Goal: Task Accomplishment & Management: Complete application form

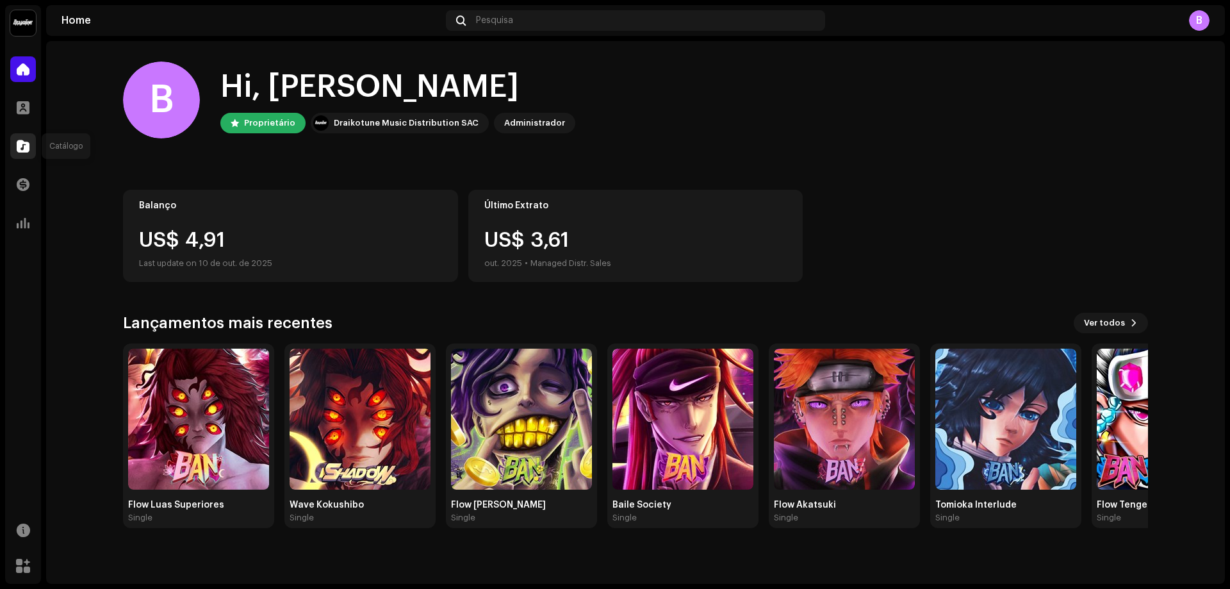
click at [31, 147] on div at bounding box center [23, 146] width 26 height 26
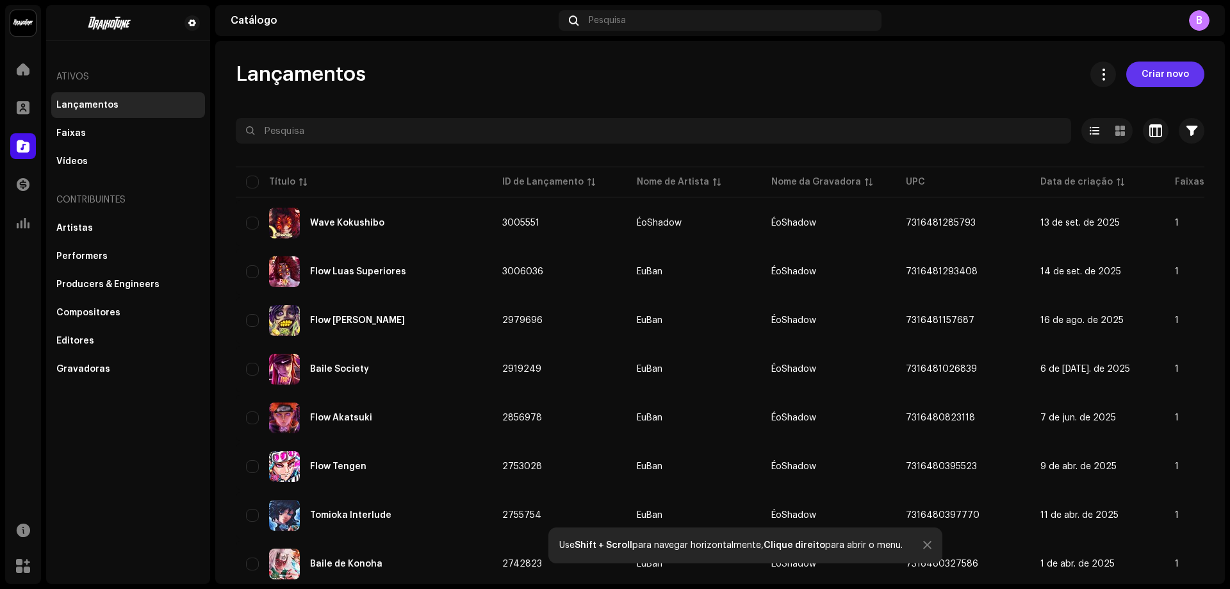
click at [1160, 73] on span "Criar novo" at bounding box center [1164, 74] width 47 height 26
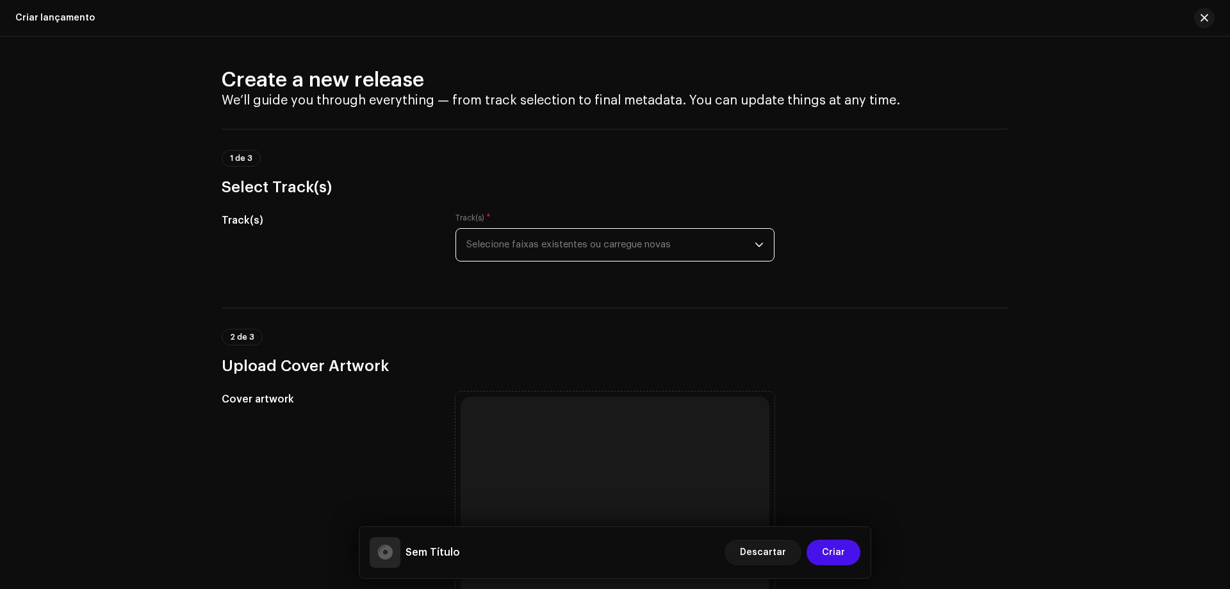
click at [544, 244] on span "Selecione faixas existentes ou carregue novas" at bounding box center [610, 245] width 288 height 32
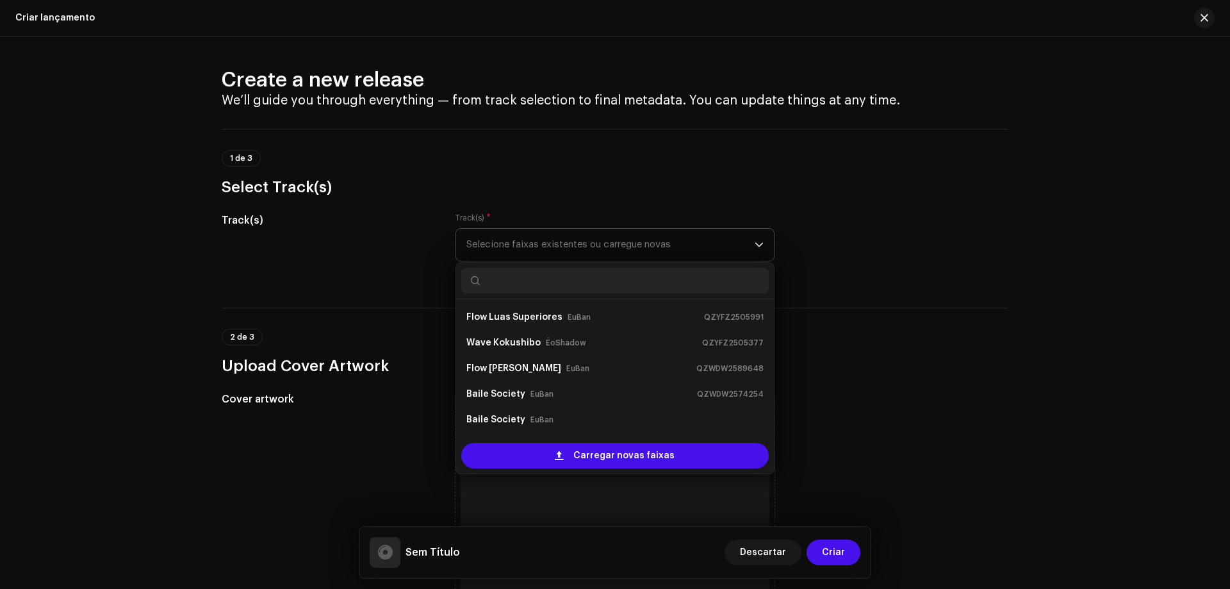
scroll to position [20, 0]
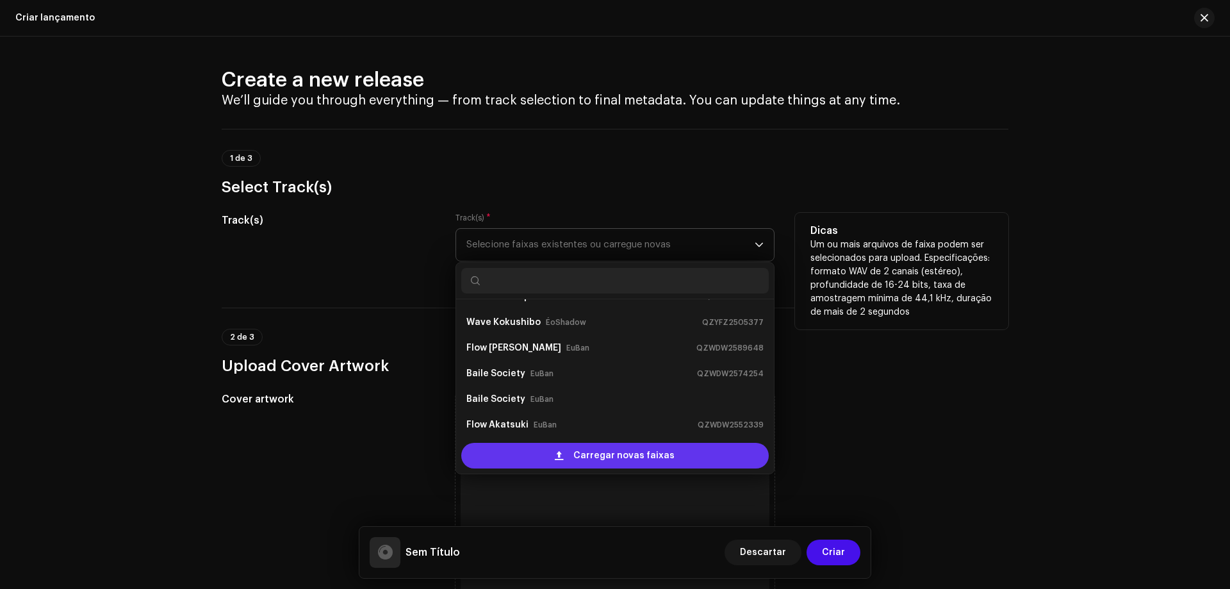
click at [588, 458] on span "Carregar novas faixas" at bounding box center [623, 456] width 101 height 26
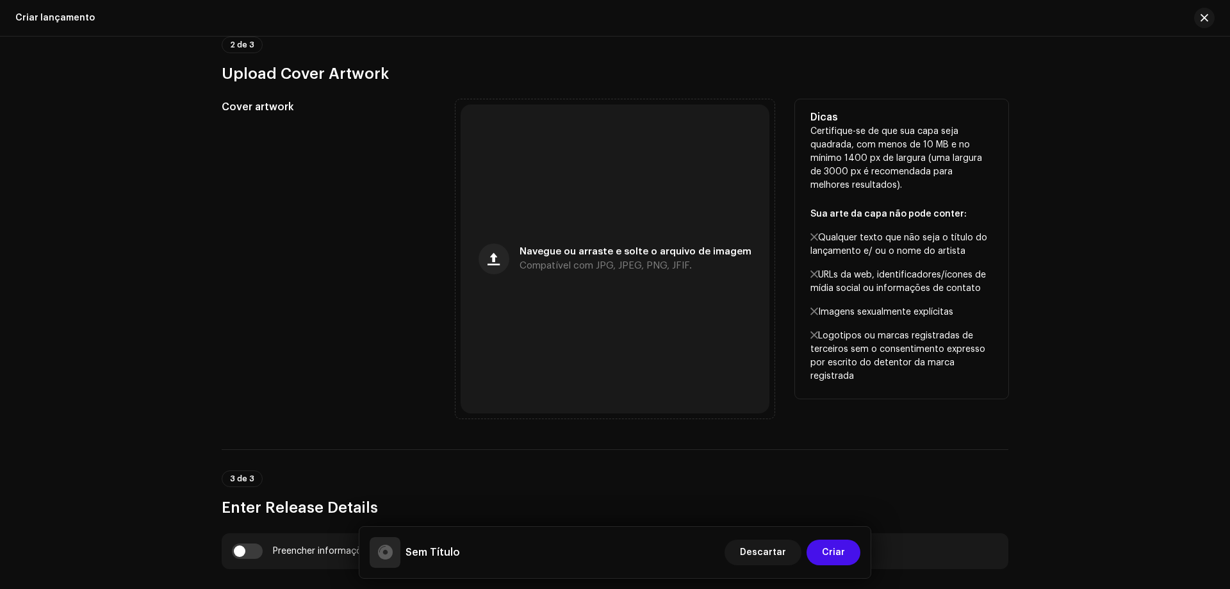
scroll to position [384, 0]
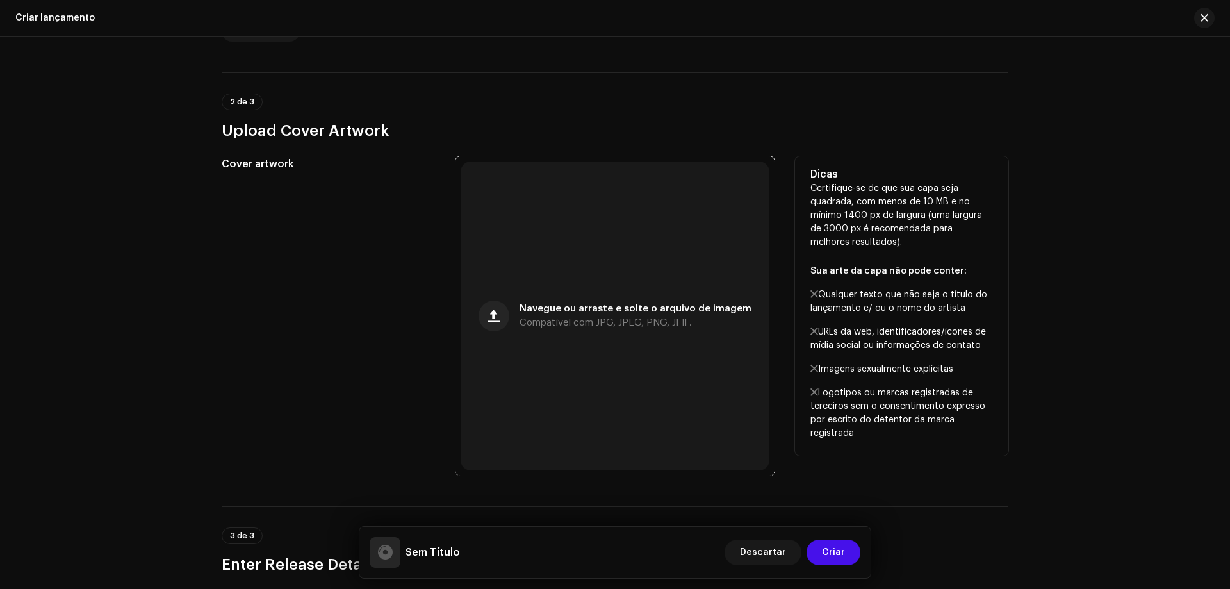
click at [612, 295] on div "Navegue ou arraste e solte o arquivo de imagem Compatível com JPG, JPEG, PNG, J…" at bounding box center [615, 315] width 309 height 309
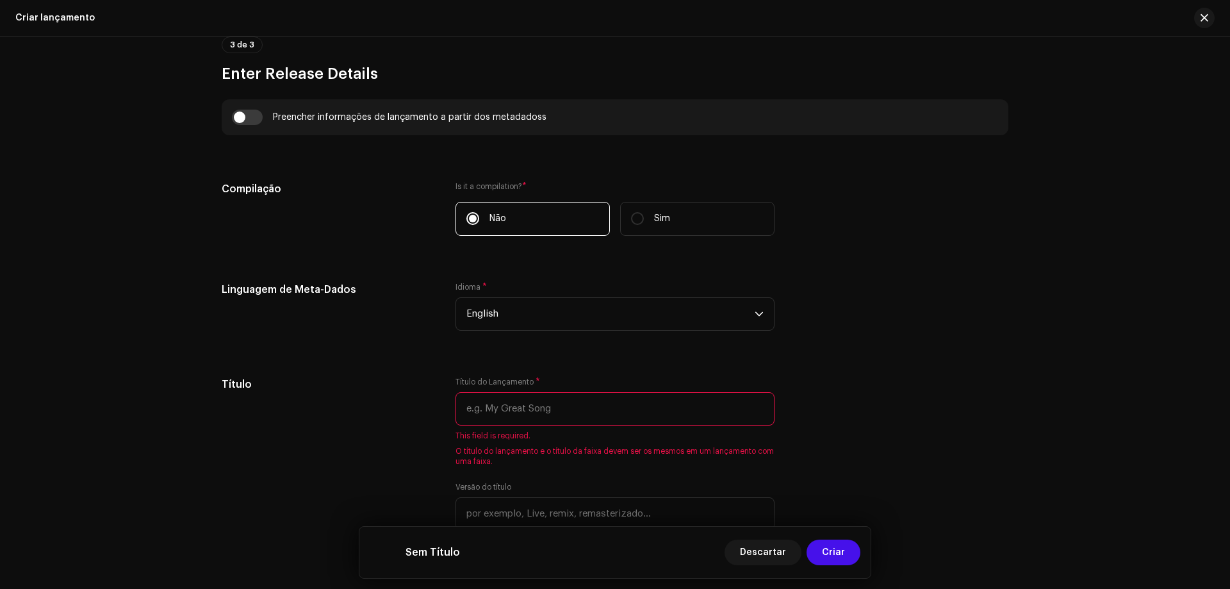
scroll to position [897, 0]
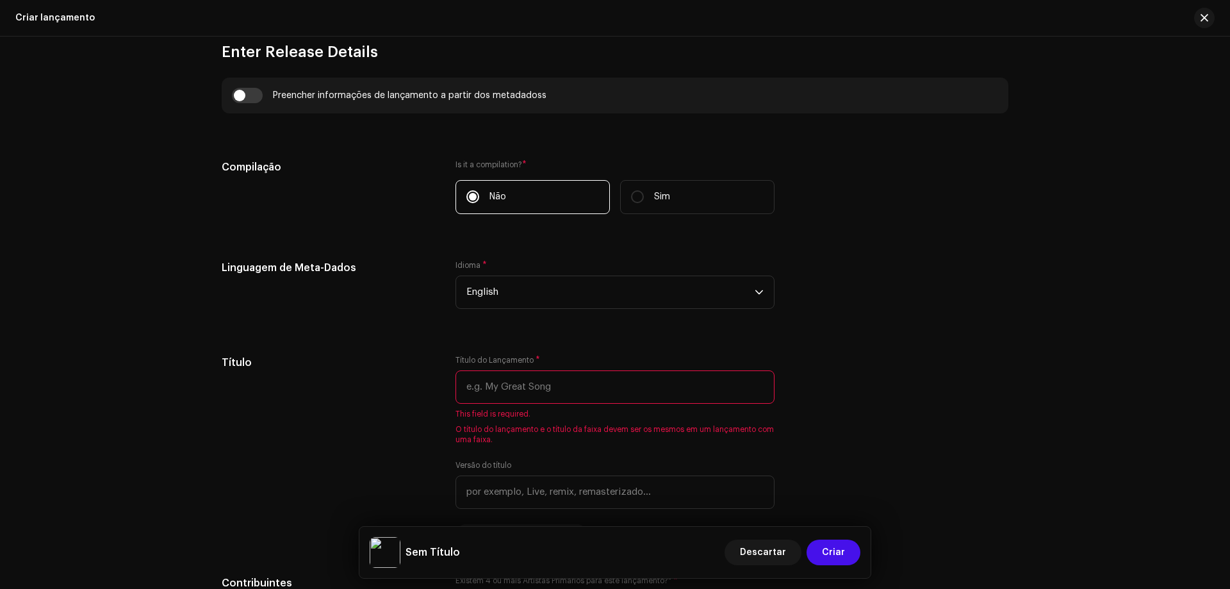
click at [523, 161] on span "*" at bounding box center [524, 164] width 4 height 9
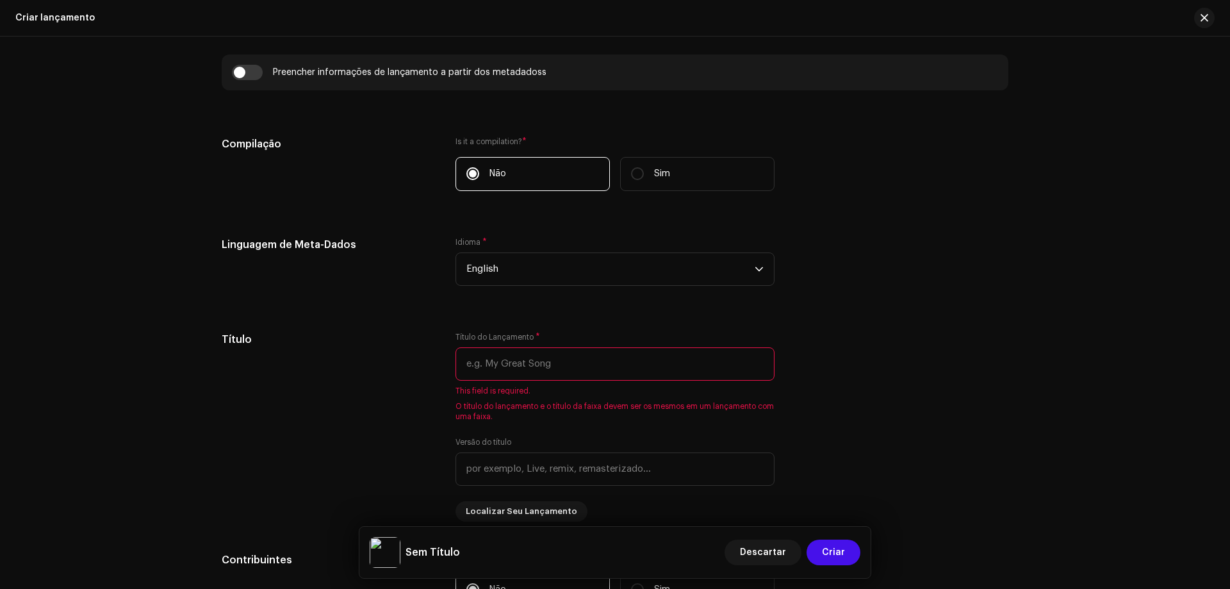
scroll to position [961, 0]
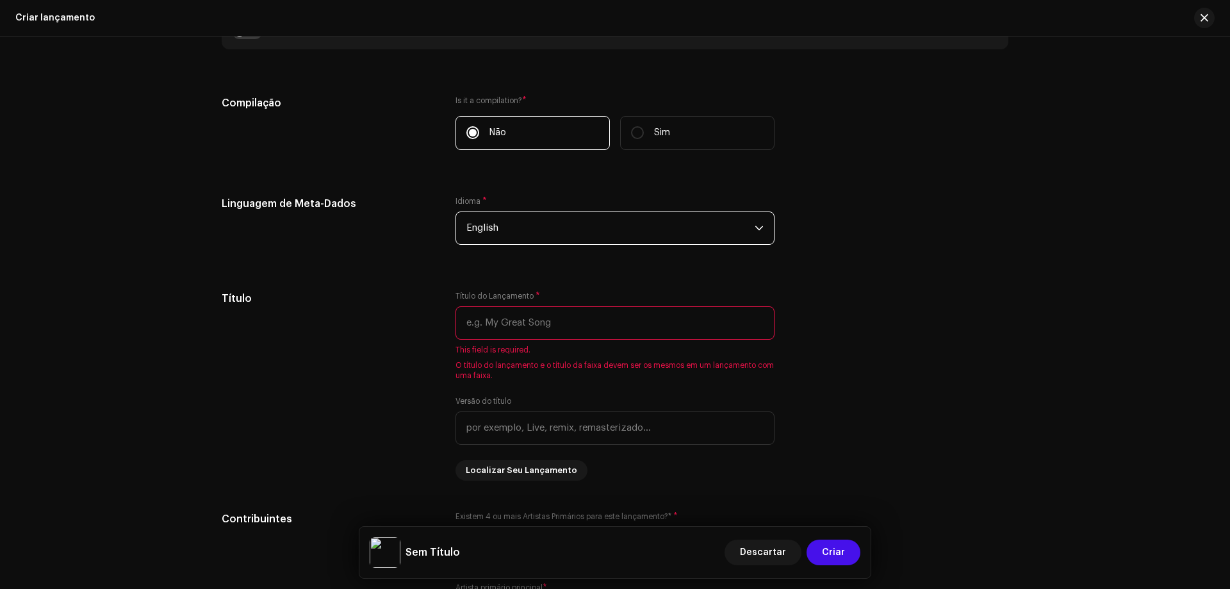
click at [505, 232] on span "English" at bounding box center [610, 228] width 288 height 32
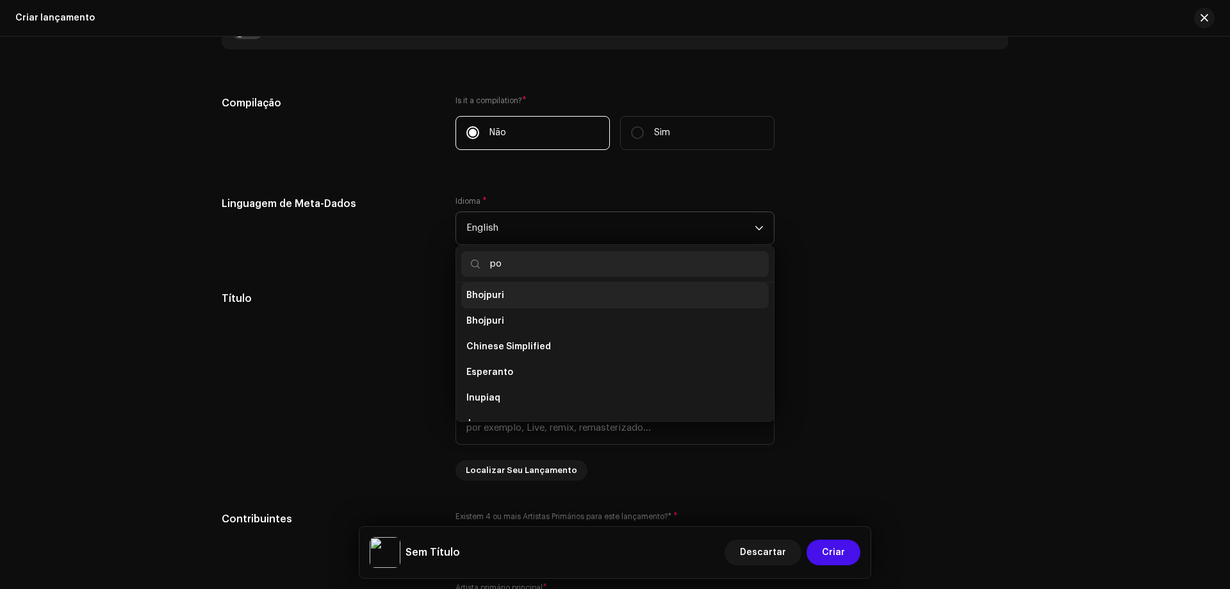
scroll to position [0, 0]
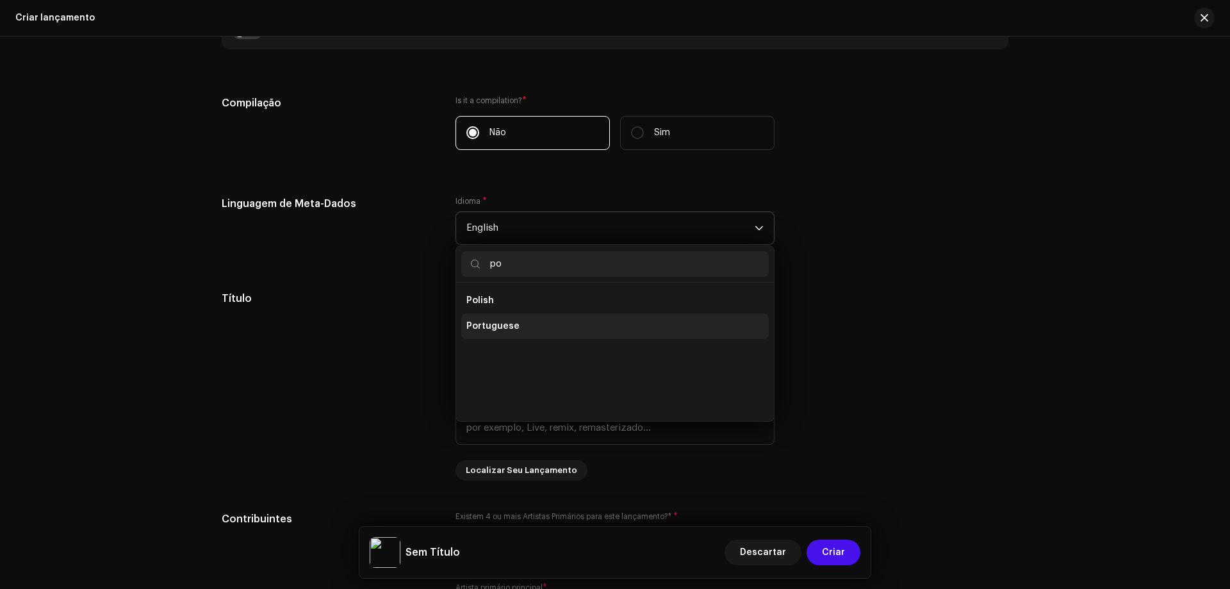
type input "po"
click at [525, 327] on li "Portuguese" at bounding box center [614, 326] width 307 height 26
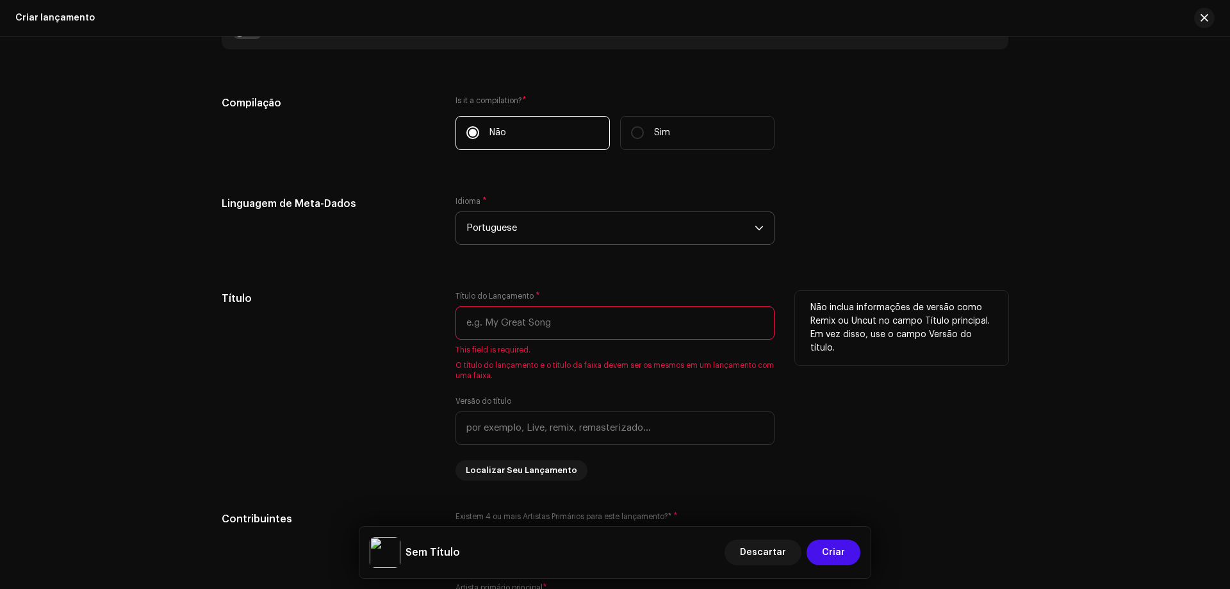
click at [521, 327] on input "text" at bounding box center [614, 322] width 319 height 33
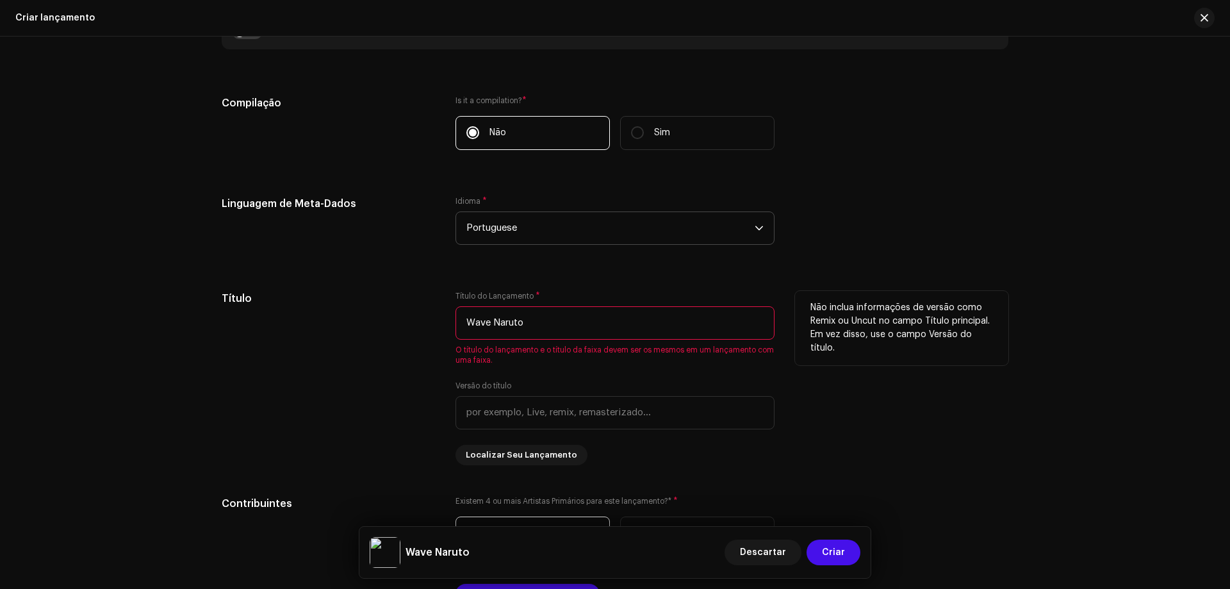
type input "Wave Naruto"
click at [267, 311] on div "Título" at bounding box center [328, 378] width 213 height 174
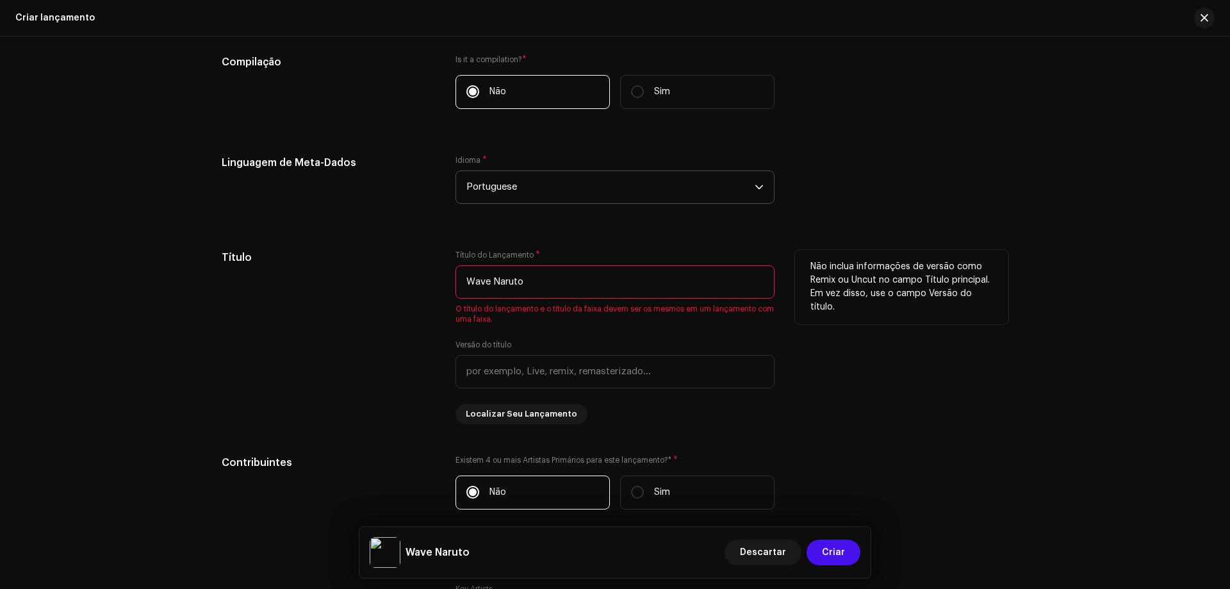
scroll to position [1025, 0]
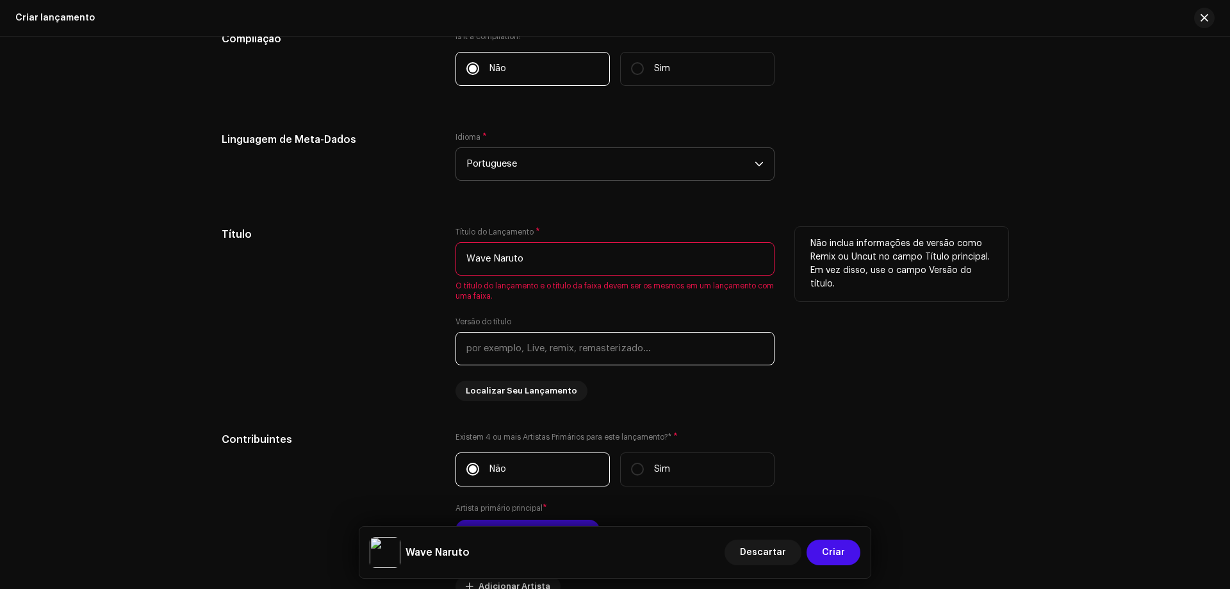
click at [666, 355] on input "text" at bounding box center [614, 348] width 319 height 33
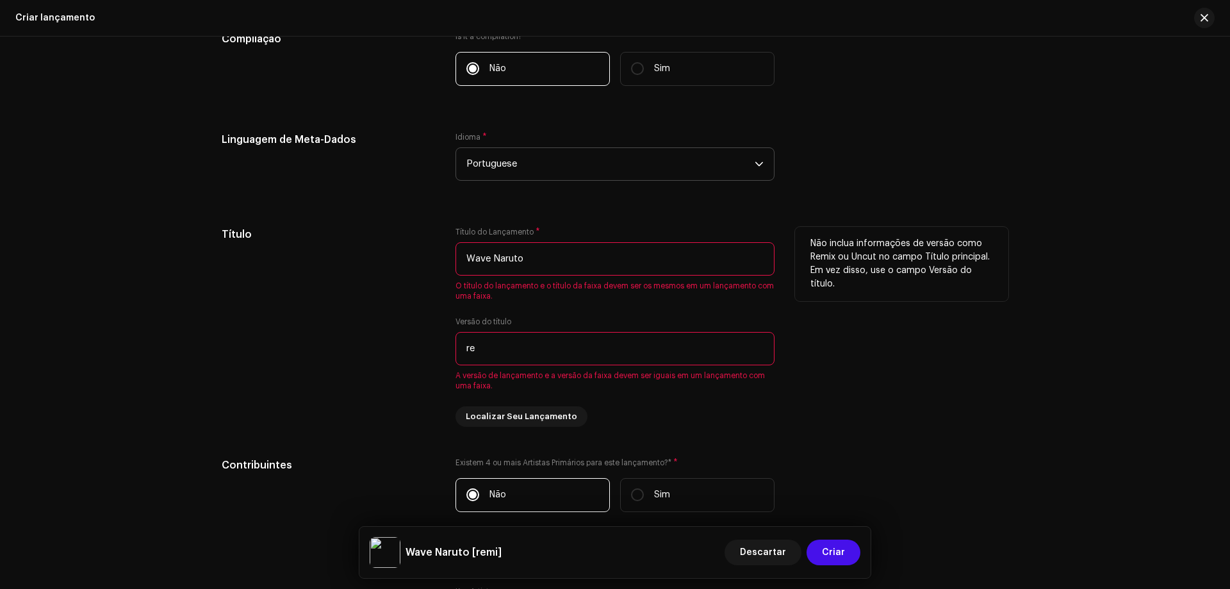
type input "r"
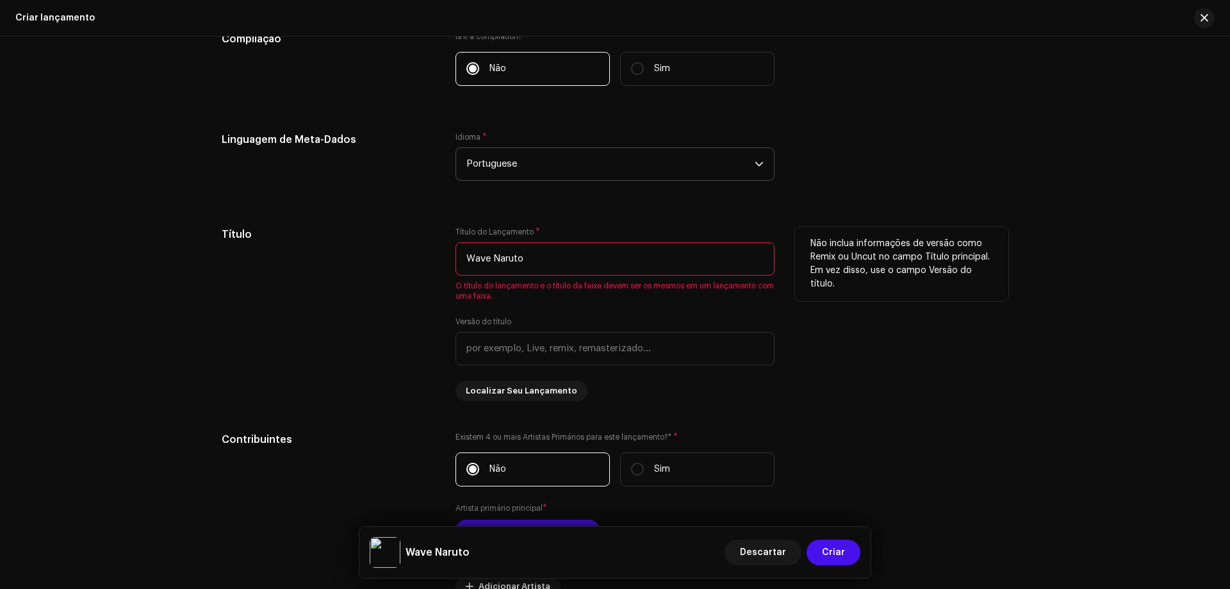
click at [366, 347] on div "Título" at bounding box center [328, 314] width 213 height 174
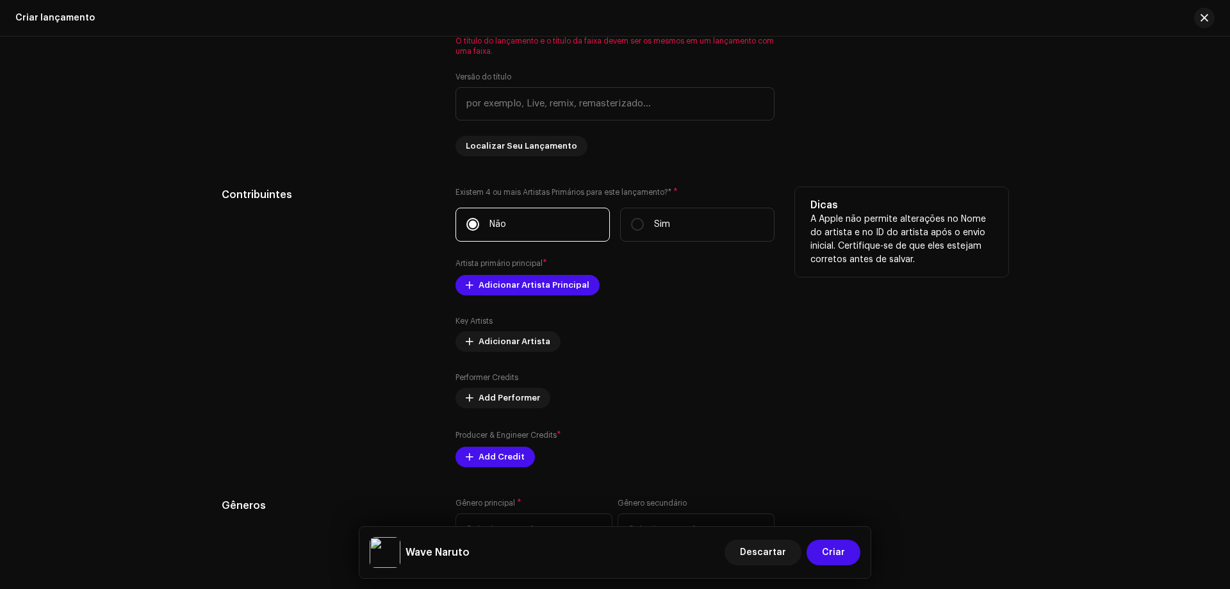
scroll to position [1281, 0]
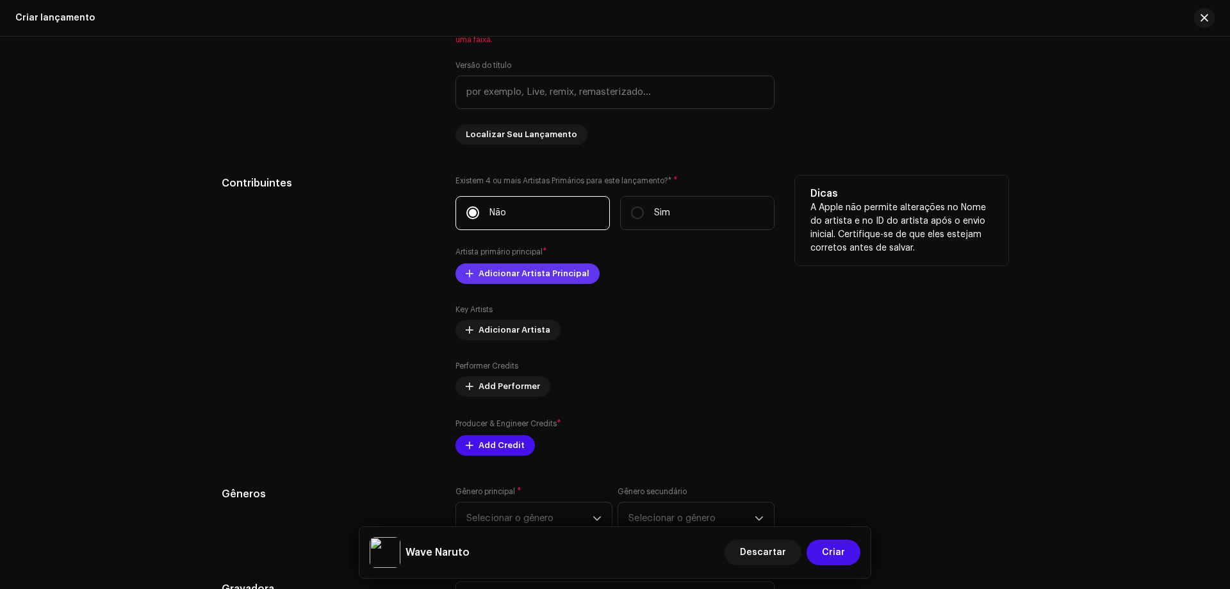
click at [492, 275] on span "Adicionar Artista Principal" at bounding box center [533, 274] width 111 height 26
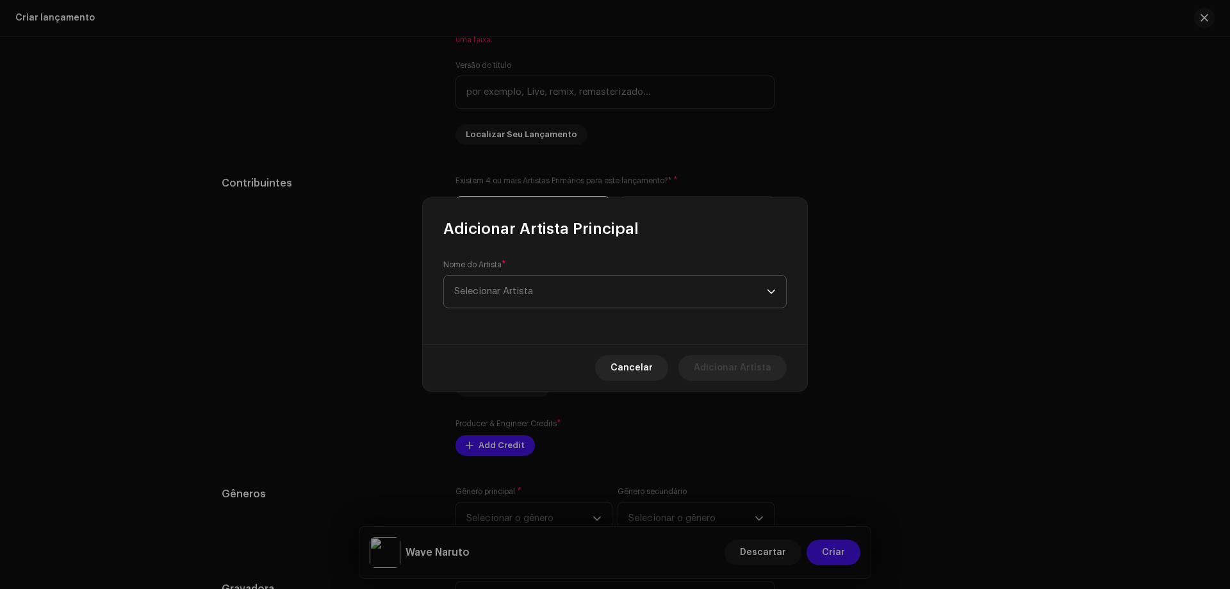
click at [514, 293] on span "Selecionar Artista" at bounding box center [493, 291] width 79 height 10
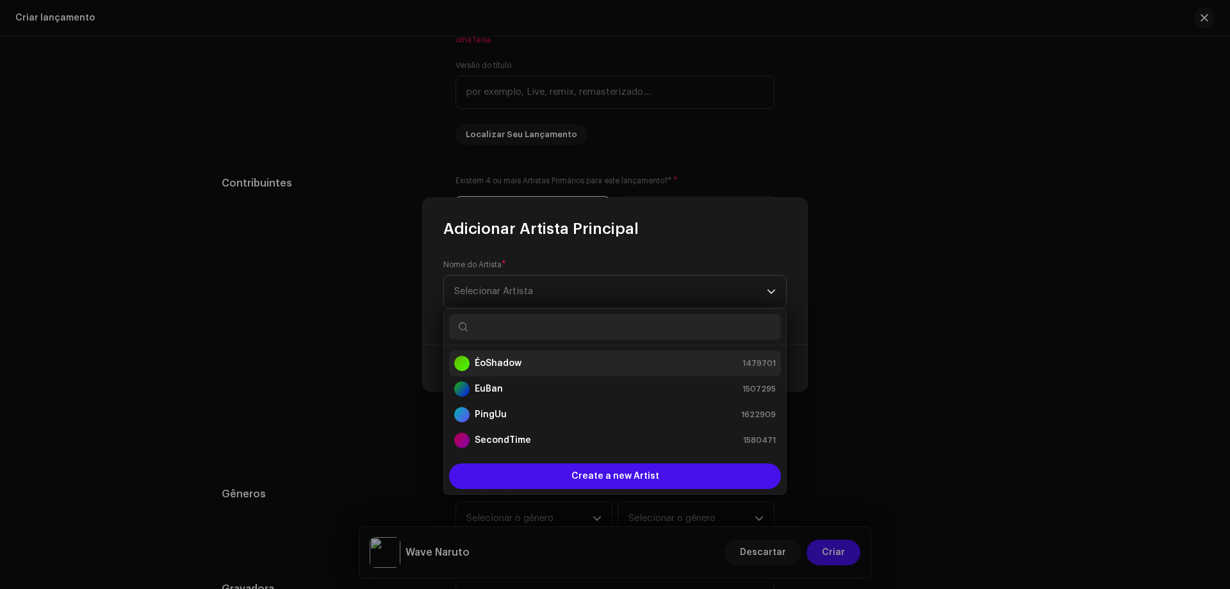
click at [520, 363] on div "ÉoShadow 1479701" at bounding box center [615, 362] width 322 height 15
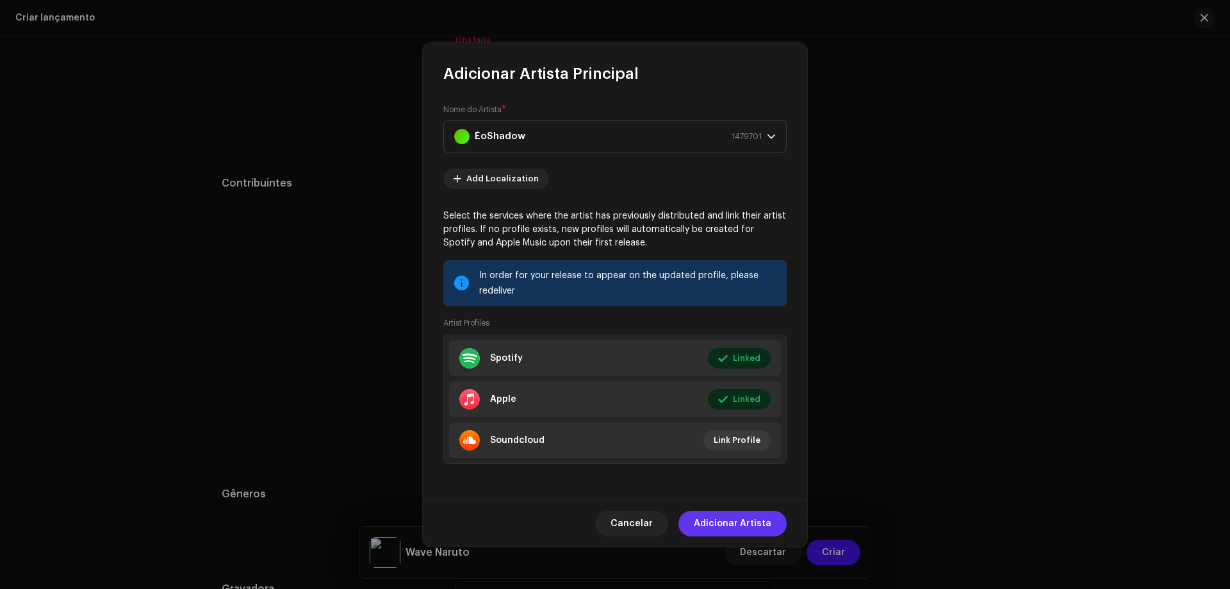
click at [760, 514] on span "Adicionar Artista" at bounding box center [732, 523] width 77 height 26
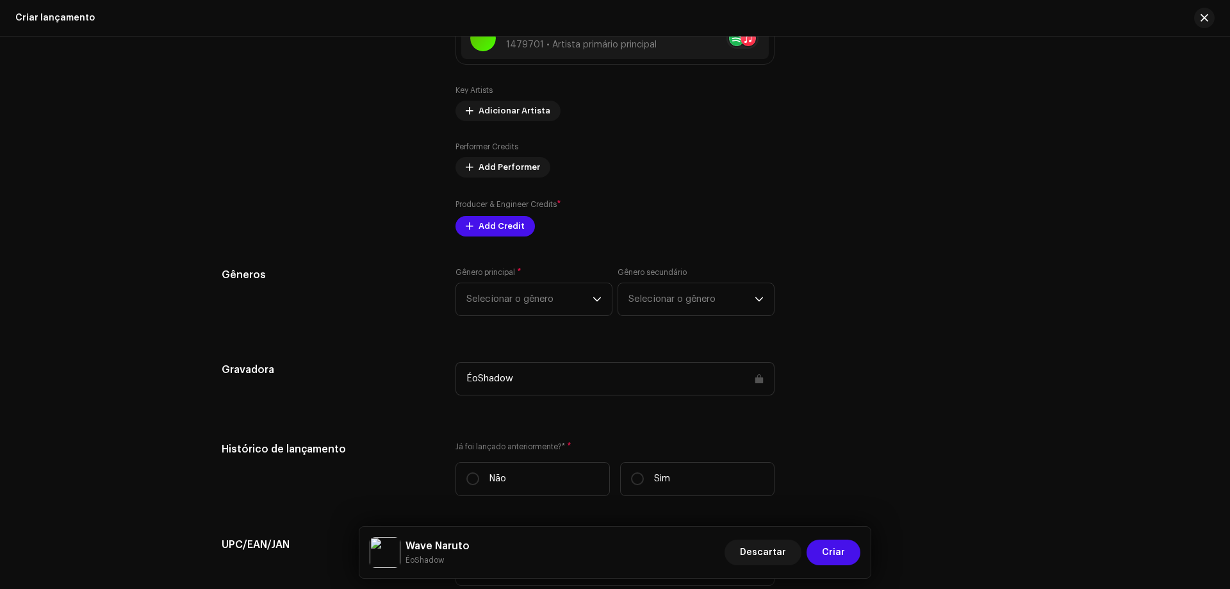
scroll to position [1537, 0]
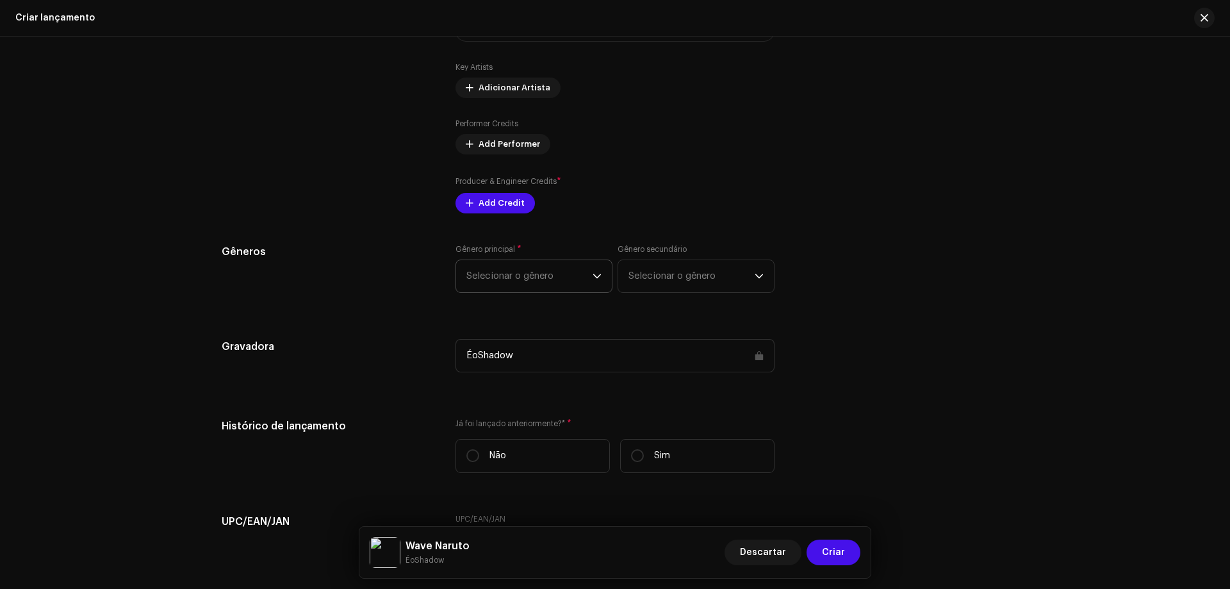
click at [585, 272] on span "Selecionar o gênero" at bounding box center [529, 276] width 126 height 32
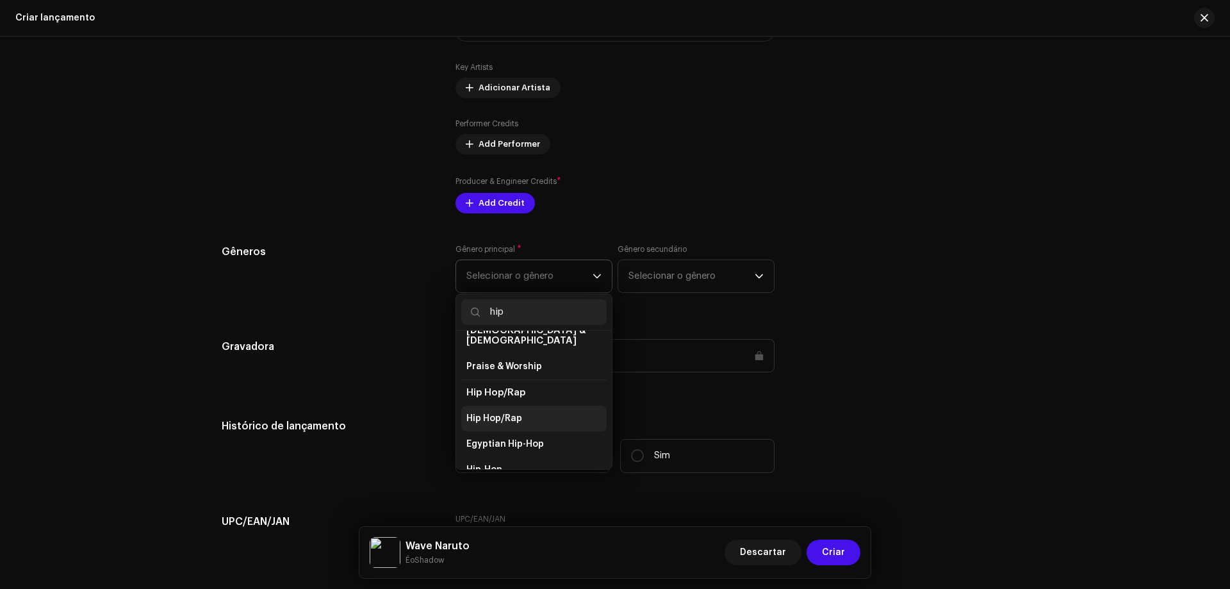
scroll to position [70, 0]
type input "hip"
click at [505, 411] on span "Hip Hop/Rap" at bounding box center [494, 417] width 56 height 13
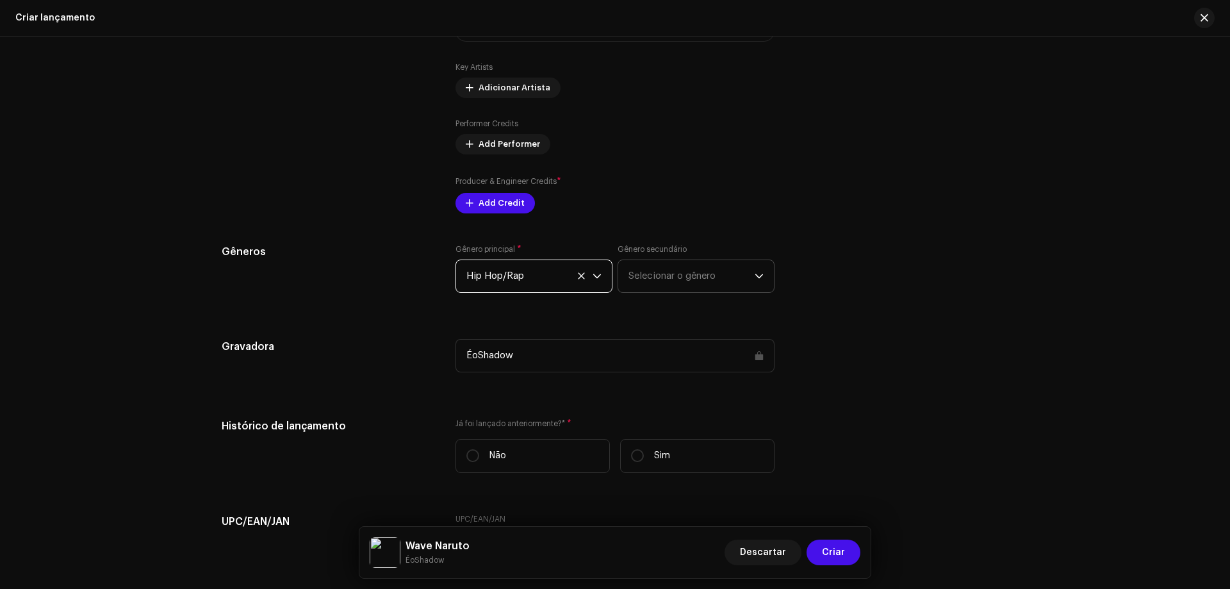
click at [673, 287] on span "Selecionar o gênero" at bounding box center [691, 276] width 126 height 32
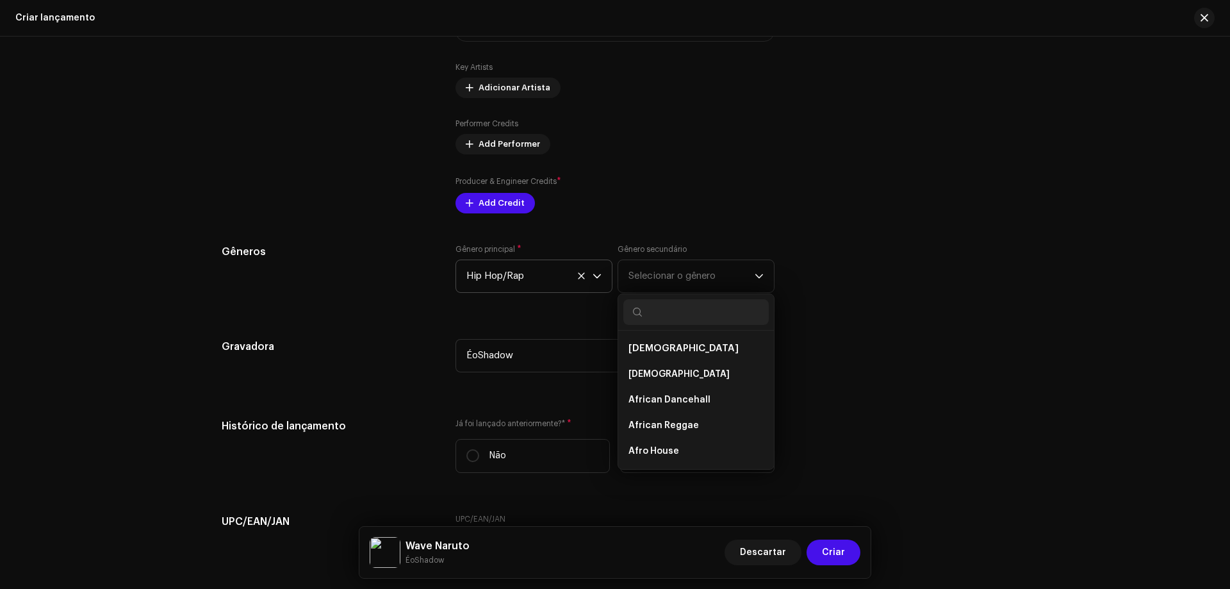
click at [865, 198] on div "Dicas A Apple não permite alterações no Nome do artista e no ID do artista após…" at bounding box center [901, 66] width 213 height 294
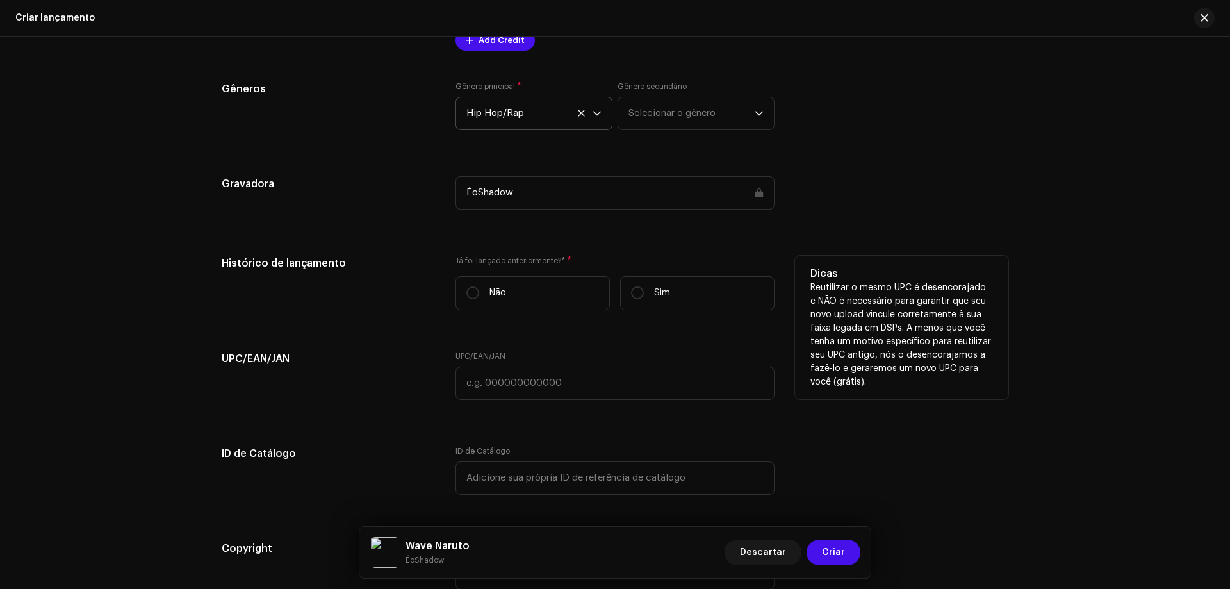
scroll to position [1729, 0]
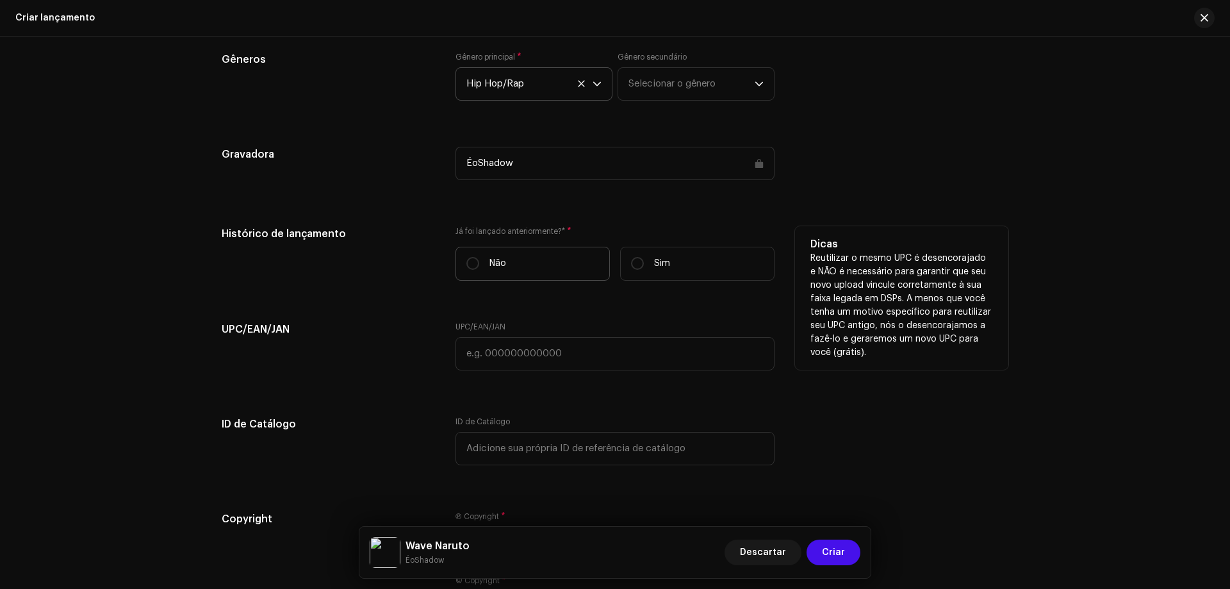
click at [479, 261] on label "Não" at bounding box center [532, 264] width 154 height 34
click at [479, 261] on input "Não" at bounding box center [472, 263] width 13 height 13
radio input "true"
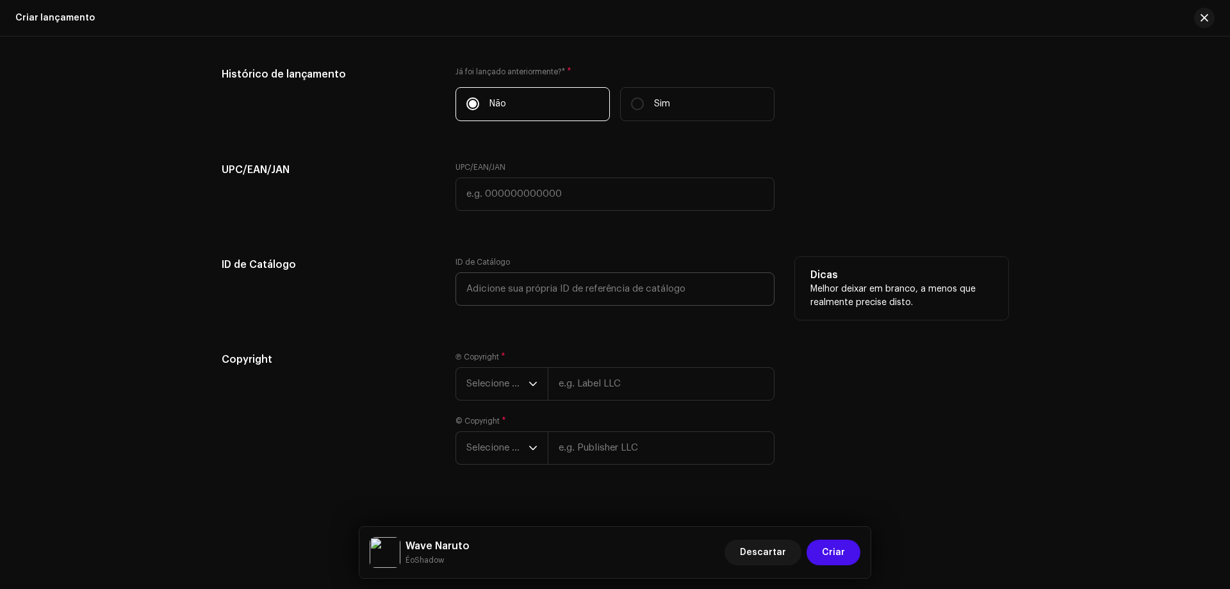
scroll to position [1903, 0]
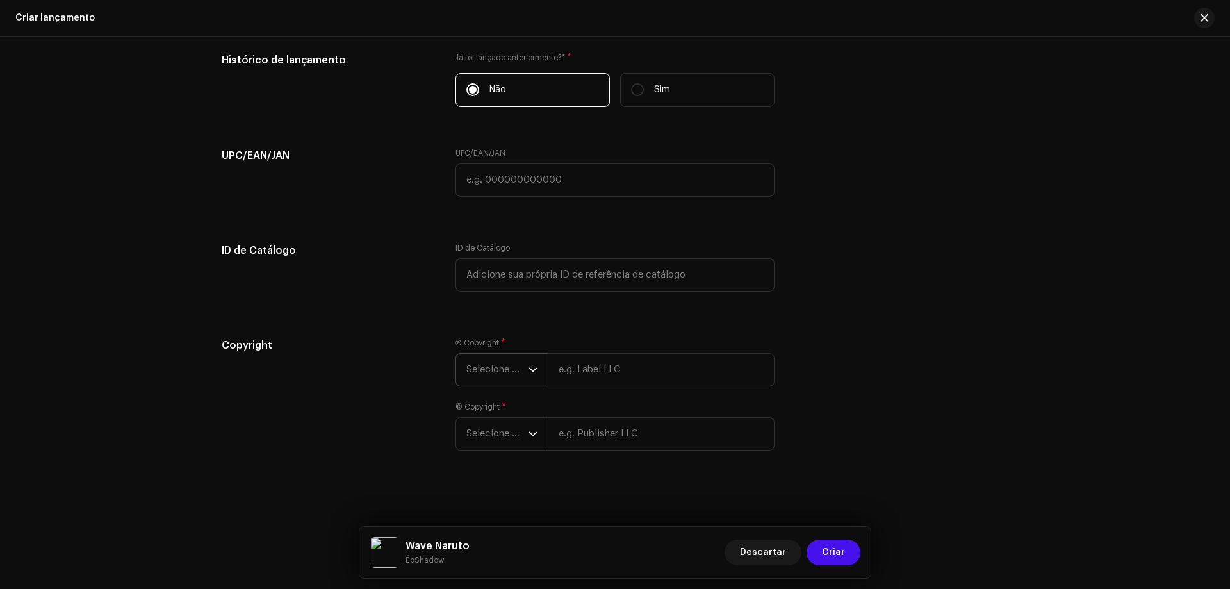
click at [528, 366] on icon "dropdown trigger" at bounding box center [532, 369] width 9 height 9
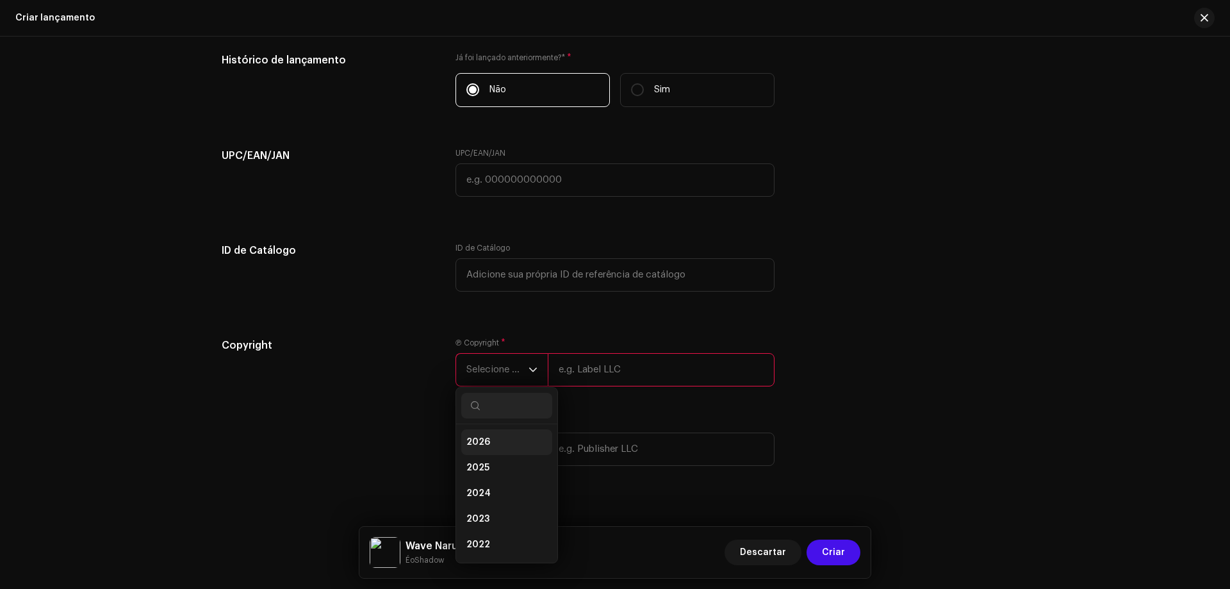
click at [488, 436] on li "2026" at bounding box center [506, 442] width 91 height 26
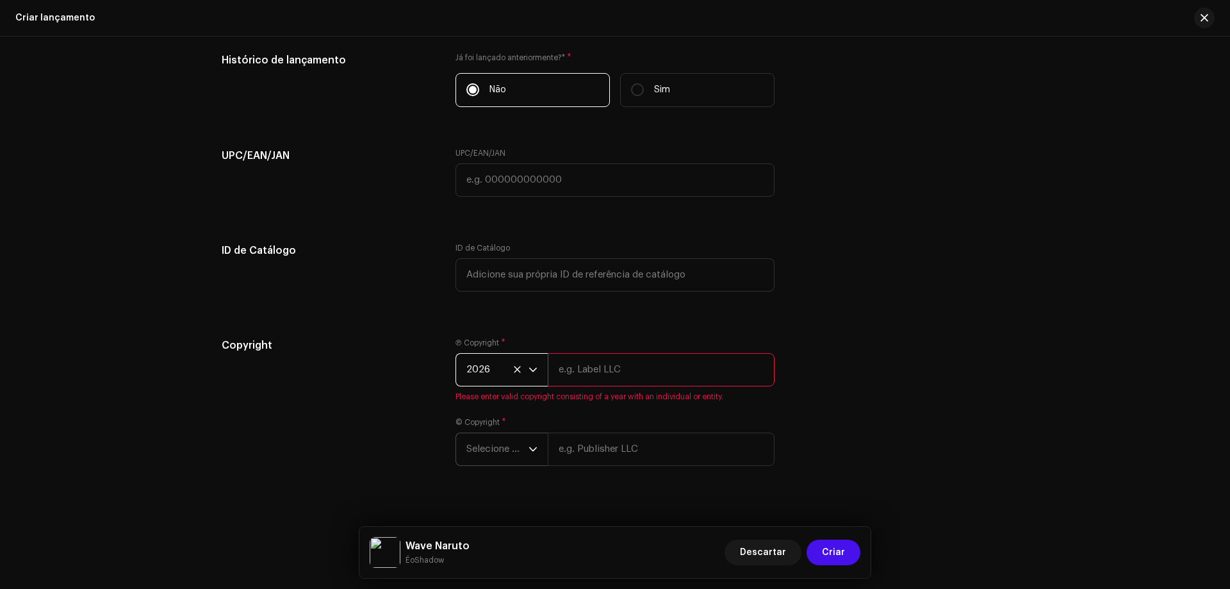
click at [505, 451] on span "Selecione o ano" at bounding box center [497, 449] width 62 height 32
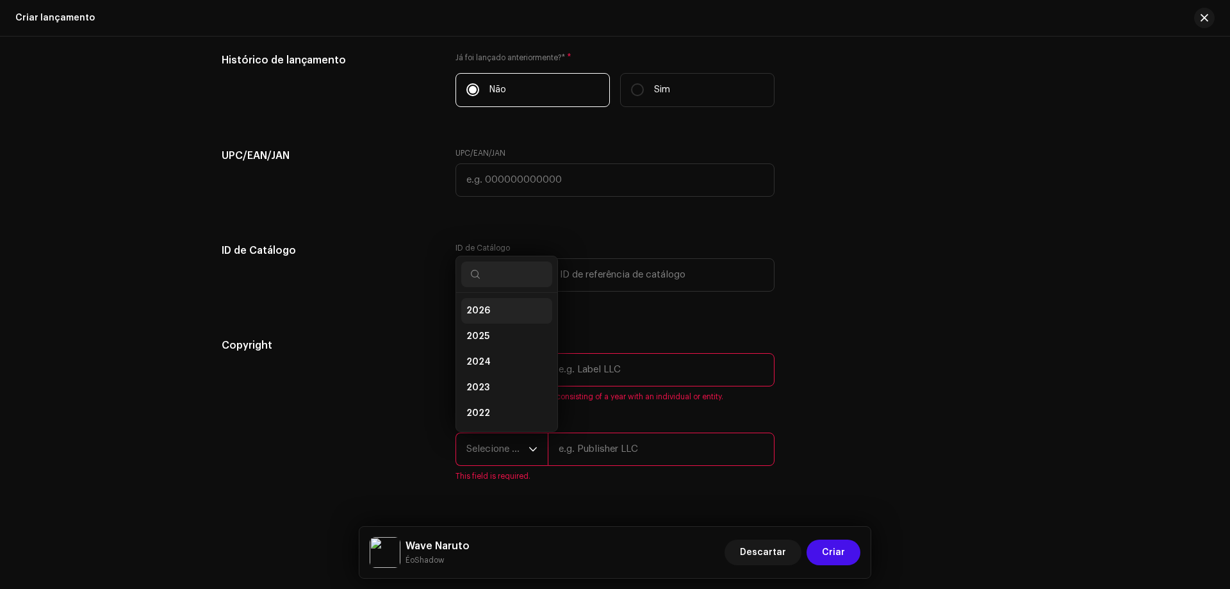
click at [480, 309] on span "2026" at bounding box center [478, 310] width 24 height 13
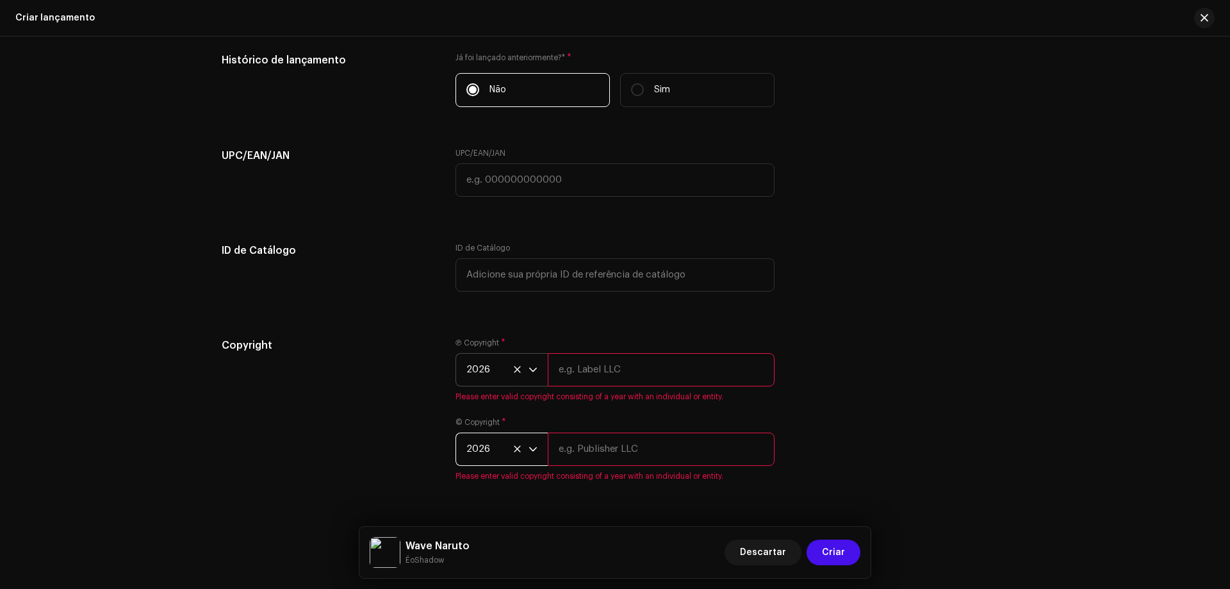
click at [505, 444] on span "2026" at bounding box center [497, 449] width 62 height 32
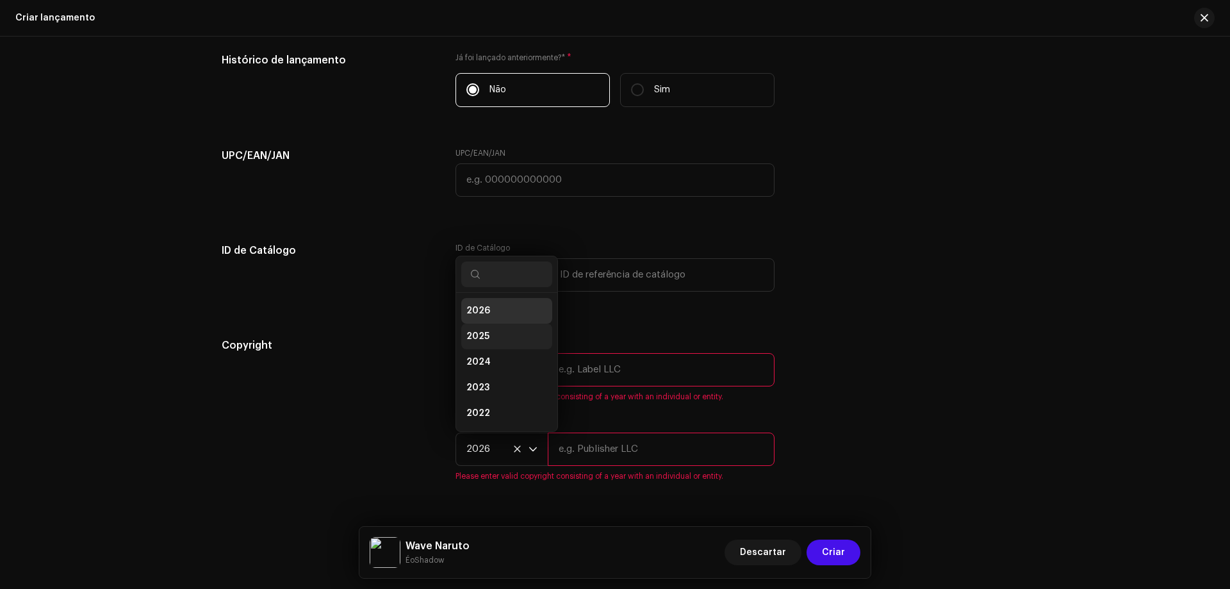
scroll to position [5, 0]
click at [487, 330] on li "2025" at bounding box center [506, 331] width 91 height 26
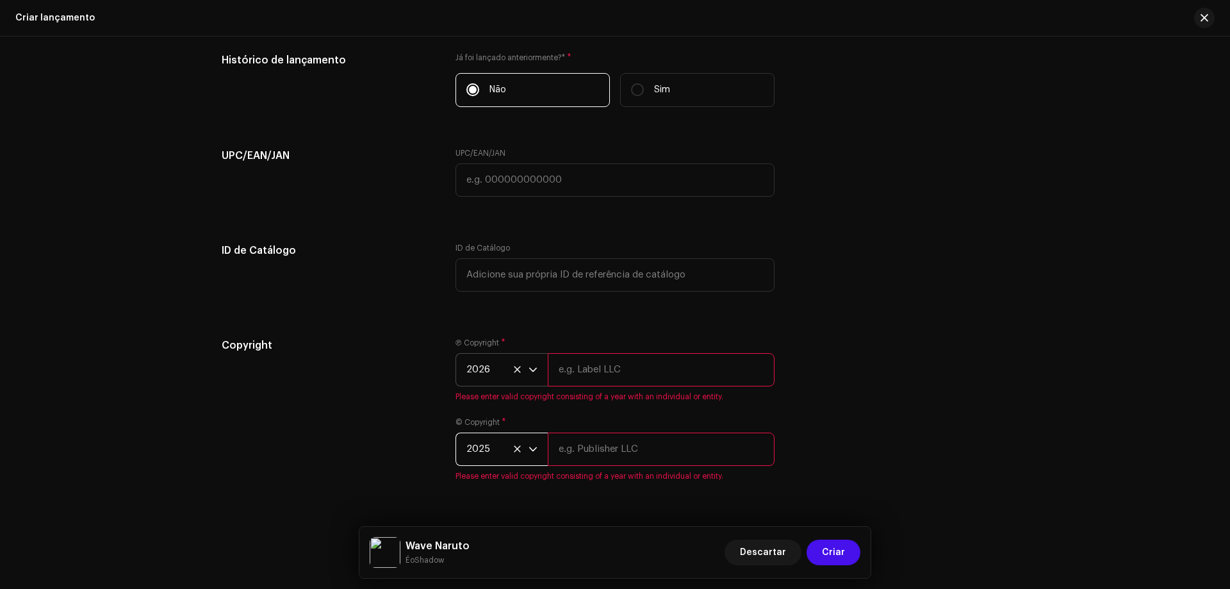
click at [475, 373] on span "2026" at bounding box center [497, 370] width 62 height 32
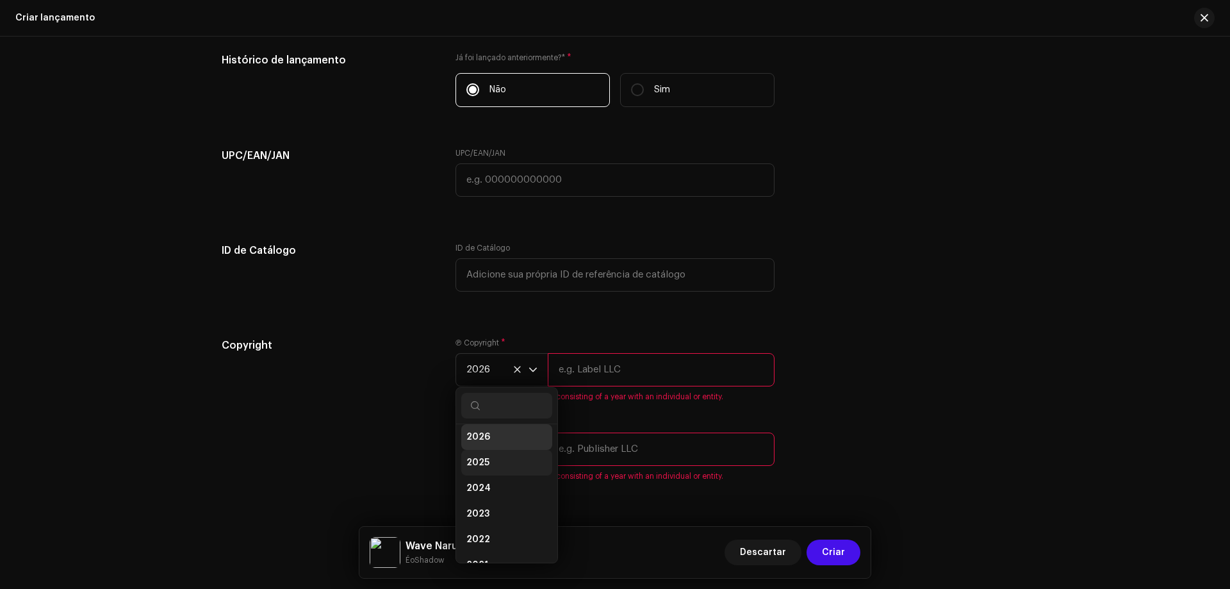
click at [485, 468] on span "2025" at bounding box center [477, 462] width 23 height 13
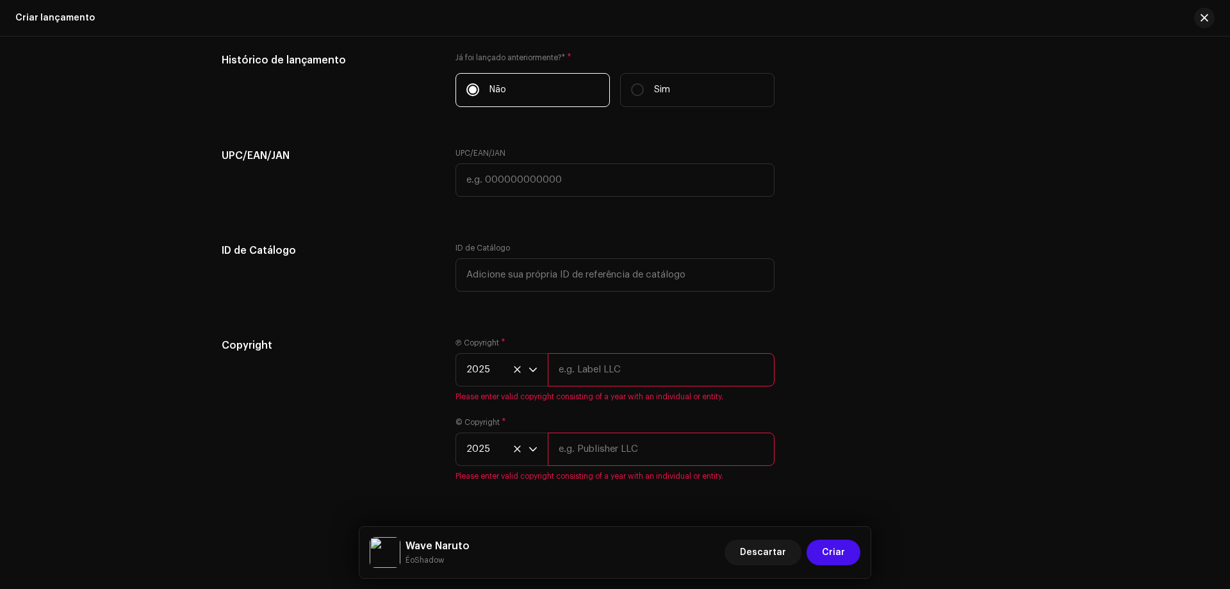
click at [610, 377] on input "text" at bounding box center [661, 369] width 227 height 33
type input "ÉoShadow"
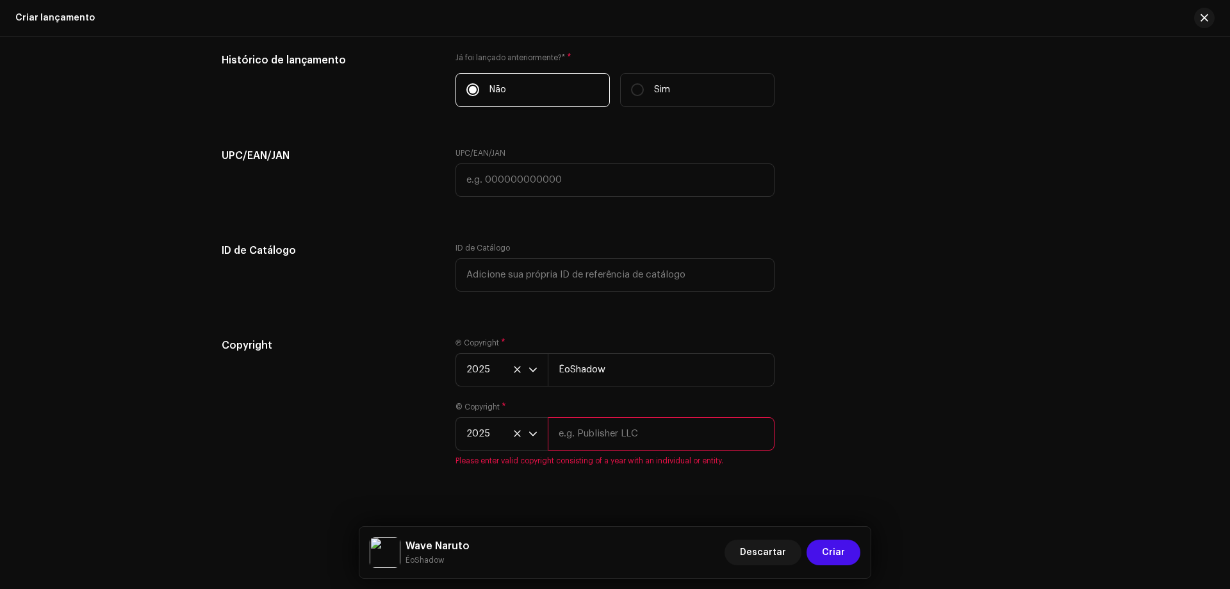
click at [613, 441] on input "text" at bounding box center [661, 433] width 227 height 33
type input "ÉoShadow"
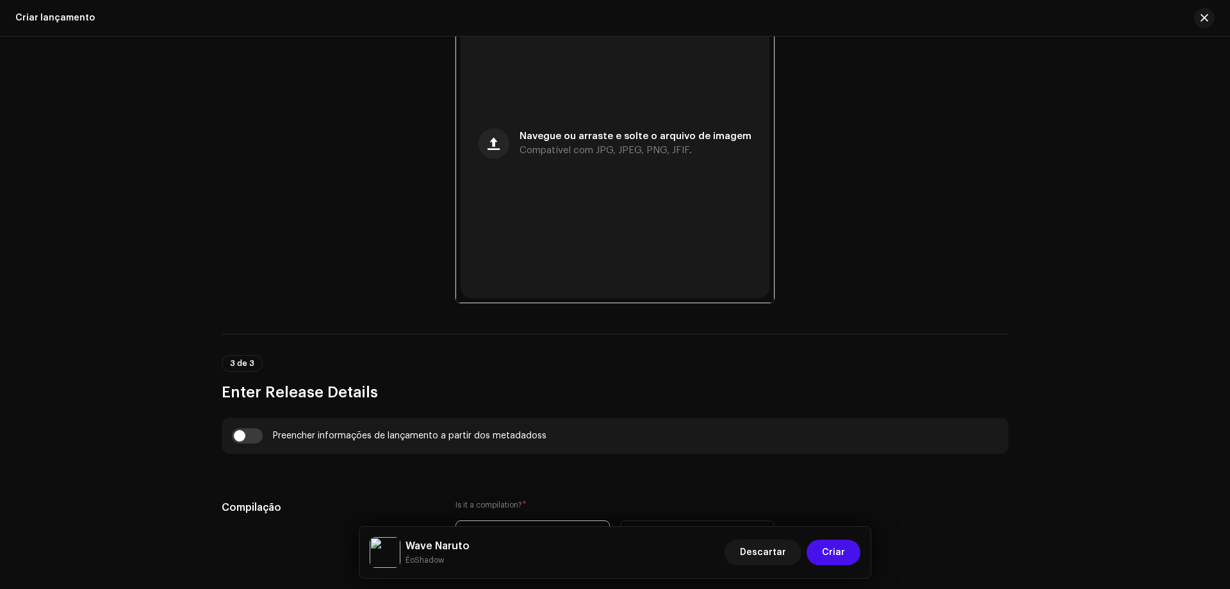
scroll to position [878, 0]
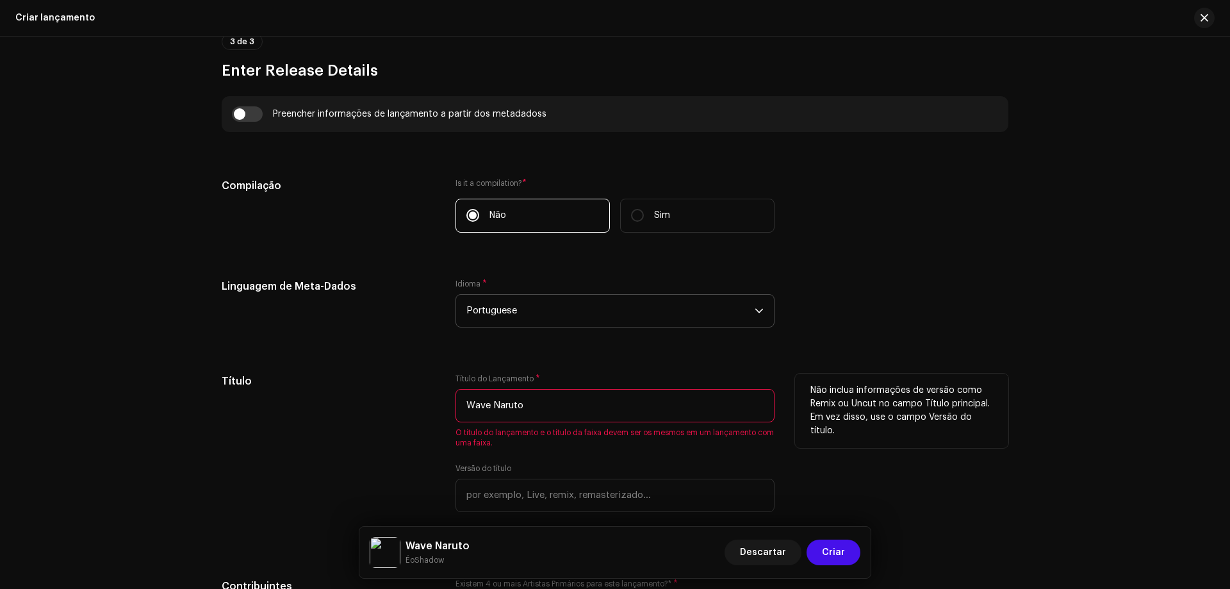
click at [718, 402] on input "Wave Naruto" at bounding box center [614, 405] width 319 height 33
click at [756, 446] on span "O título do lançamento e o título da faixa devem ser os mesmos em um lançamento…" at bounding box center [614, 437] width 319 height 20
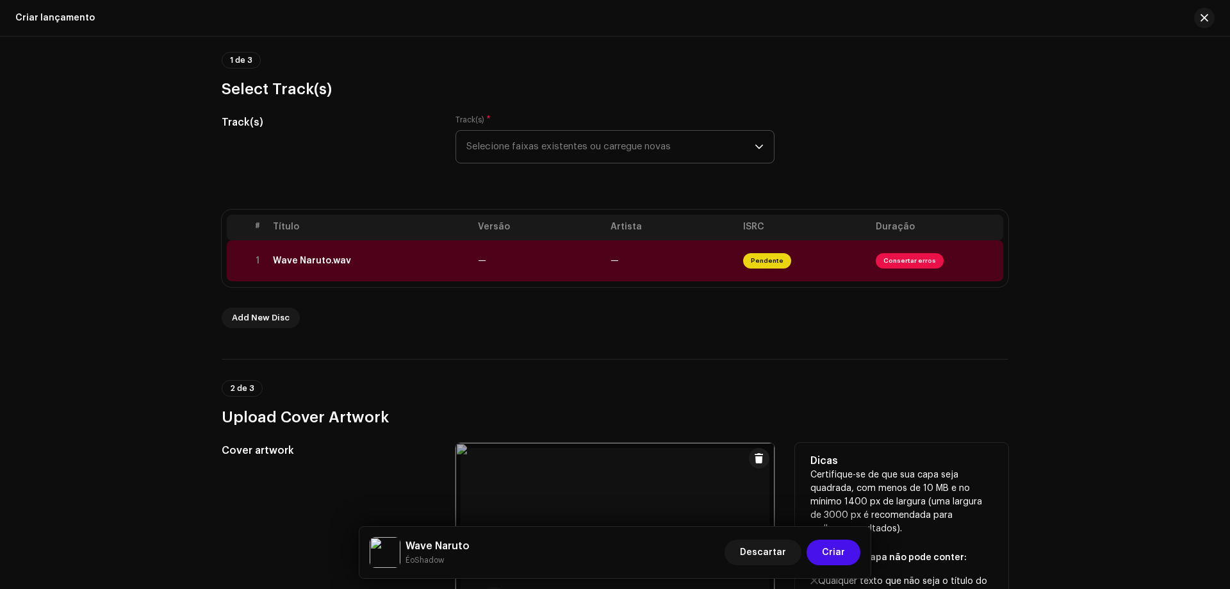
scroll to position [45, 0]
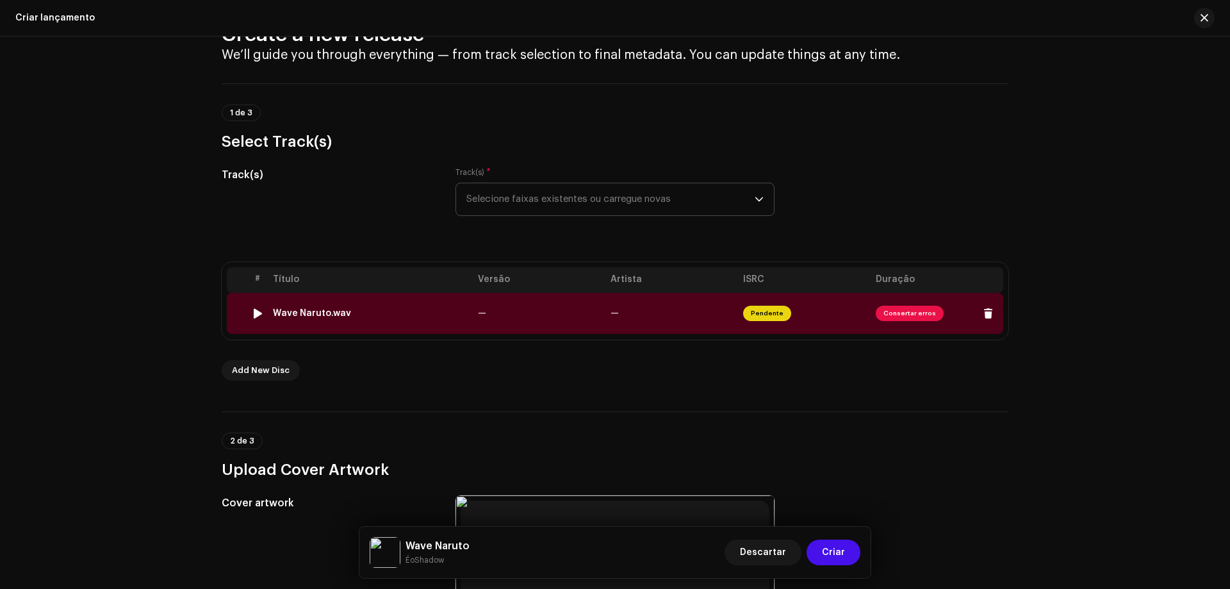
click at [900, 314] on span "Consertar erros" at bounding box center [910, 313] width 68 height 15
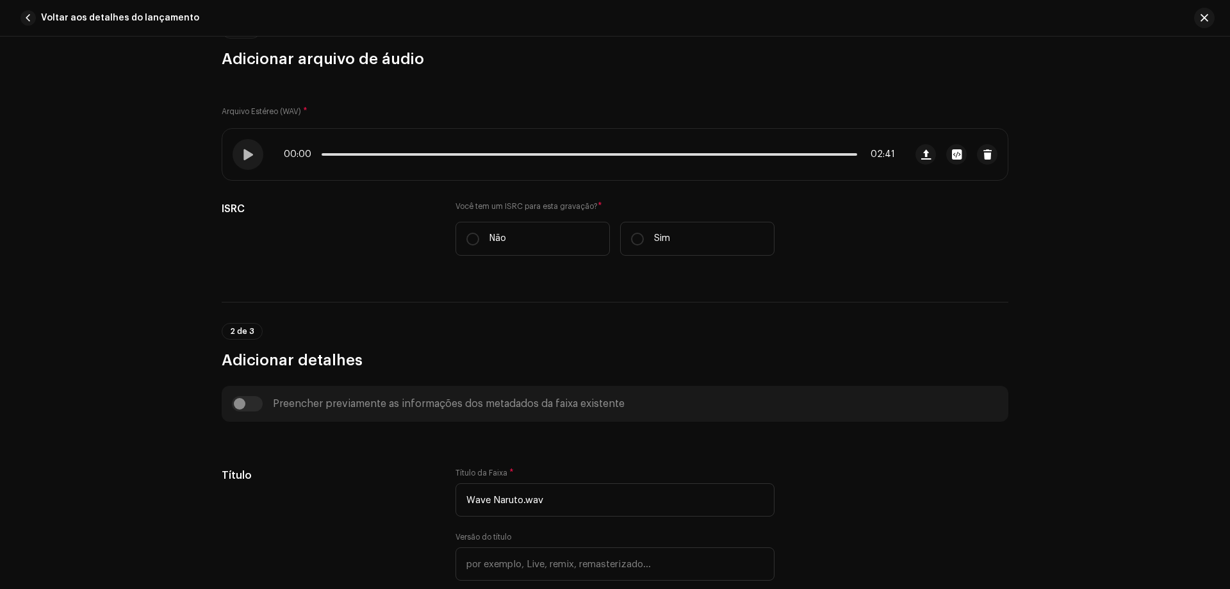
scroll to position [256, 0]
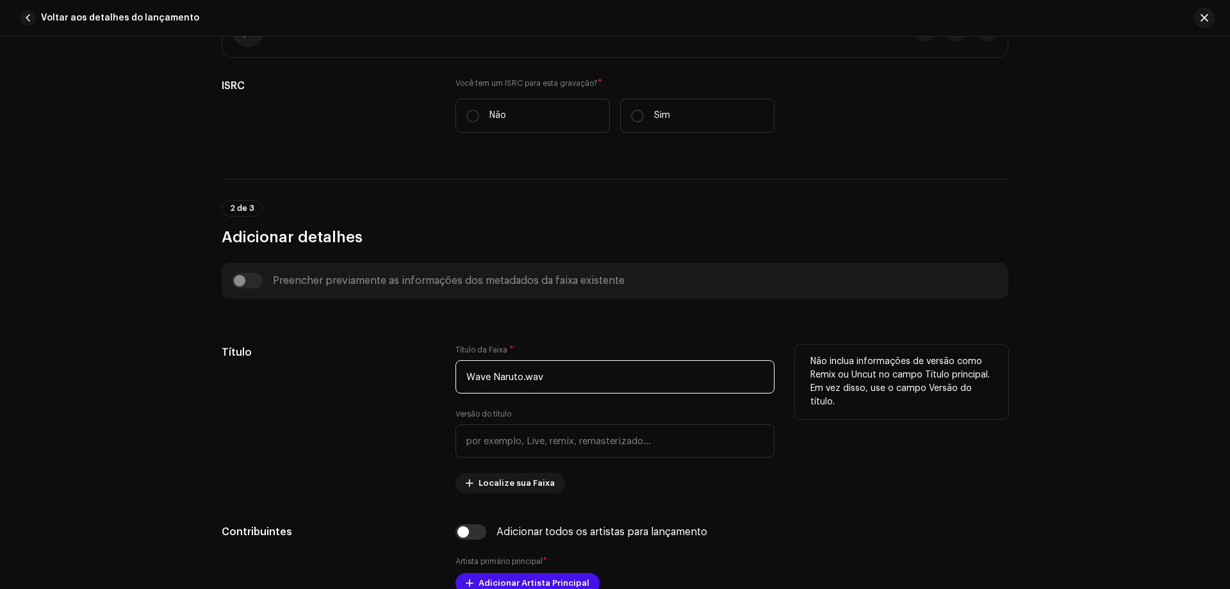
drag, startPoint x: 575, startPoint y: 377, endPoint x: 521, endPoint y: 384, distance: 54.2
click at [521, 384] on input "Wave Naruto.wav" at bounding box center [614, 376] width 319 height 33
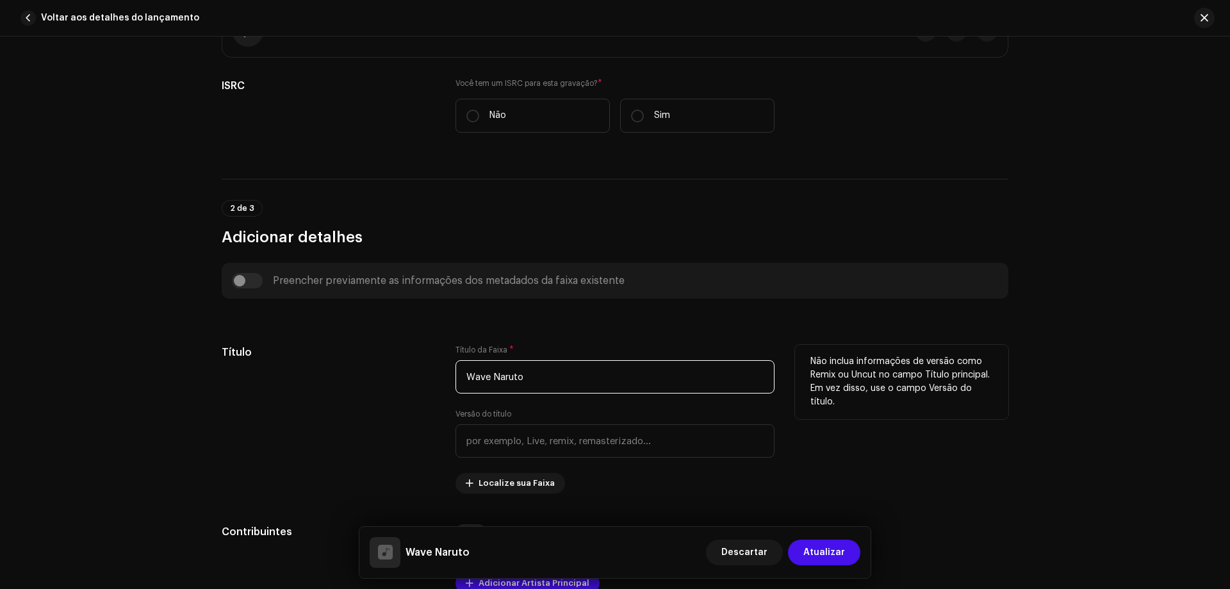
type input "Wave Naruto"
click at [331, 382] on div "Título" at bounding box center [328, 419] width 213 height 149
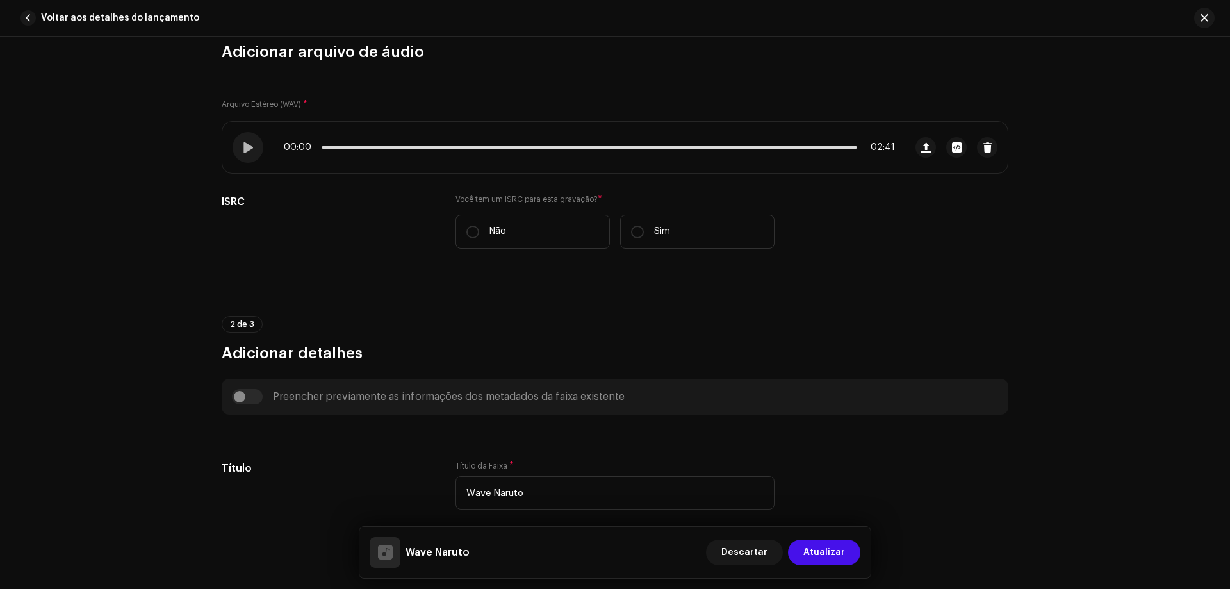
scroll to position [128, 0]
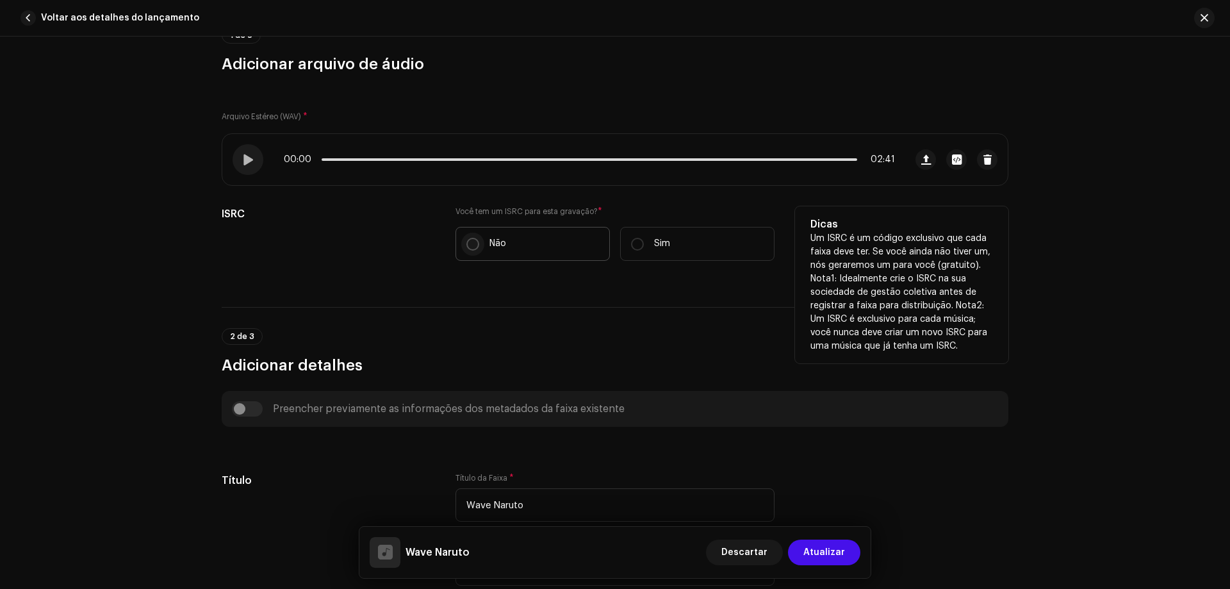
click at [463, 240] on label "Não" at bounding box center [532, 244] width 154 height 34
click at [466, 240] on input "Não" at bounding box center [472, 244] width 13 height 13
radio input "true"
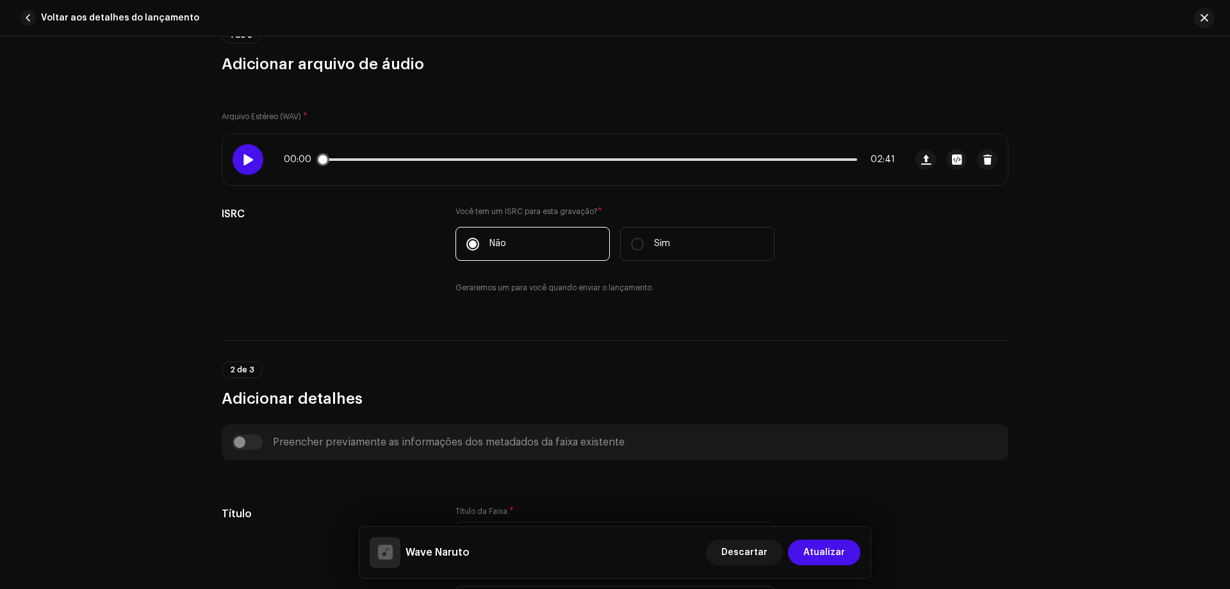
click at [247, 153] on div at bounding box center [247, 159] width 31 height 31
click at [371, 157] on div "00:01 02:41" at bounding box center [589, 159] width 611 height 10
click at [375, 160] on p-slider at bounding box center [589, 159] width 535 height 3
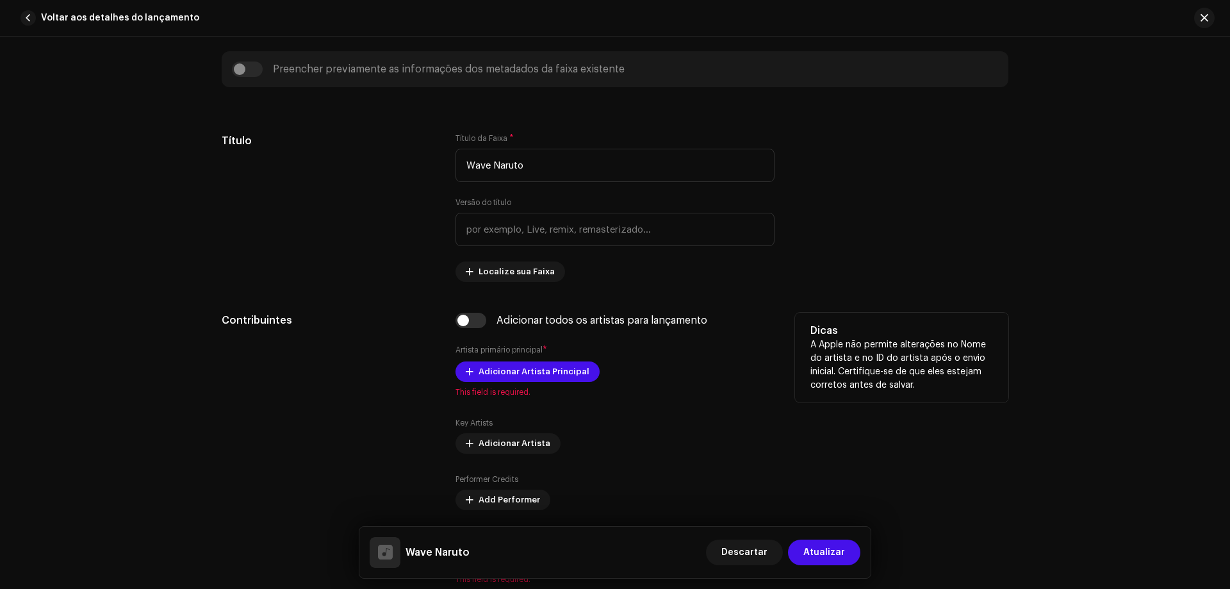
scroll to position [576, 0]
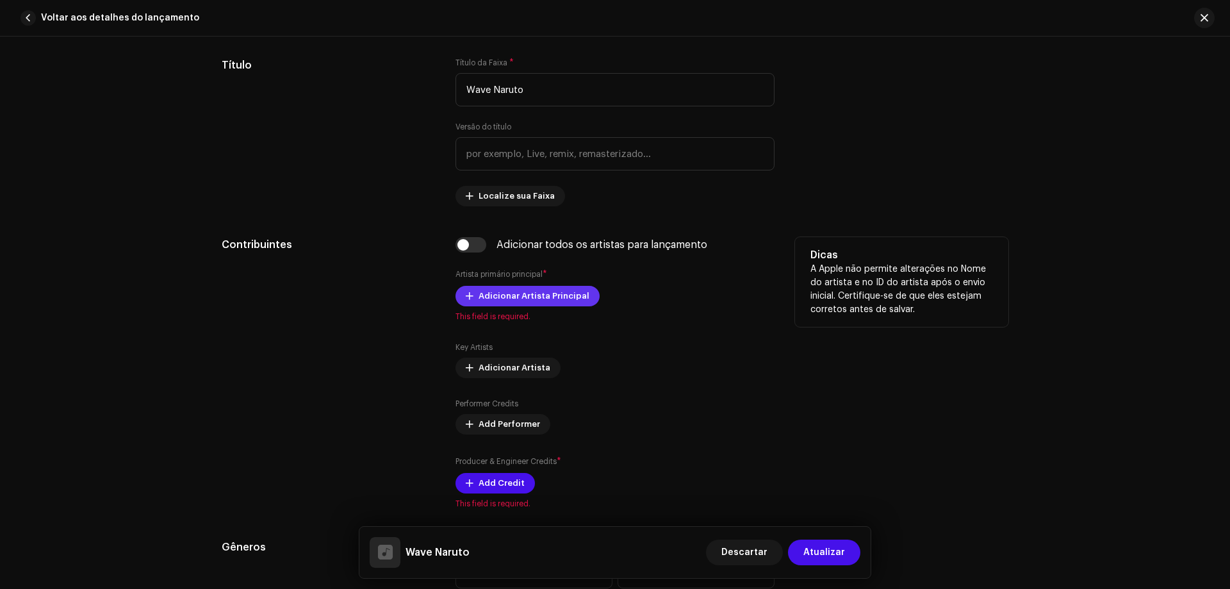
click at [475, 298] on button "Adicionar Artista Principal" at bounding box center [527, 296] width 144 height 20
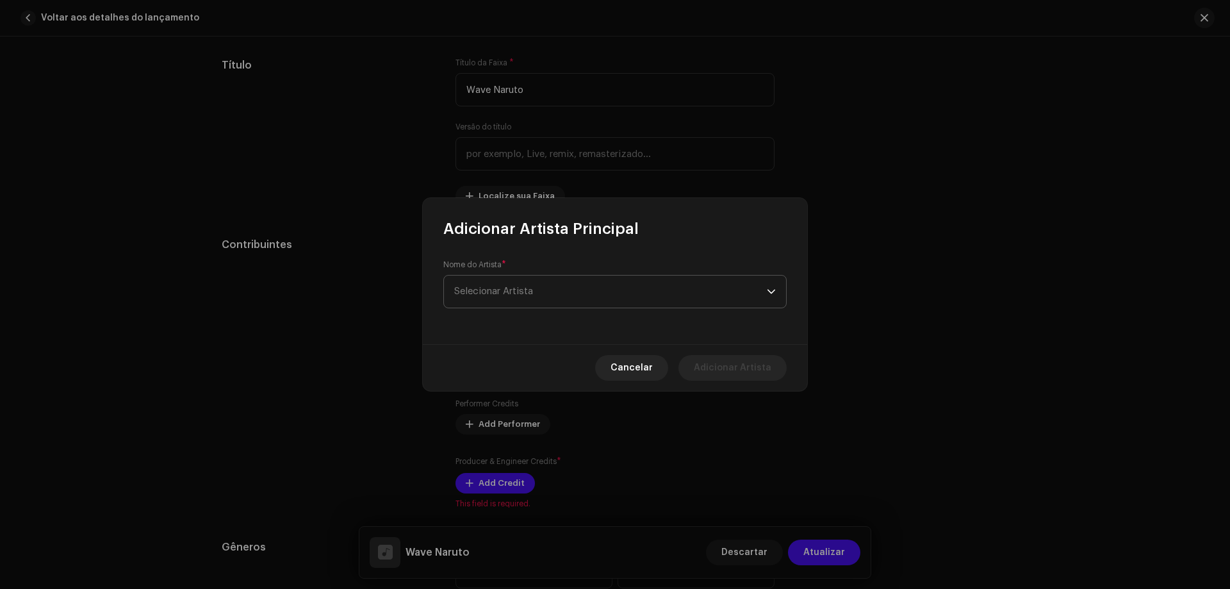
click at [475, 297] on span "Selecionar Artista" at bounding box center [610, 291] width 313 height 32
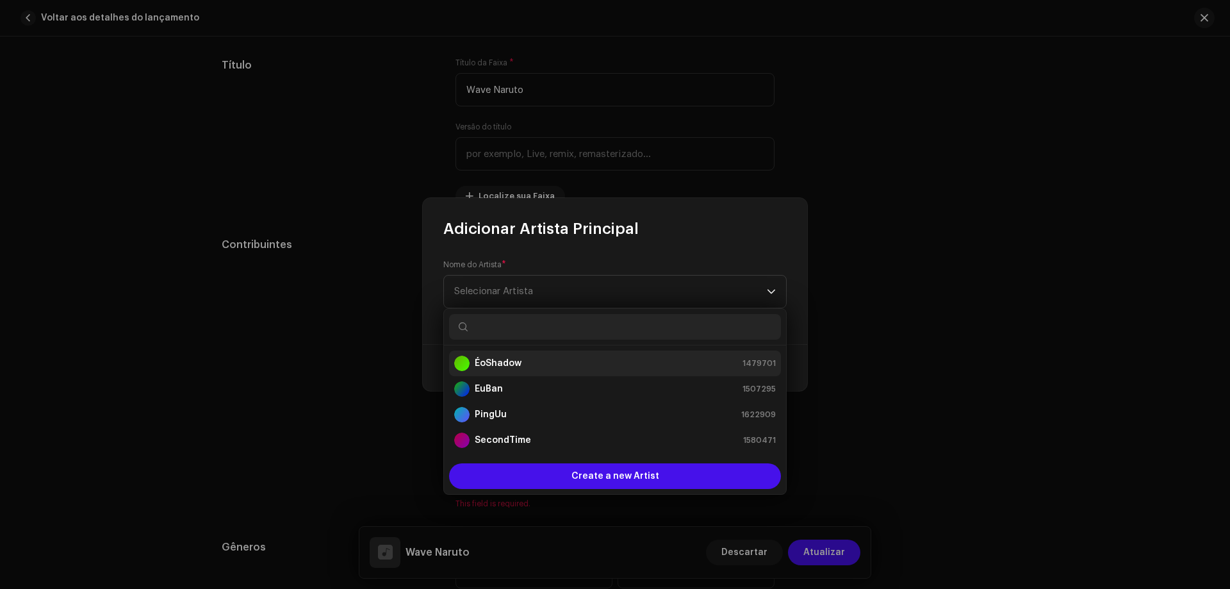
click at [509, 355] on li "ÉoShadow 1479701" at bounding box center [615, 363] width 332 height 26
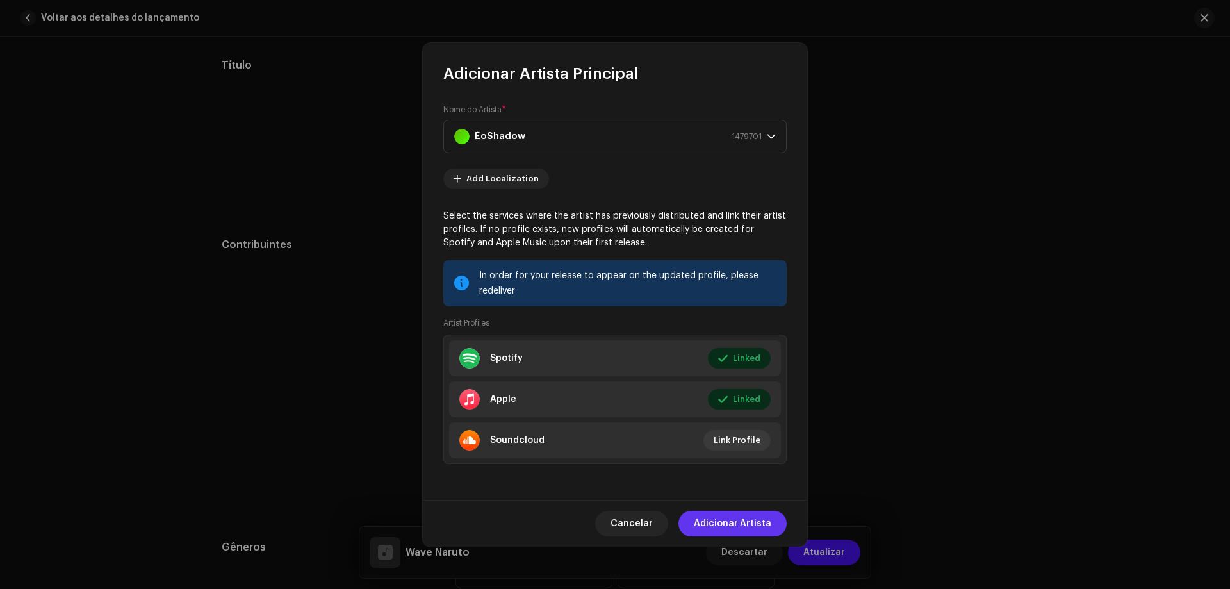
click at [760, 511] on span "Adicionar Artista" at bounding box center [732, 523] width 77 height 26
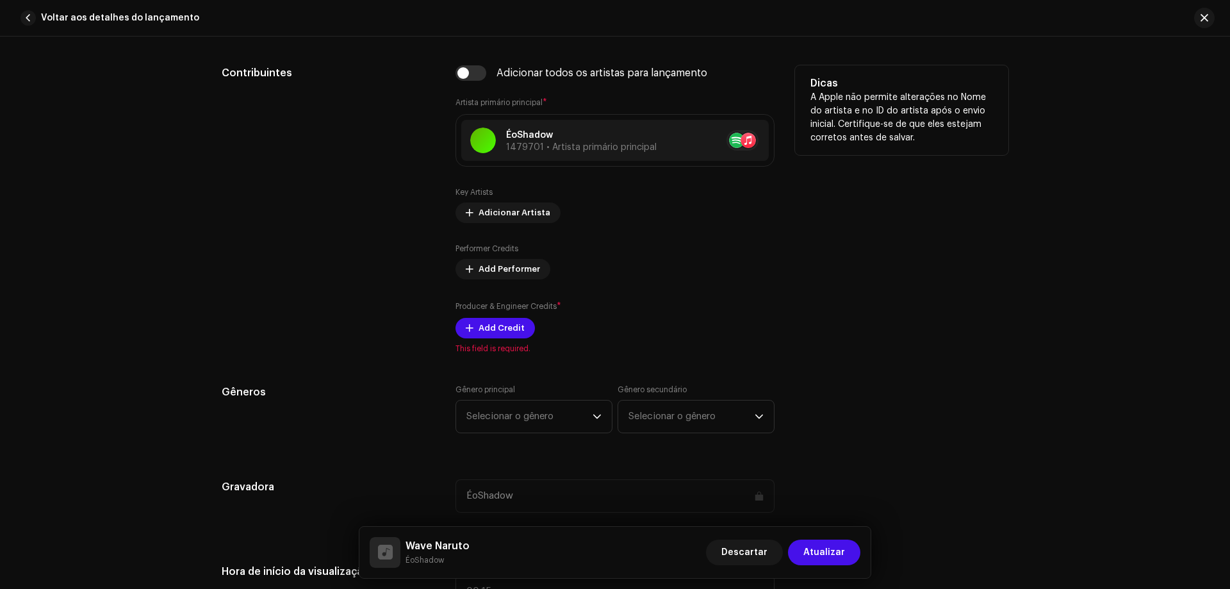
scroll to position [833, 0]
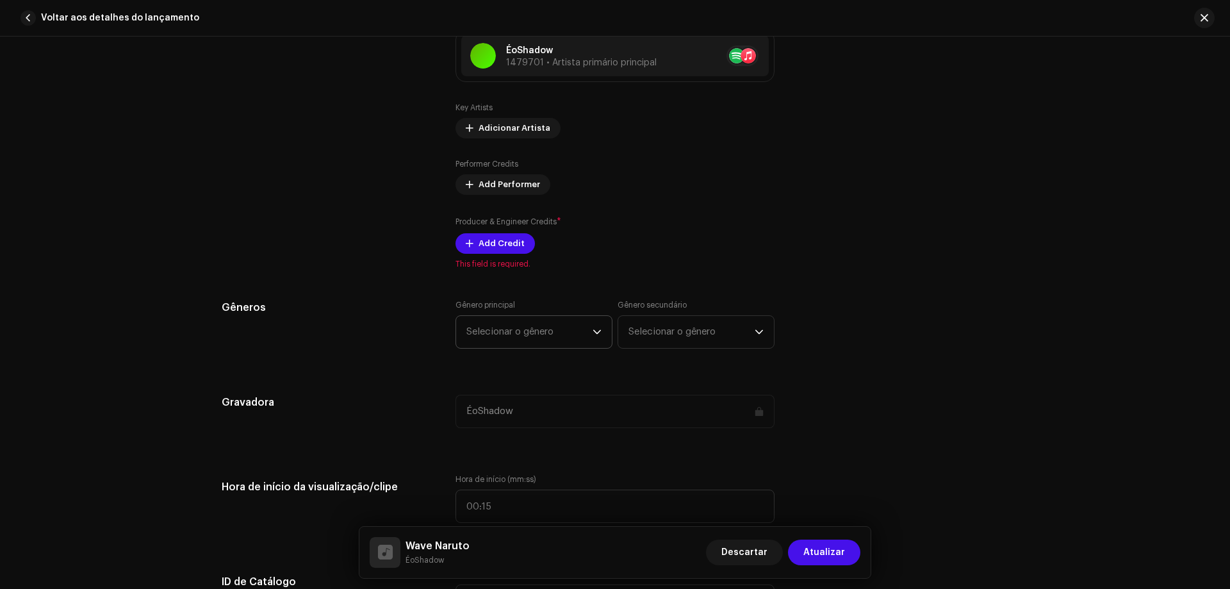
click at [519, 336] on span "Selecionar o gênero" at bounding box center [529, 332] width 126 height 32
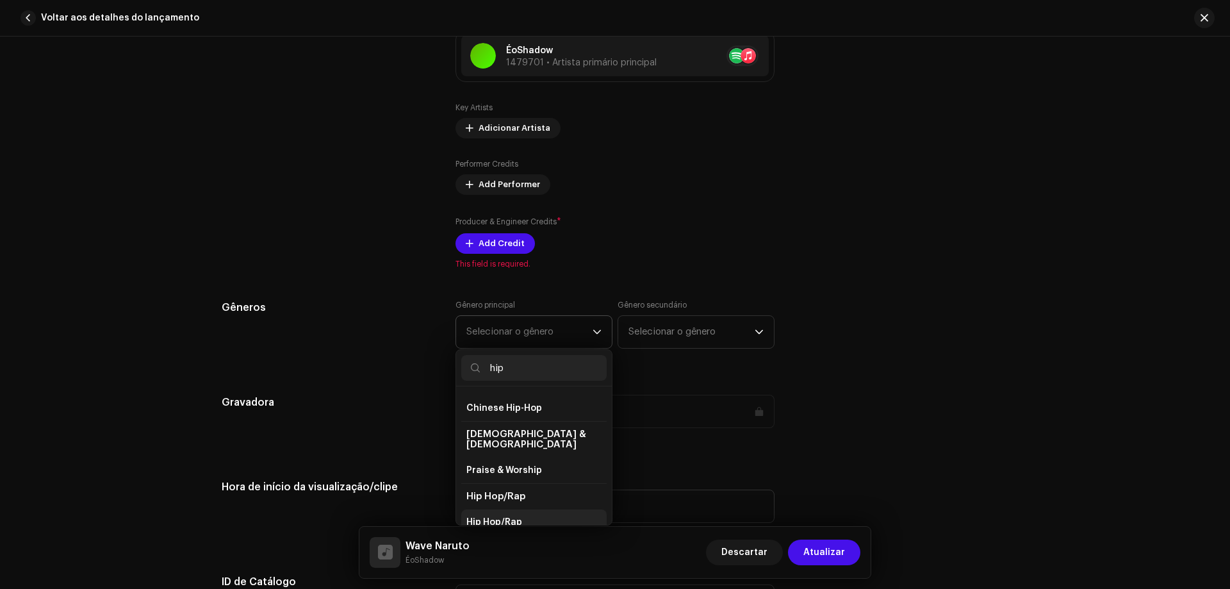
scroll to position [86, 0]
type input "hip"
click at [483, 453] on span "Hip Hop/Rap" at bounding box center [494, 458] width 56 height 13
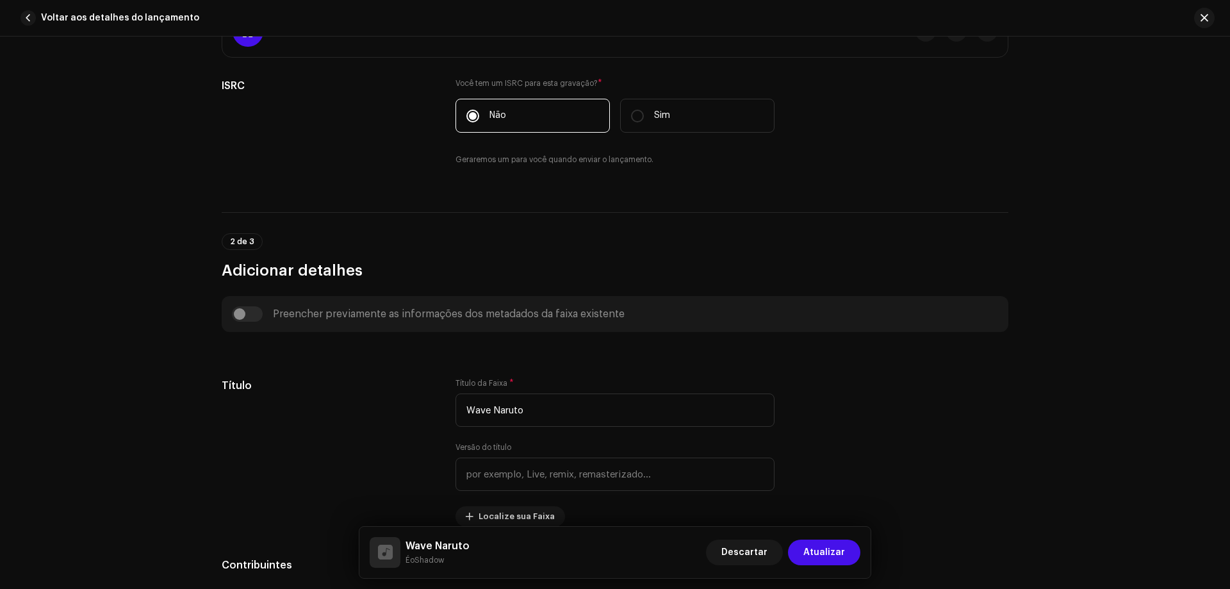
scroll to position [0, 0]
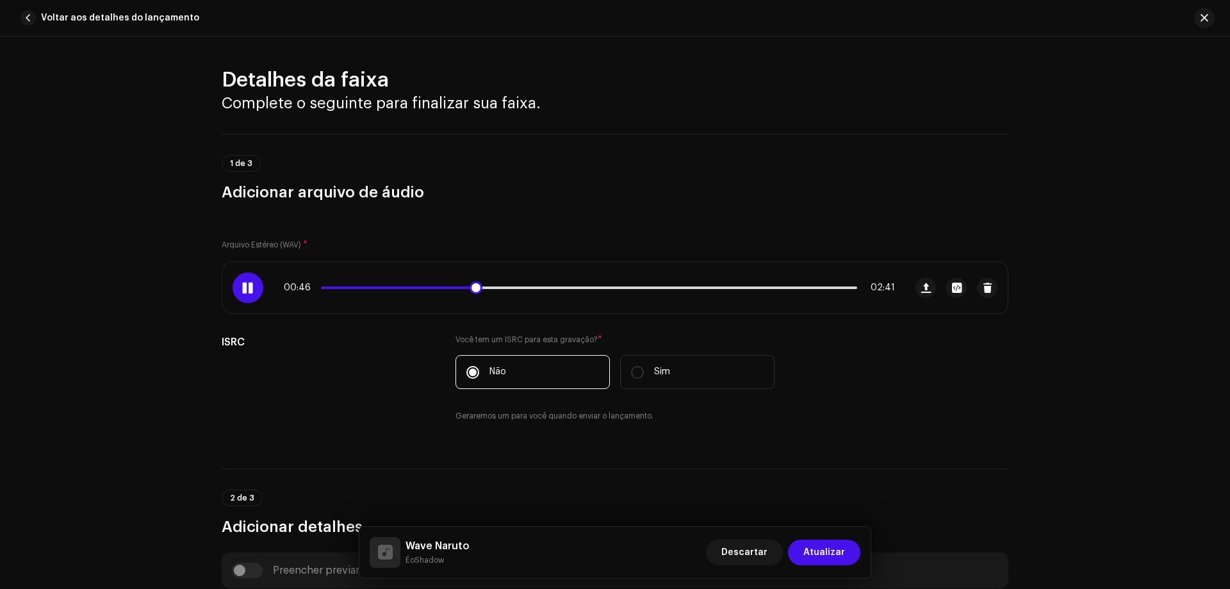
click at [381, 288] on span at bounding box center [398, 287] width 153 height 3
drag, startPoint x: 381, startPoint y: 288, endPoint x: 369, endPoint y: 290, distance: 12.3
click at [380, 290] on span at bounding box center [386, 287] width 13 height 13
click at [368, 289] on div "00:18 02:41" at bounding box center [589, 287] width 611 height 10
click at [370, 288] on span at bounding box center [353, 287] width 63 height 3
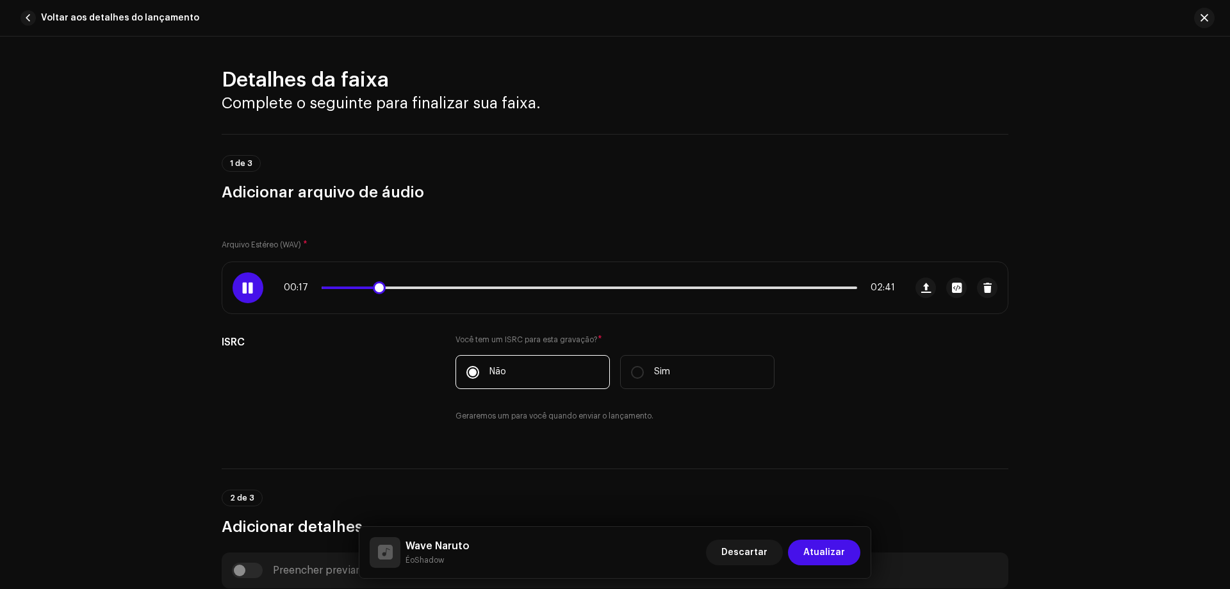
click at [364, 290] on div "00:17 02:41" at bounding box center [589, 287] width 611 height 10
click at [363, 290] on div "00:18 02:41" at bounding box center [589, 287] width 611 height 10
click at [362, 286] on div "00:18 02:41" at bounding box center [589, 287] width 611 height 10
click at [361, 288] on span at bounding box center [353, 287] width 63 height 3
click at [235, 284] on div at bounding box center [247, 287] width 31 height 31
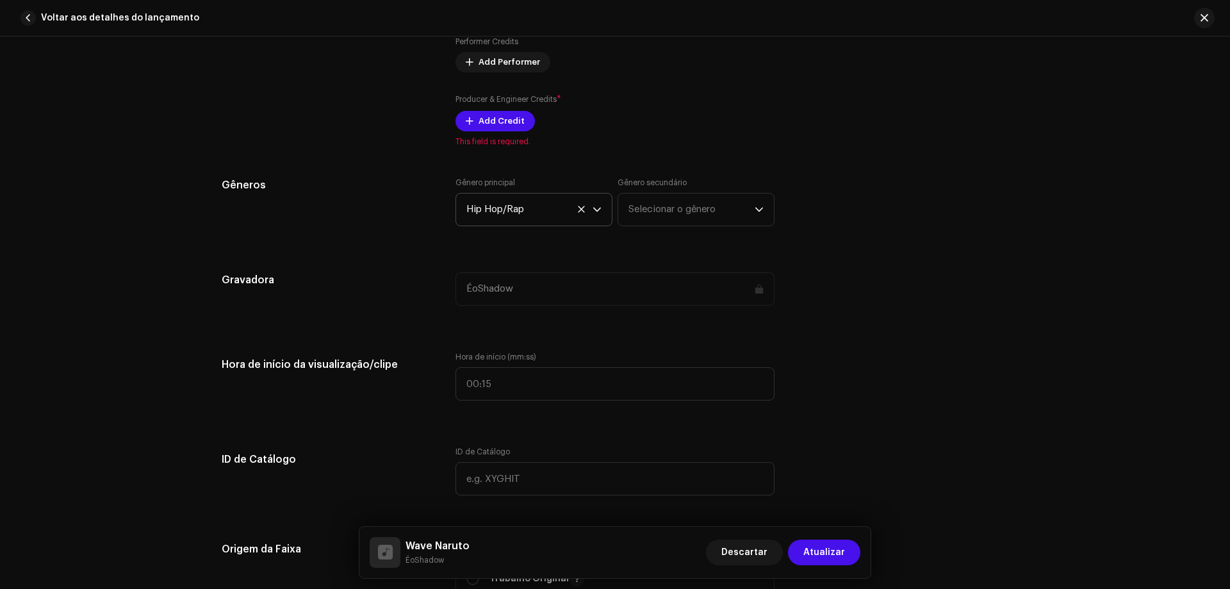
scroll to position [961, 0]
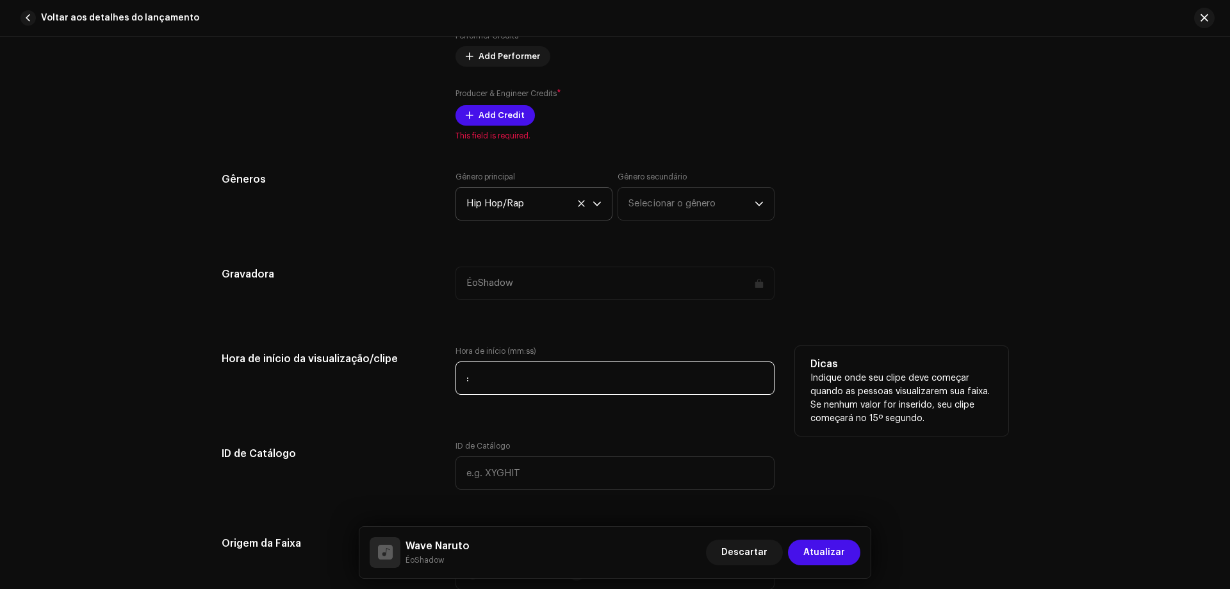
click at [502, 369] on input ":" at bounding box center [614, 377] width 319 height 33
type input "00:16"
click at [387, 382] on div "Hora de início da visualização/clipe" at bounding box center [328, 378] width 213 height 64
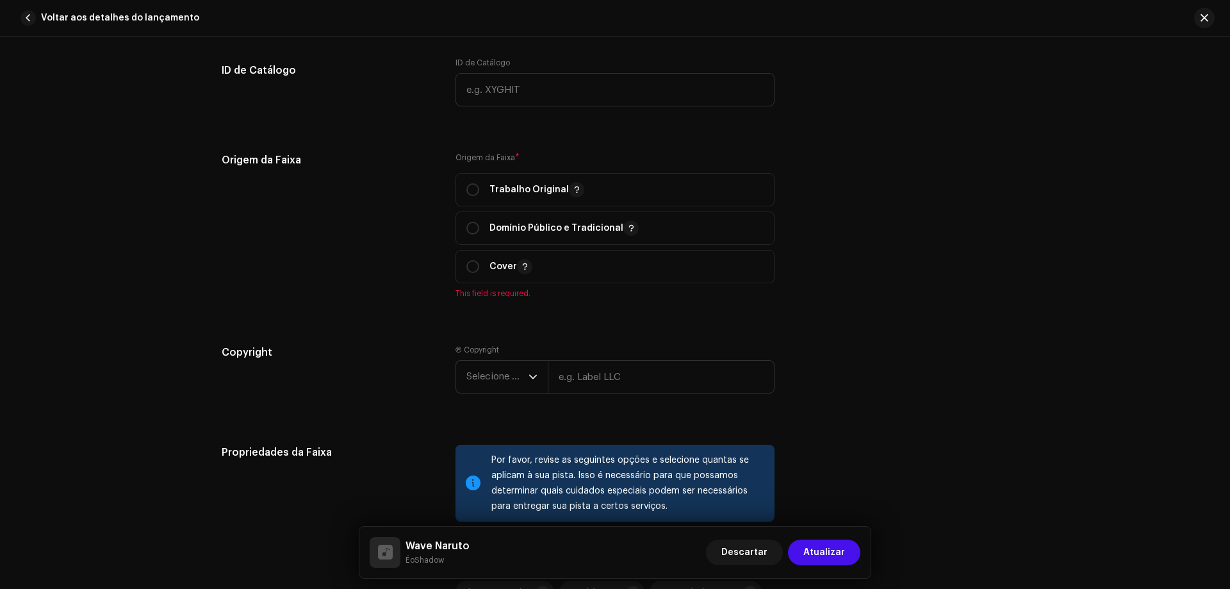
scroll to position [1345, 0]
click at [583, 266] on span "Cover" at bounding box center [614, 265] width 297 height 32
radio input "true"
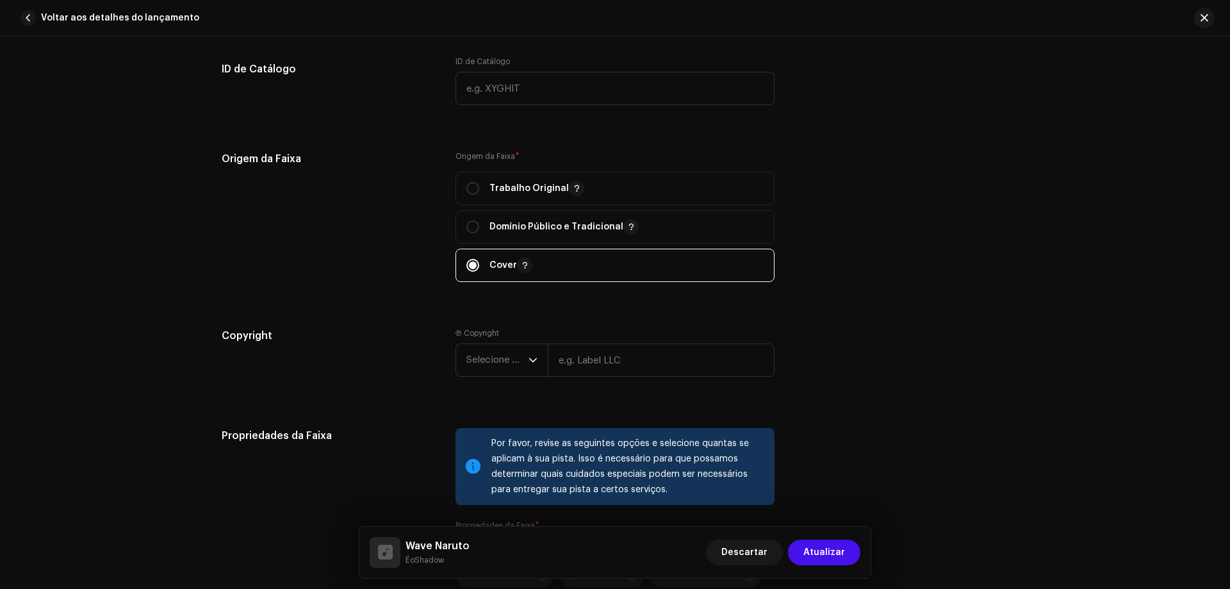
click at [849, 274] on div "Origem da Faixa Origem da Faixa * Trabalho Original Domínio Público e Tradicion…" at bounding box center [615, 224] width 787 height 146
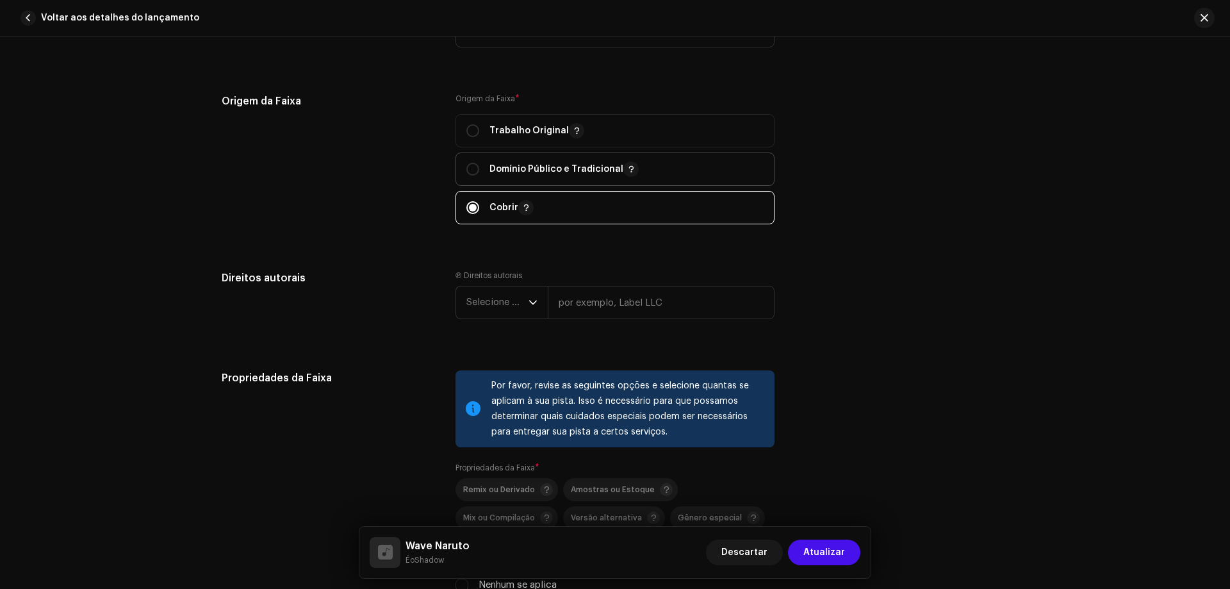
scroll to position [1380, 0]
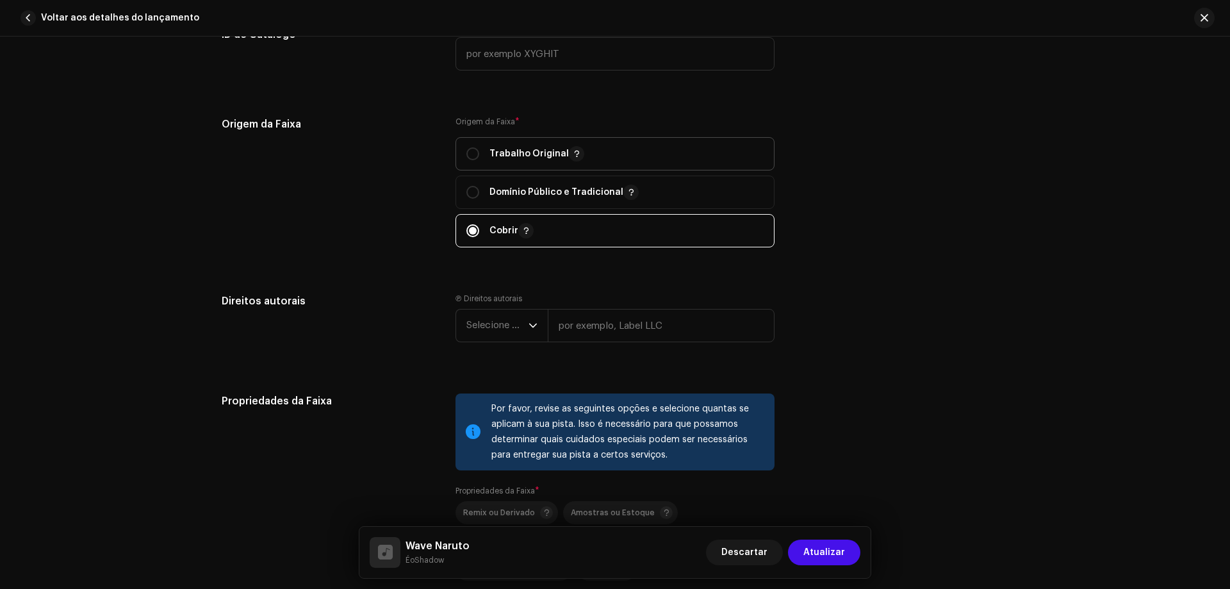
click at [688, 148] on span "Trabalho Original" at bounding box center [614, 154] width 297 height 32
radio input "true"
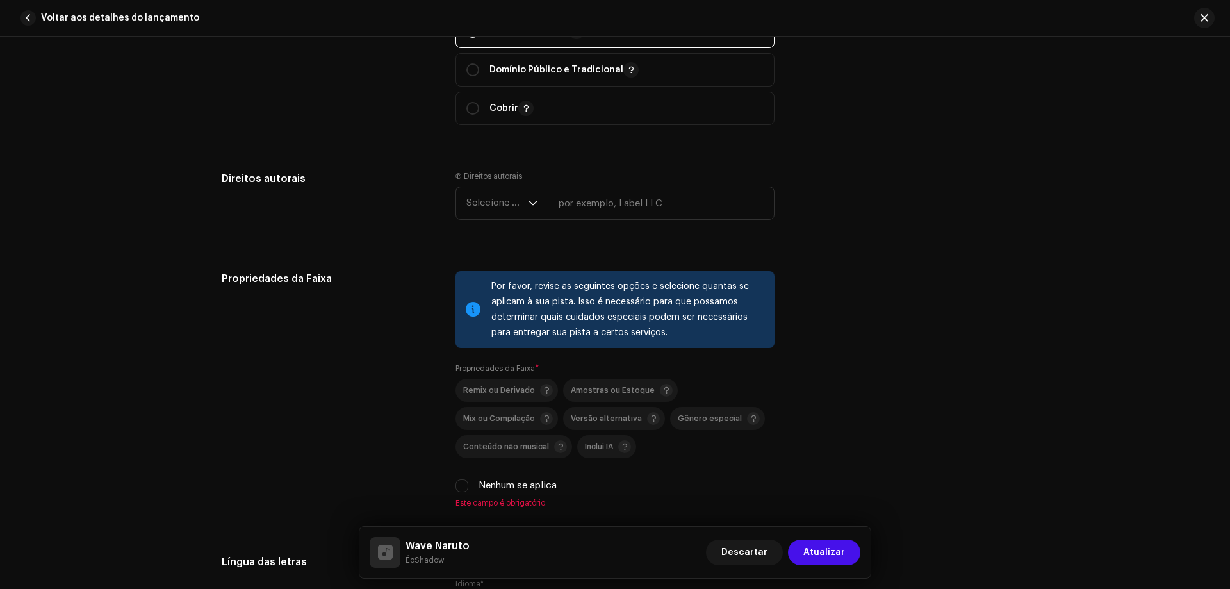
scroll to position [1508, 0]
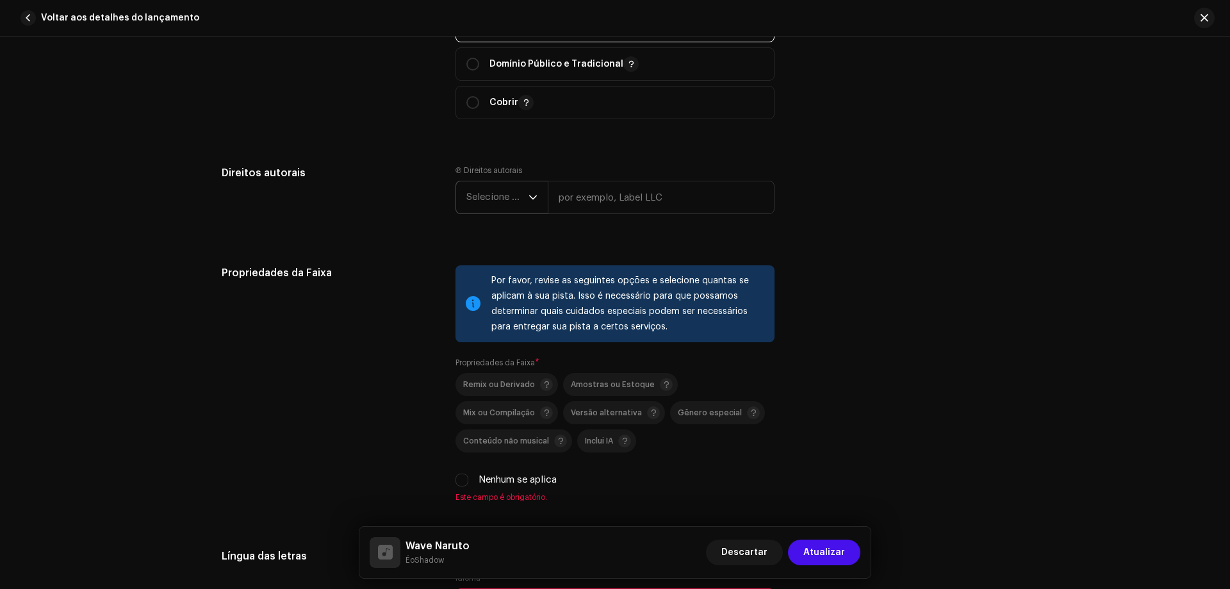
click at [510, 207] on span "Selecione o ano" at bounding box center [497, 197] width 62 height 32
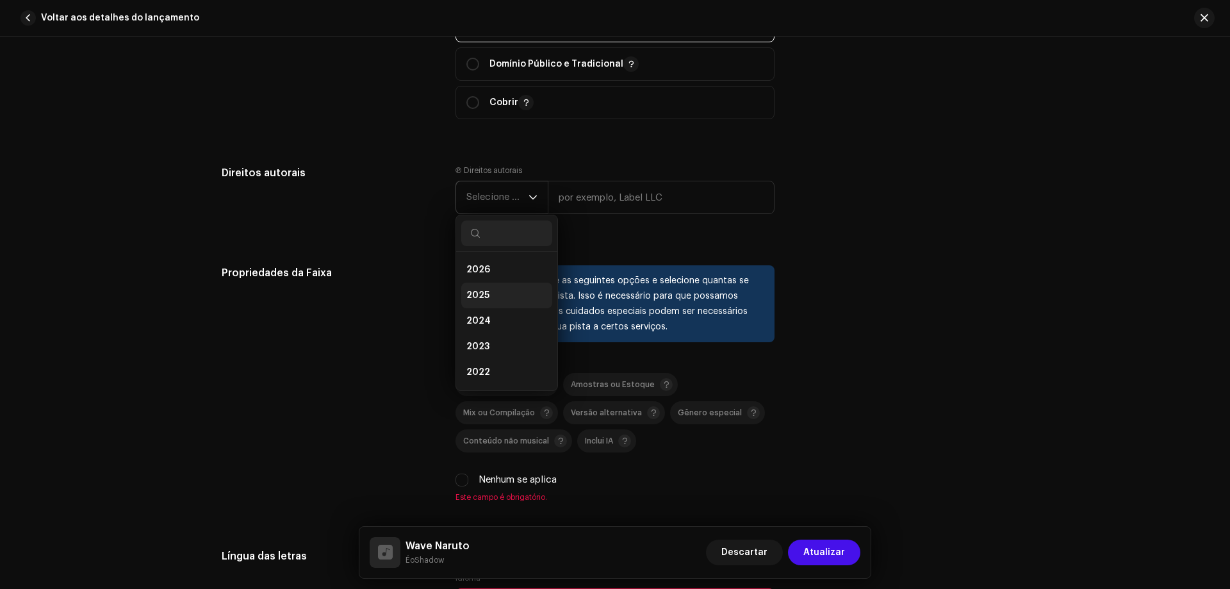
click at [505, 290] on li "2025" at bounding box center [506, 295] width 91 height 26
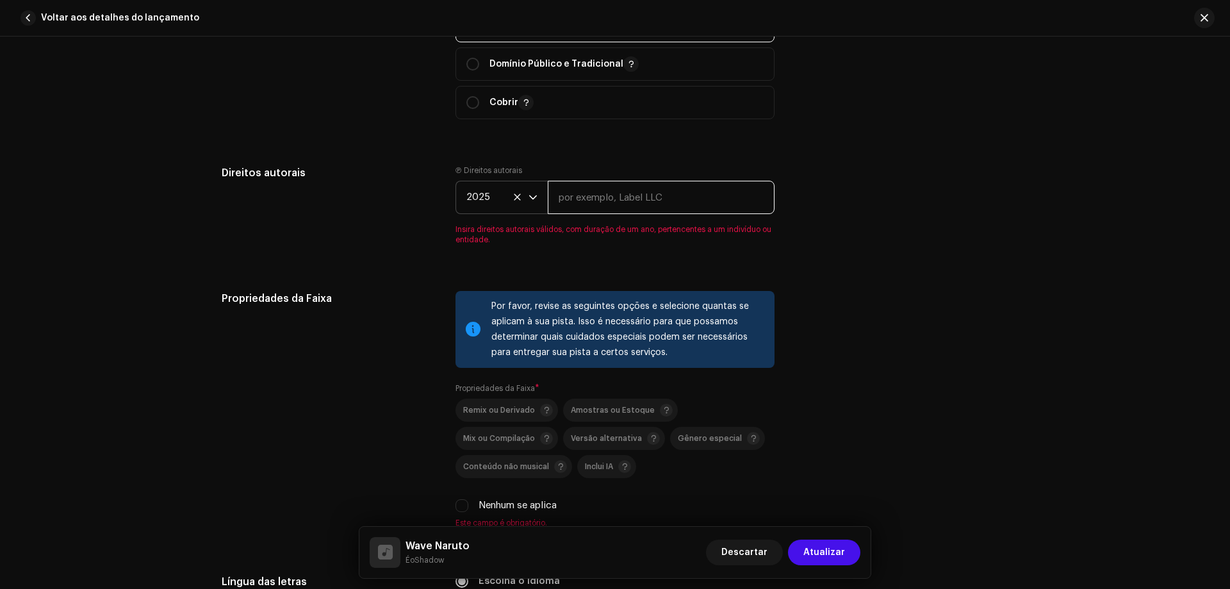
click at [635, 197] on input "text" at bounding box center [661, 197] width 227 height 33
type input "ÉoShadow"
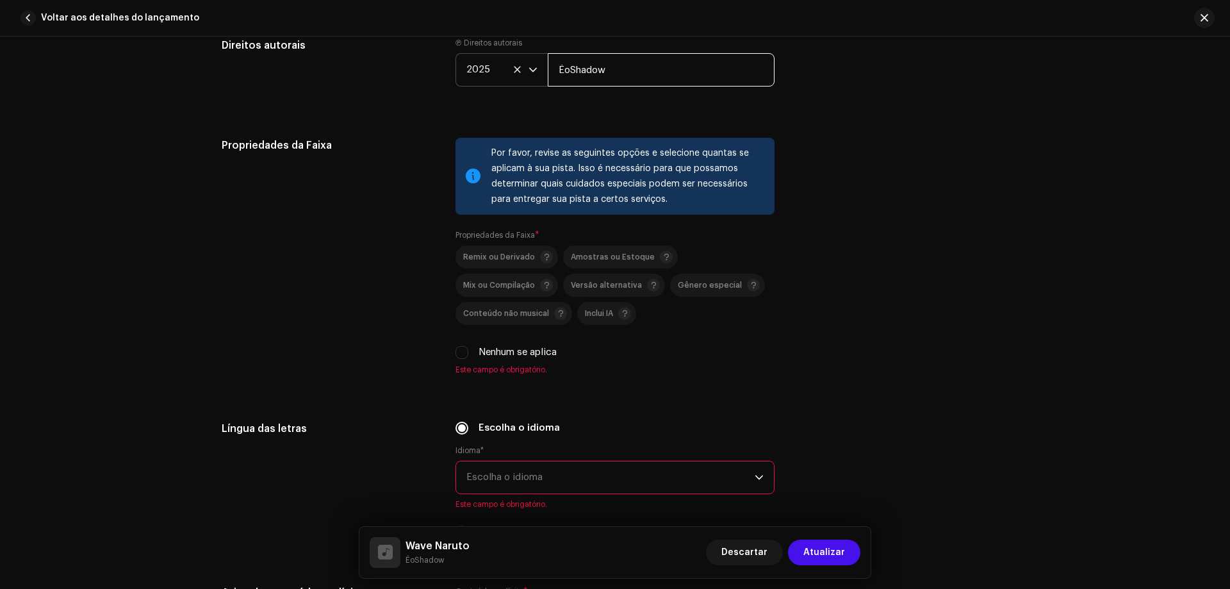
scroll to position [1636, 0]
click at [469, 253] on font "Remix ou Derivado" at bounding box center [499, 256] width 72 height 8
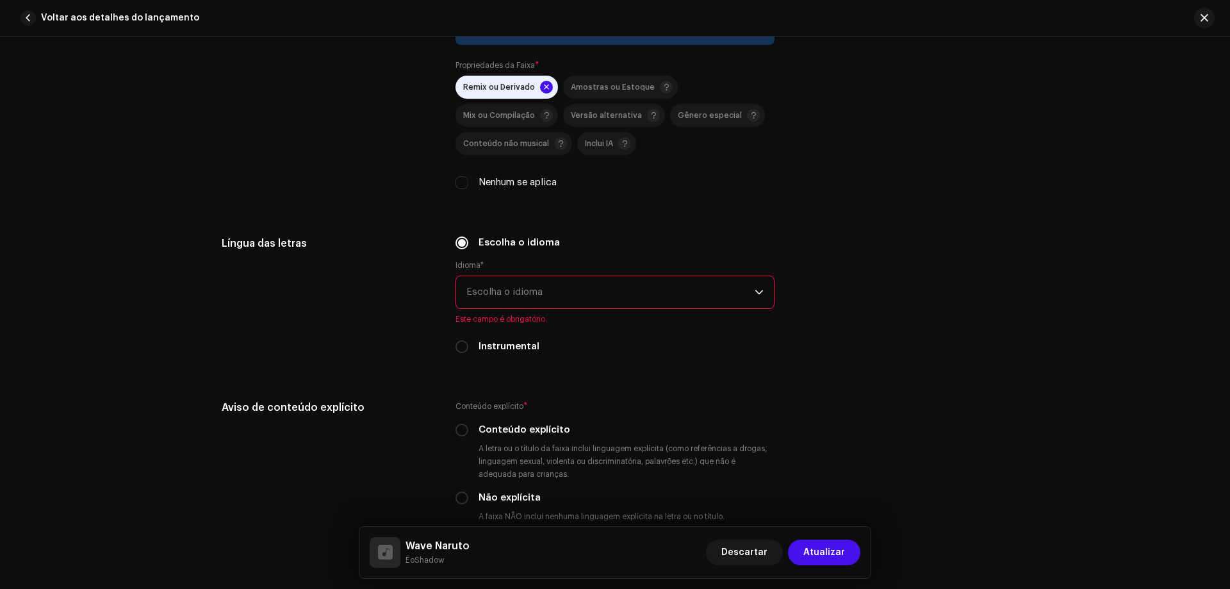
scroll to position [1828, 0]
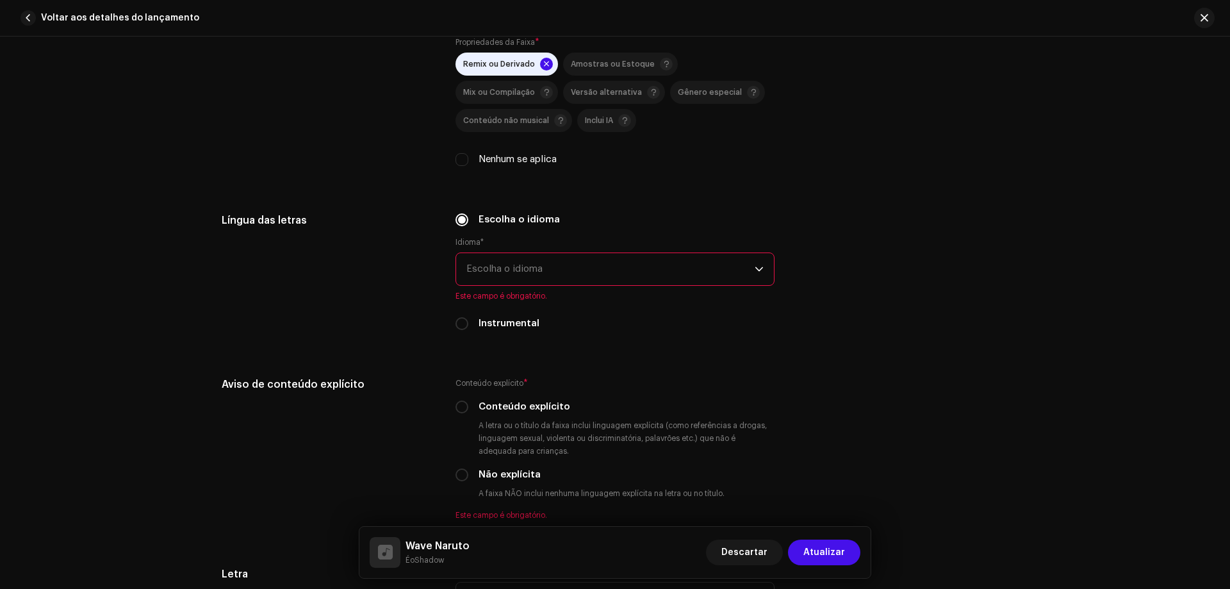
click at [529, 271] on font "Escolha o idioma" at bounding box center [504, 269] width 76 height 10
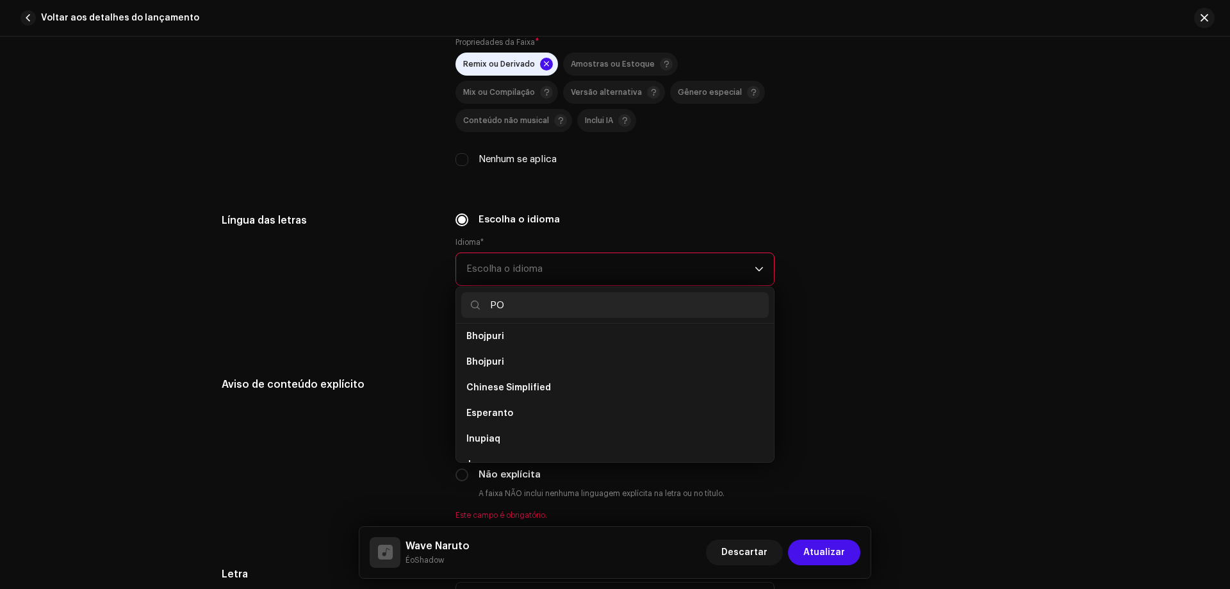
scroll to position [0, 0]
type input "PO"
click at [509, 366] on span "Portuguese" at bounding box center [492, 367] width 53 height 13
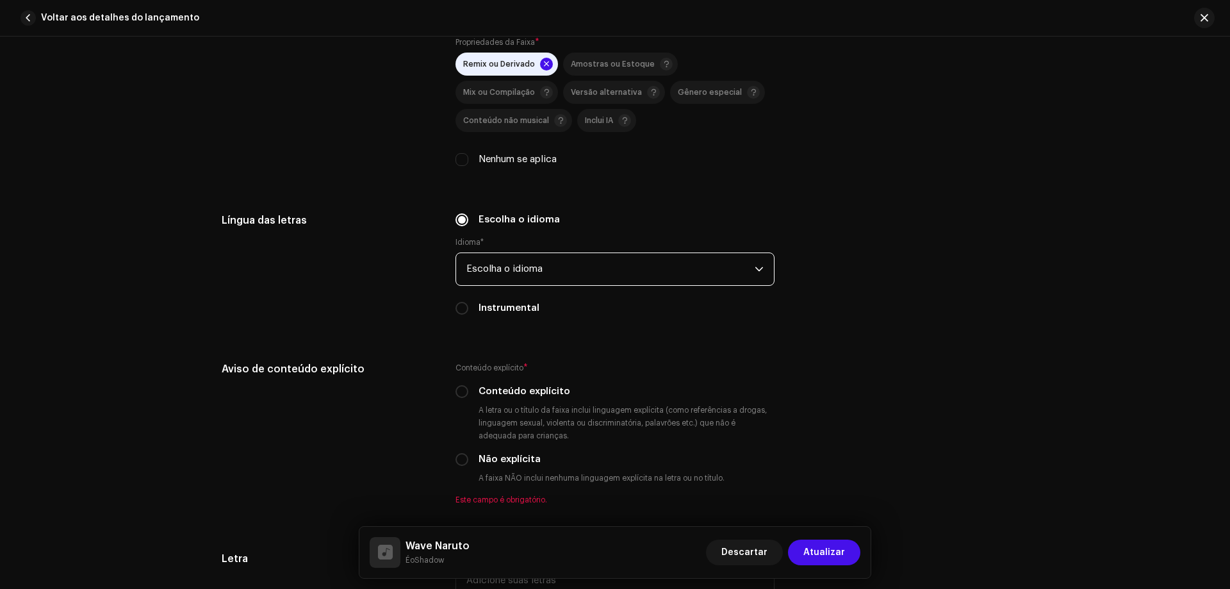
click at [547, 269] on span "Escolha o idioma" at bounding box center [610, 269] width 288 height 32
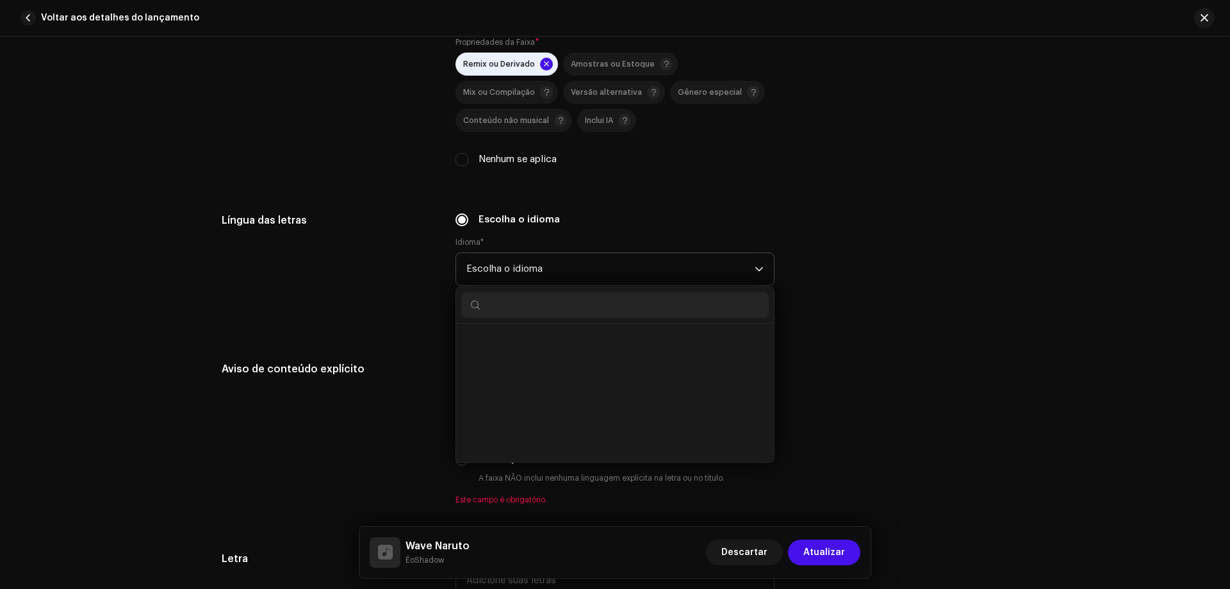
scroll to position [3489, 0]
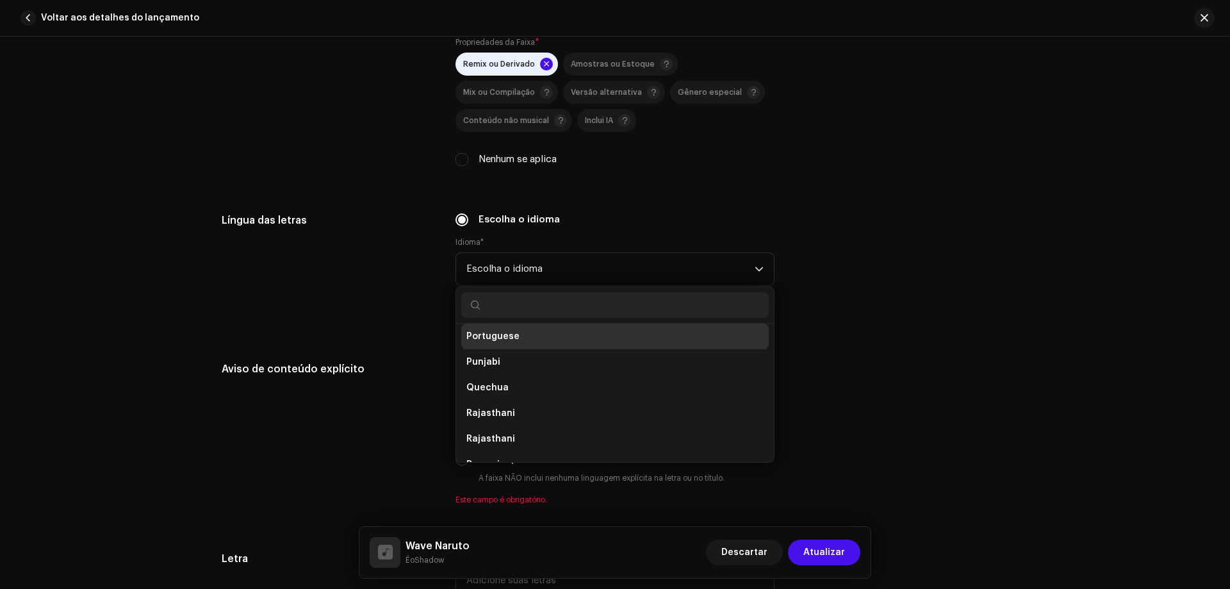
click at [517, 335] on li "Portuguese" at bounding box center [614, 336] width 307 height 26
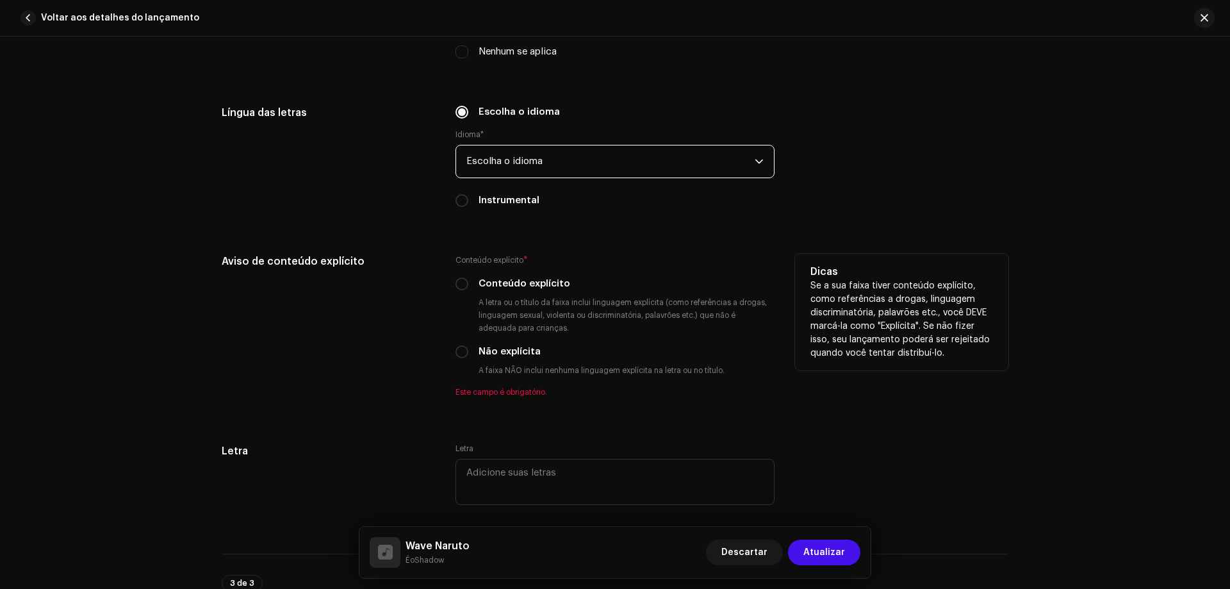
scroll to position [1956, 0]
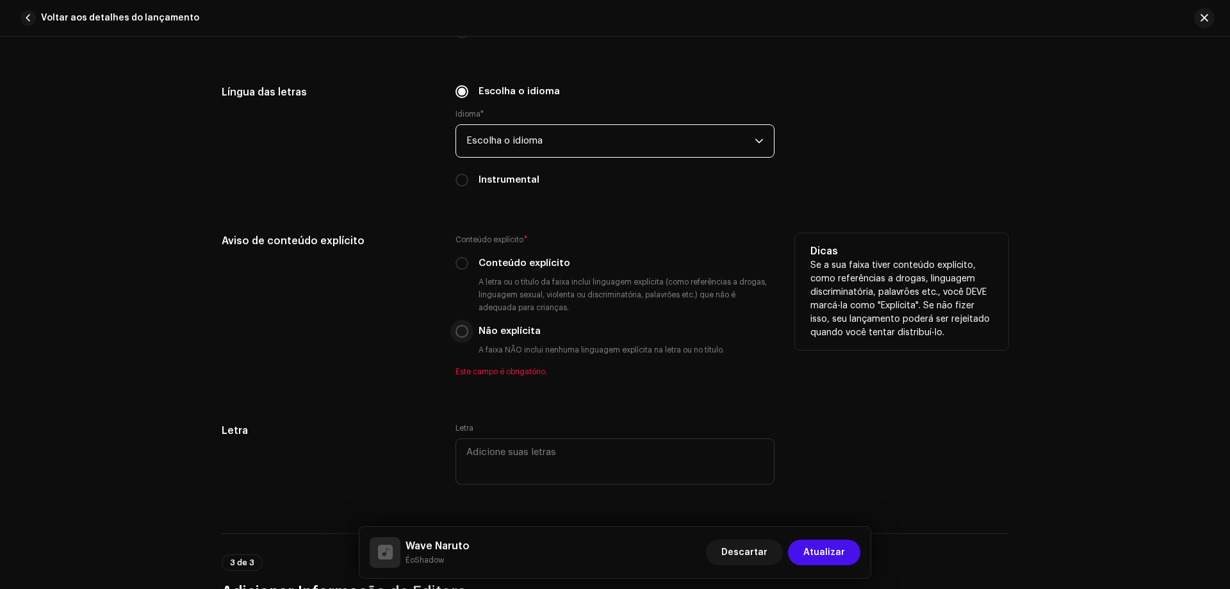
click at [457, 330] on input "Não explícita" at bounding box center [461, 331] width 13 height 13
radio input "true"
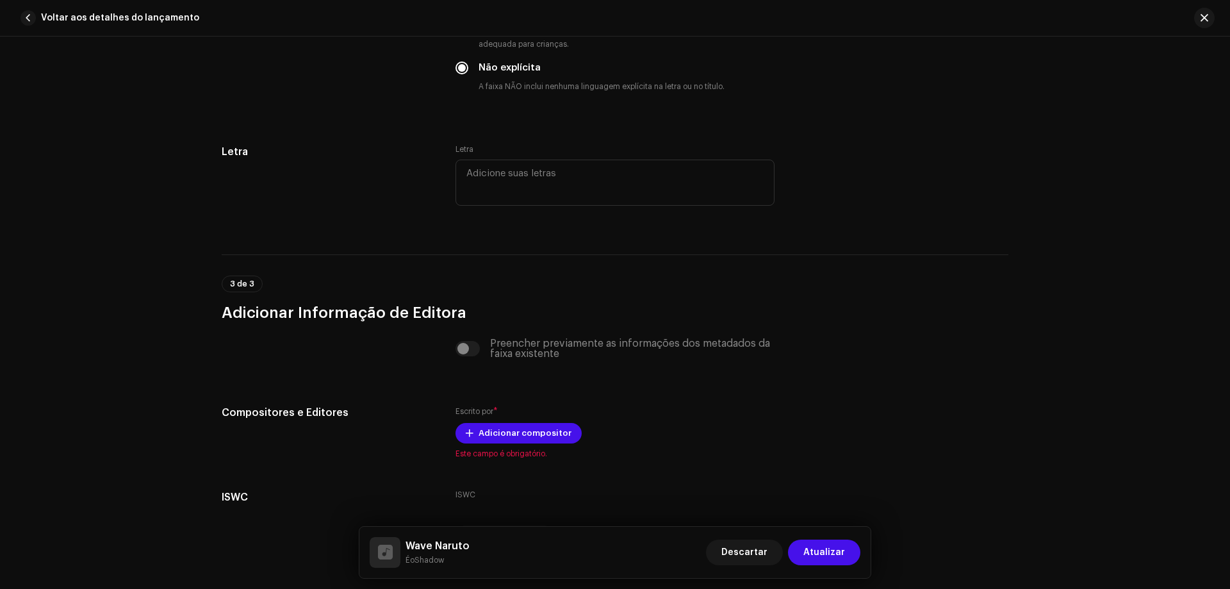
scroll to position [2299, 0]
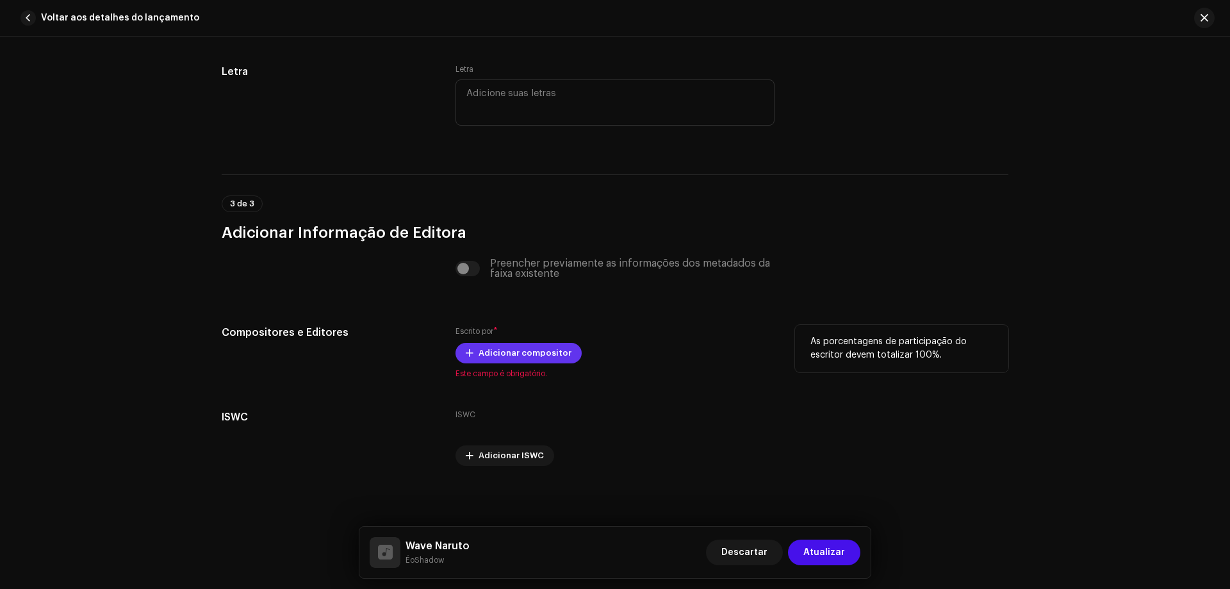
click at [495, 352] on span "Adicionar compositor" at bounding box center [524, 353] width 93 height 26
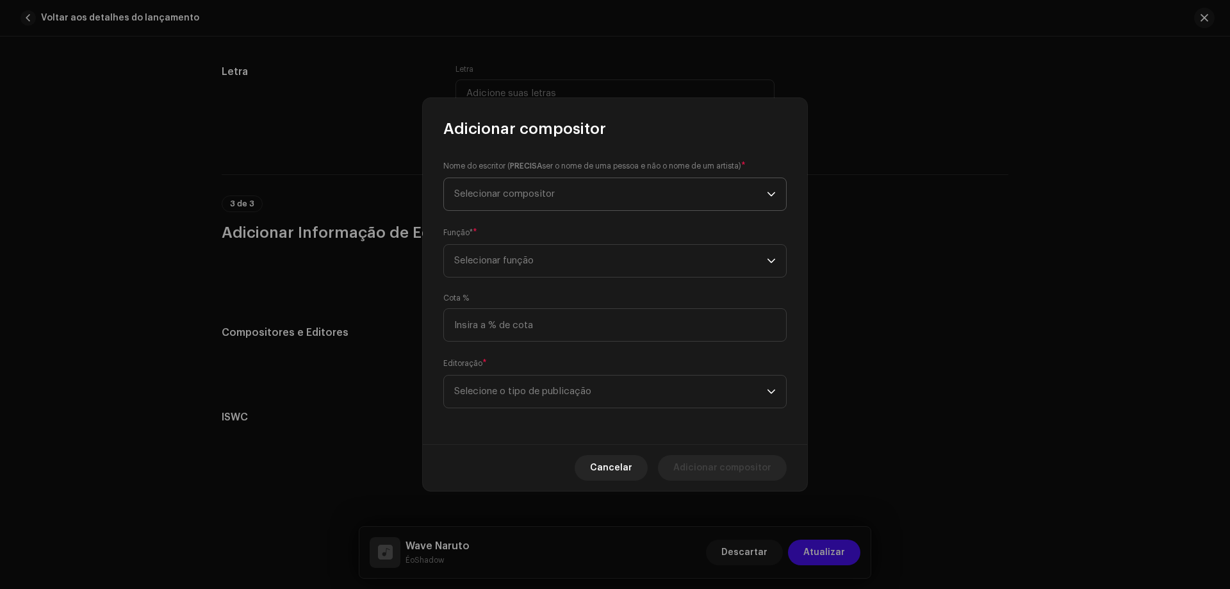
click at [583, 199] on span "Selecionar compositor" at bounding box center [610, 194] width 313 height 32
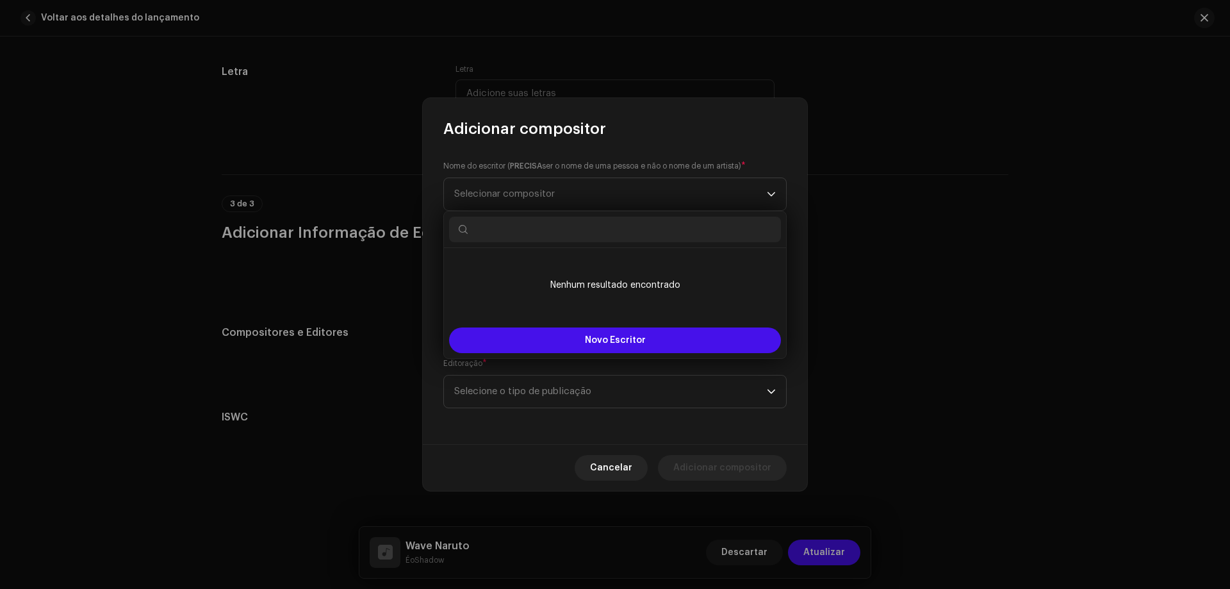
click at [559, 172] on div "Nome do escritor ( PRECISA ser o nome de [PERSON_NAME] e não o nome de um artis…" at bounding box center [614, 184] width 343 height 51
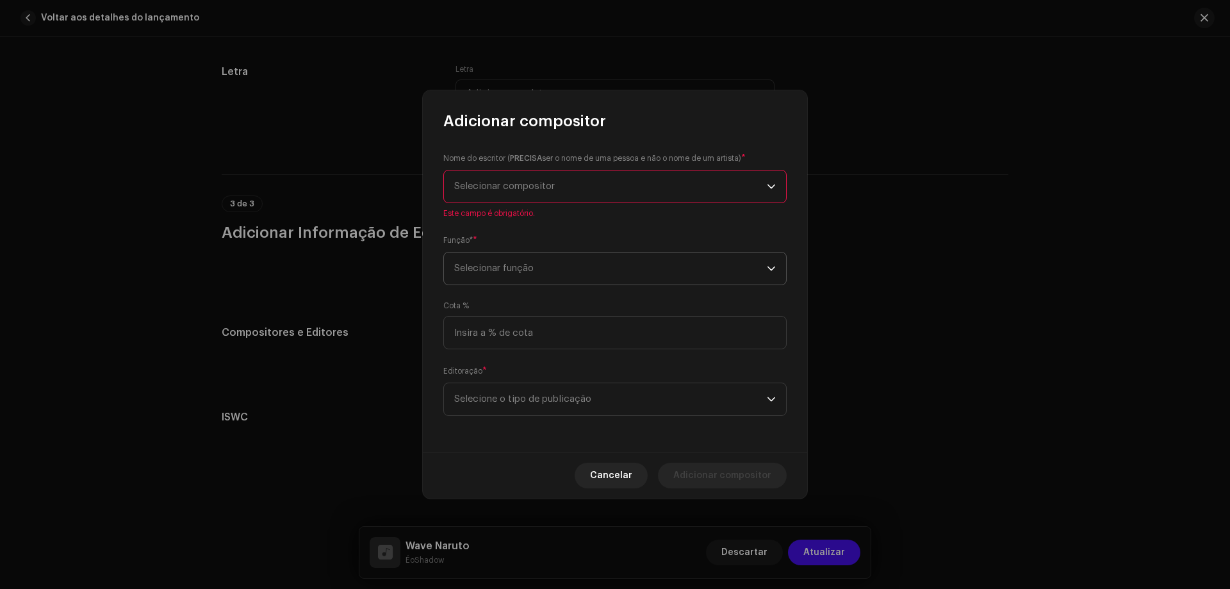
click at [554, 271] on span "Selecionar função" at bounding box center [610, 268] width 313 height 32
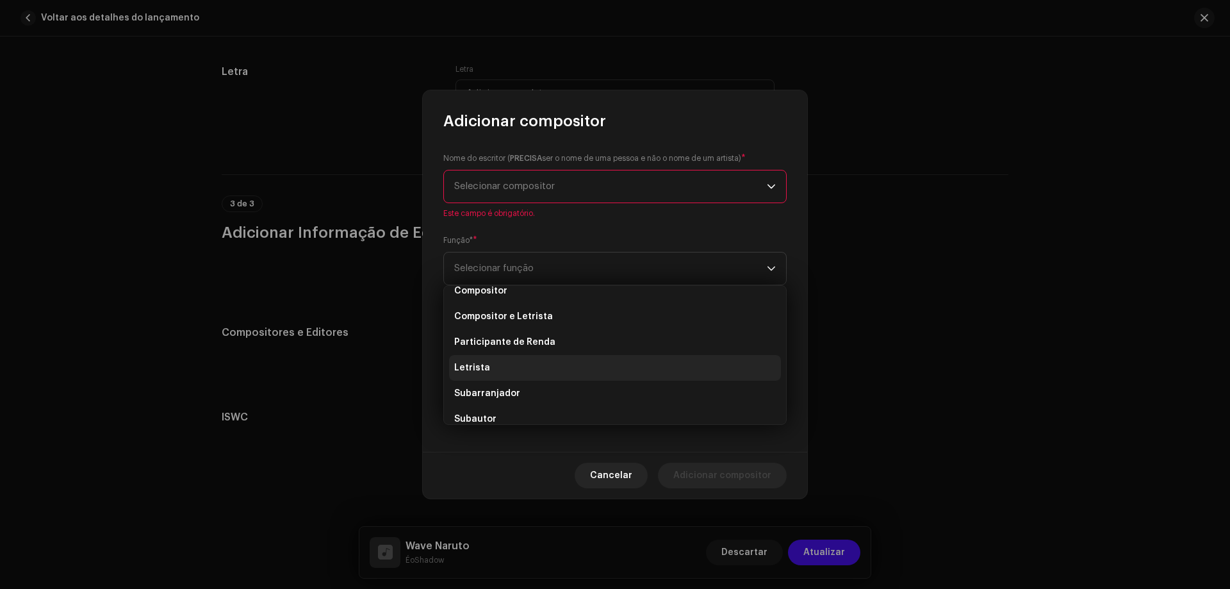
click at [496, 369] on li "Letrista" at bounding box center [615, 368] width 332 height 26
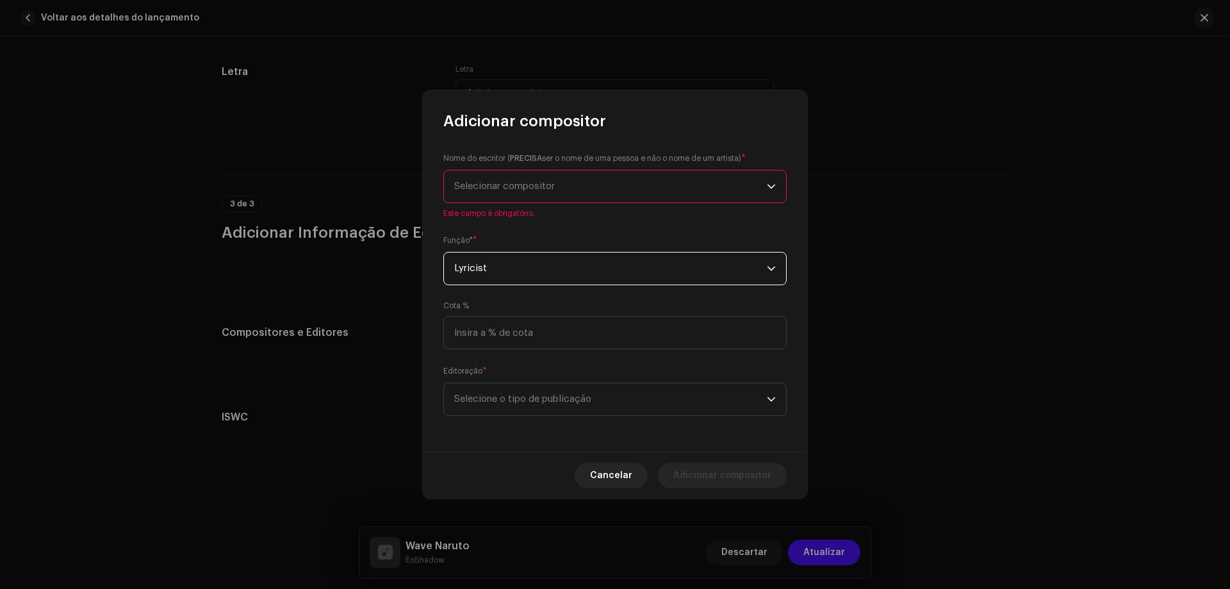
click at [485, 272] on span "Lyricist" at bounding box center [610, 268] width 313 height 32
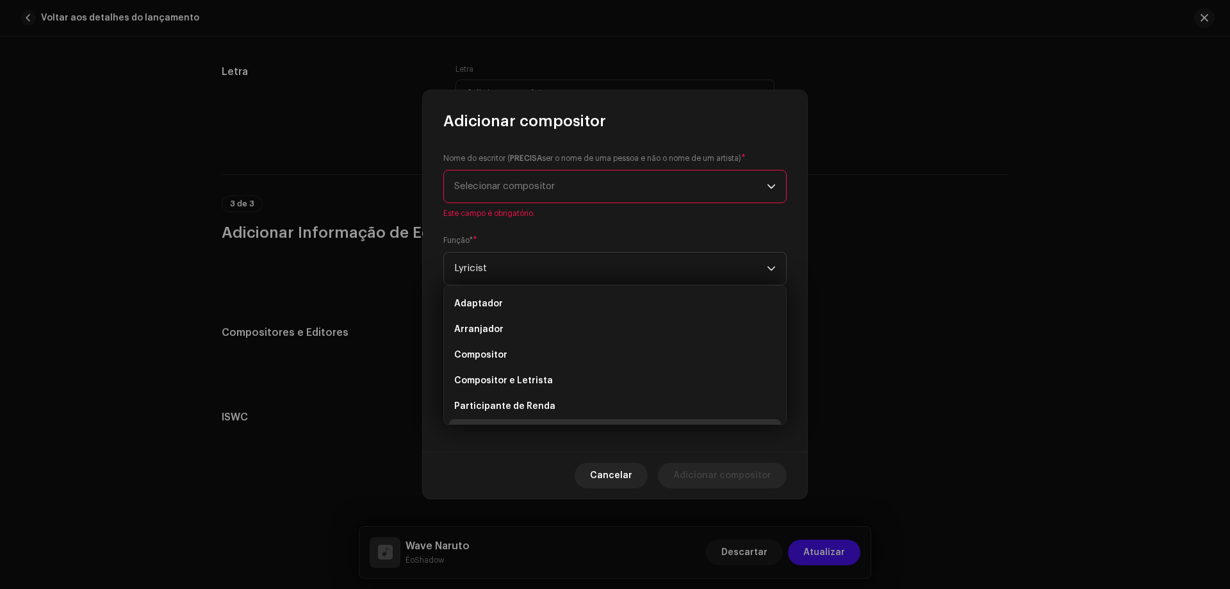
click at [507, 230] on div "Nome do escritor ( PRECISA ser o nome de [PERSON_NAME] e não o nome de um artis…" at bounding box center [615, 291] width 384 height 320
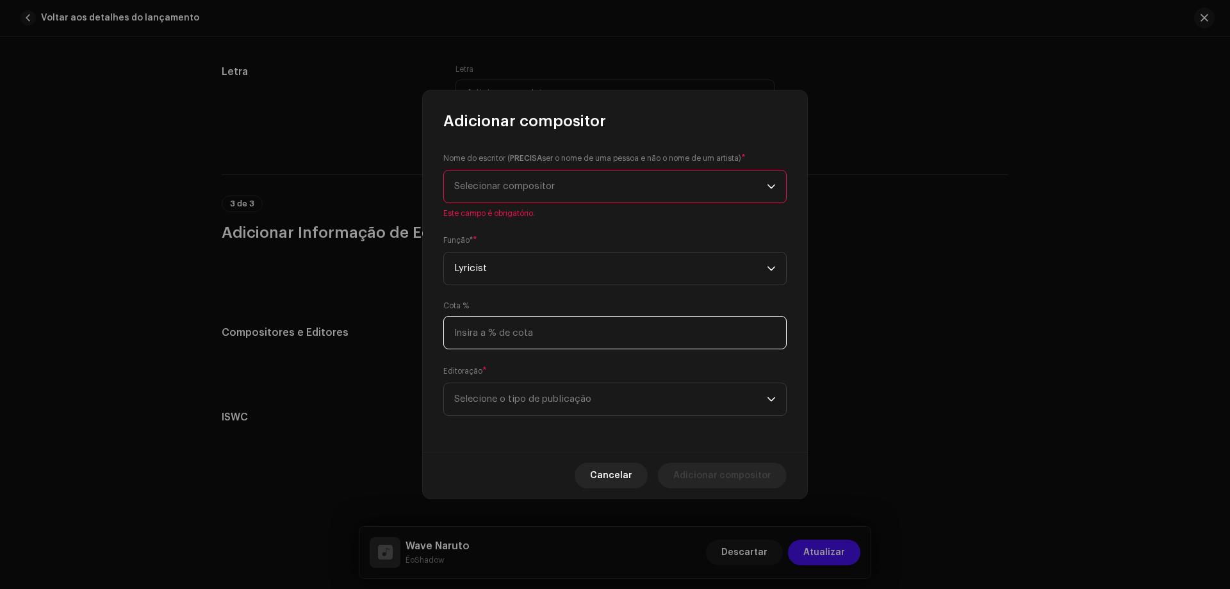
click at [560, 330] on input at bounding box center [614, 332] width 343 height 33
type input "100,00"
click at [479, 360] on div "Nome do escritor ( PRECISA ser o nome de [PERSON_NAME] e não o nome de um artis…" at bounding box center [615, 291] width 384 height 320
click at [545, 396] on span "Selecione o tipo de publicação" at bounding box center [610, 399] width 313 height 32
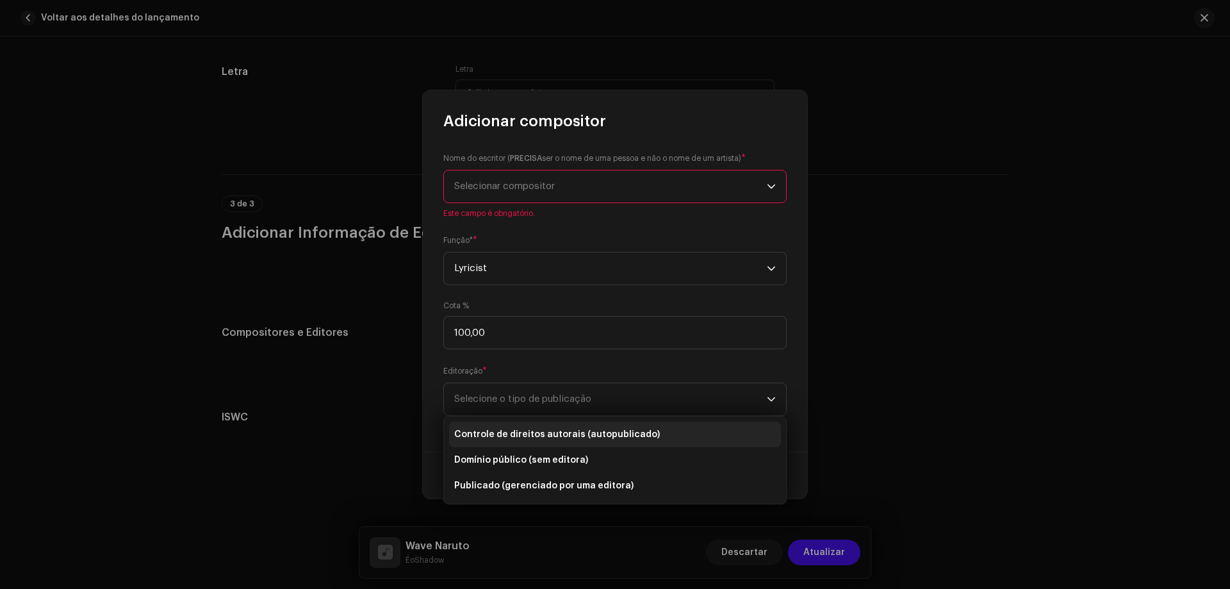
click at [539, 422] on li "Controle de direitos autorais (autopublicado)" at bounding box center [615, 434] width 332 height 26
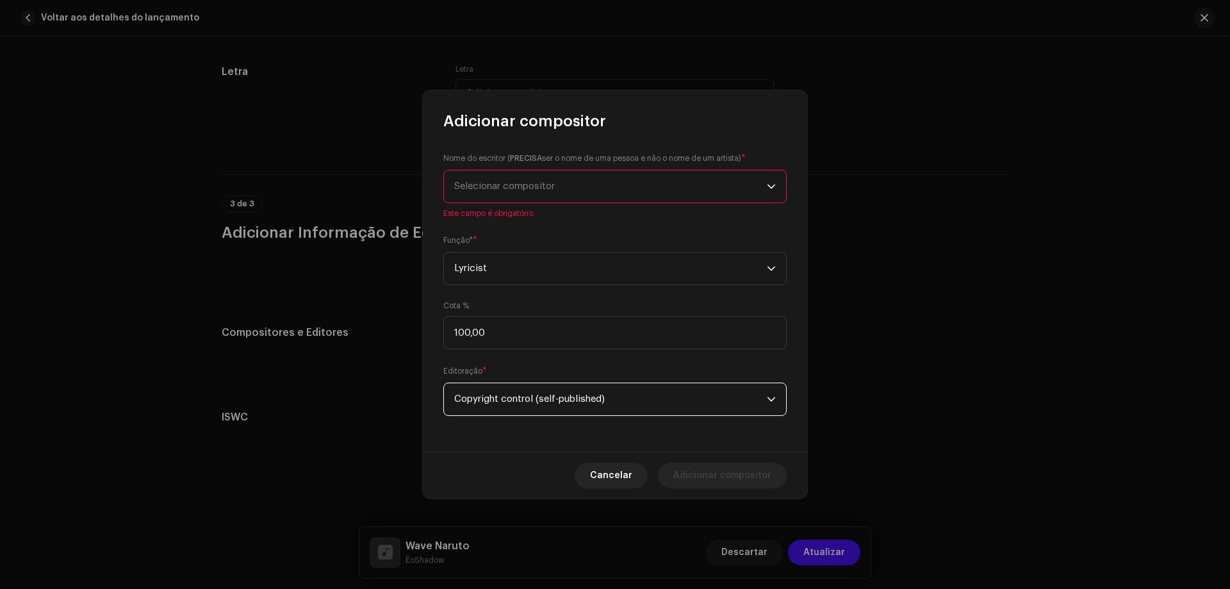
click at [535, 181] on span "Selecionar compositor" at bounding box center [504, 186] width 101 height 10
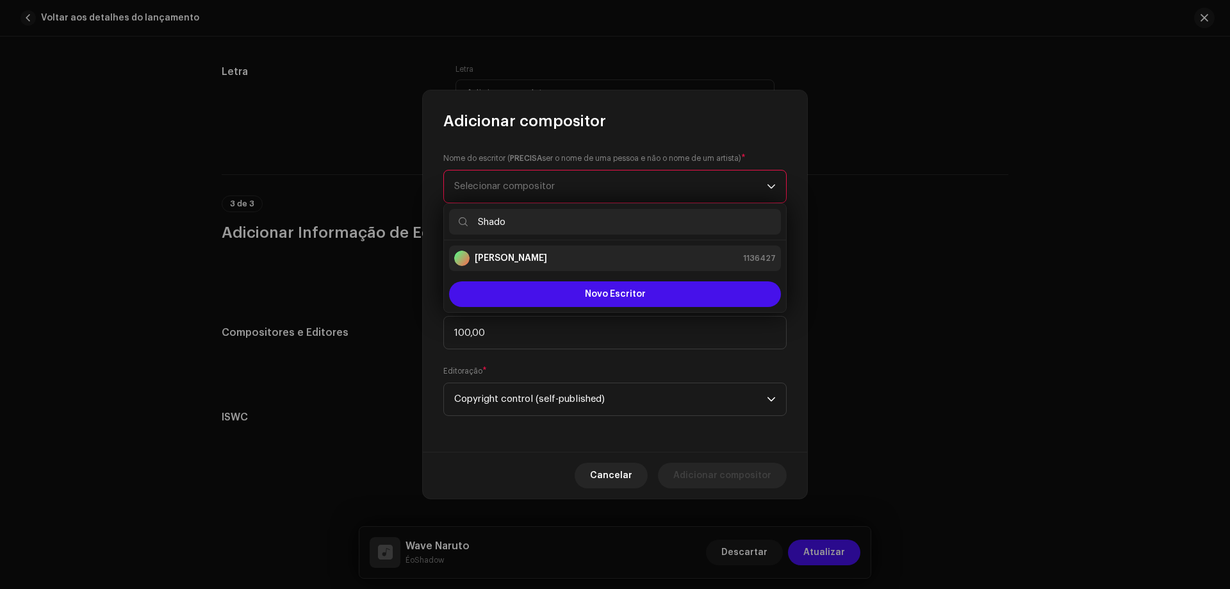
type input "Shado"
click at [539, 261] on strong "[PERSON_NAME]" at bounding box center [511, 258] width 72 height 13
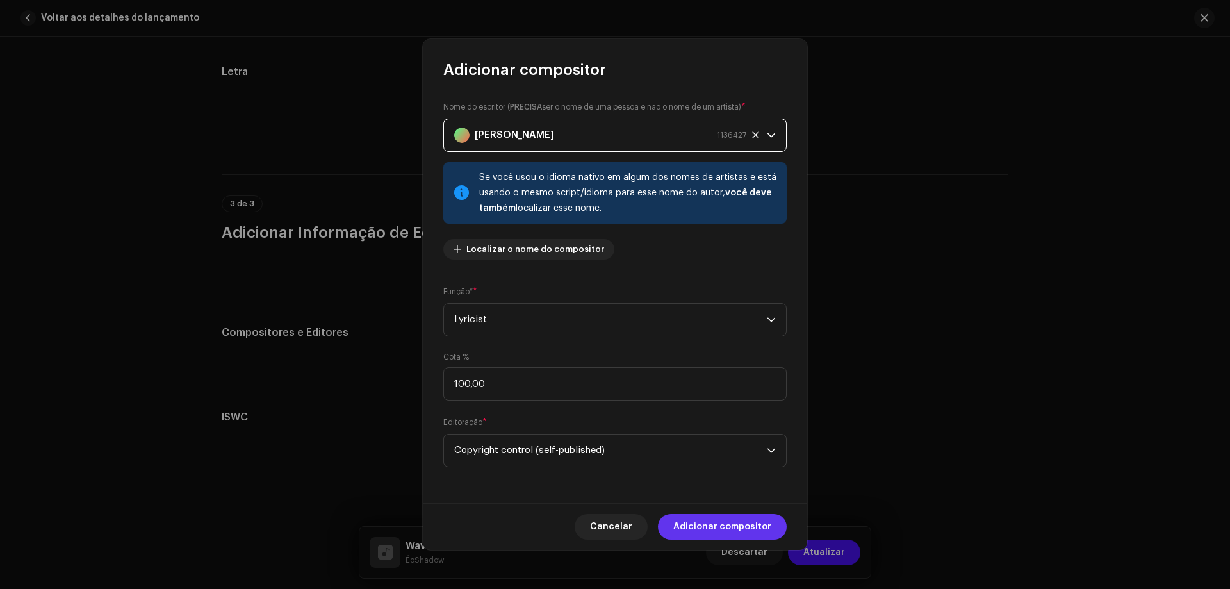
click at [731, 528] on font "Adicionar compositor" at bounding box center [722, 526] width 98 height 9
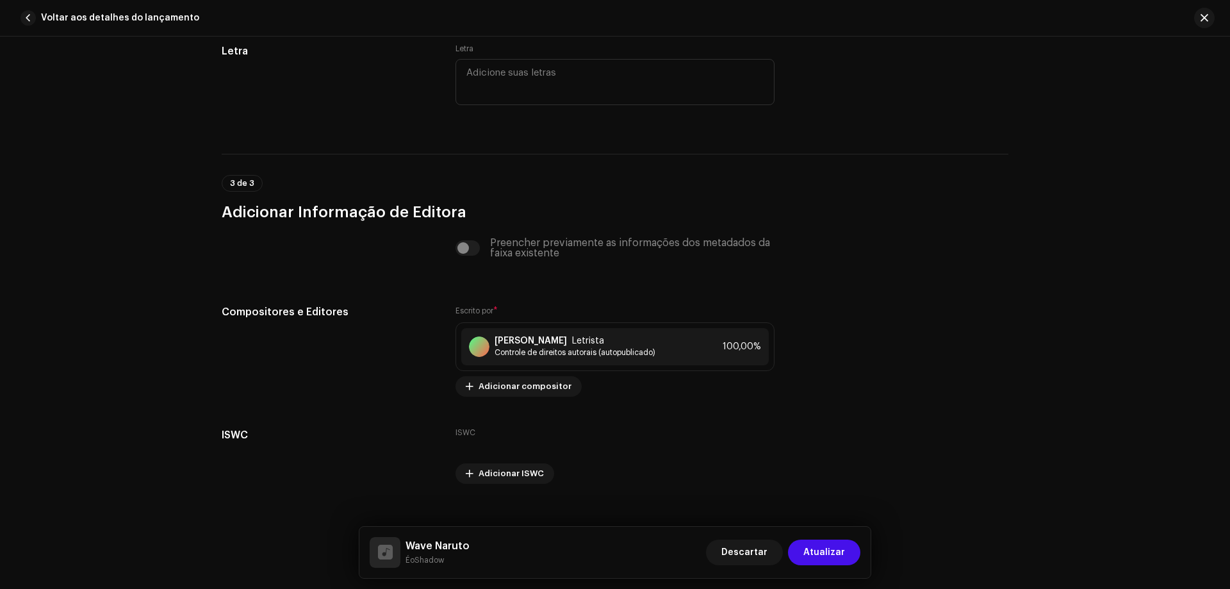
scroll to position [2338, 0]
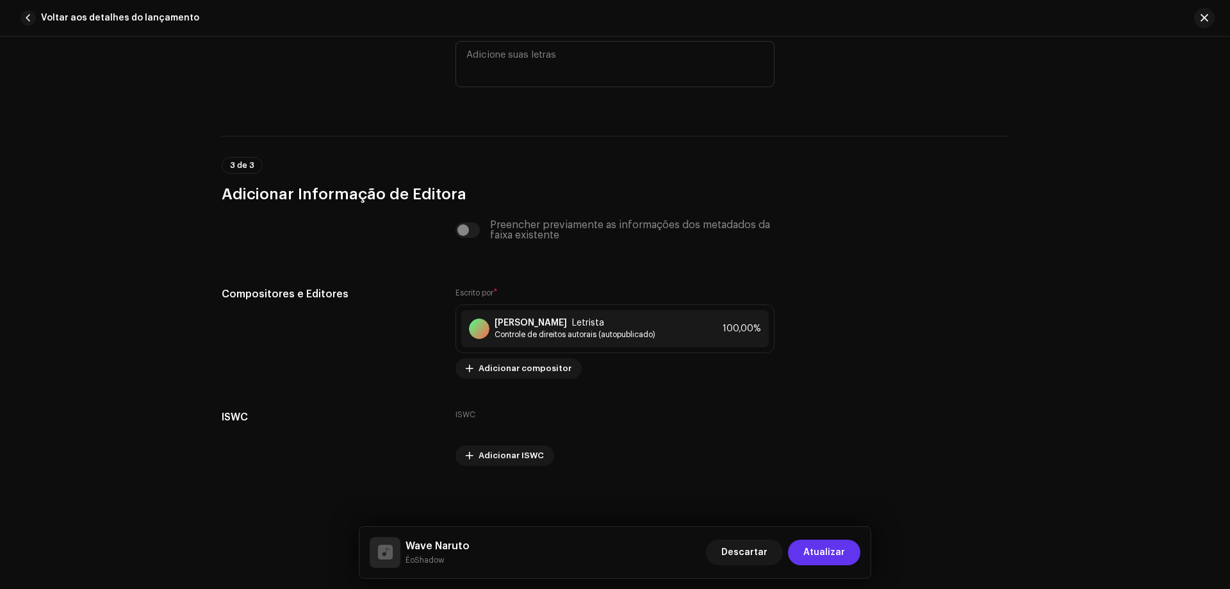
click at [828, 551] on span "Atualizar" at bounding box center [824, 552] width 42 height 26
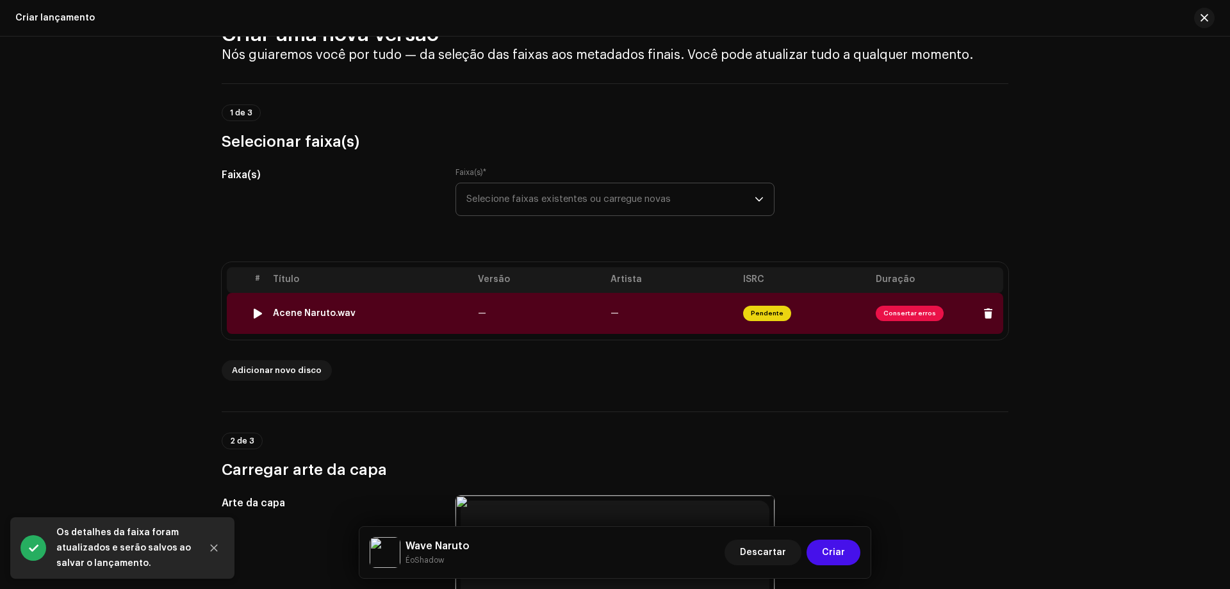
click at [893, 312] on span "Consertar erros" at bounding box center [910, 313] width 68 height 15
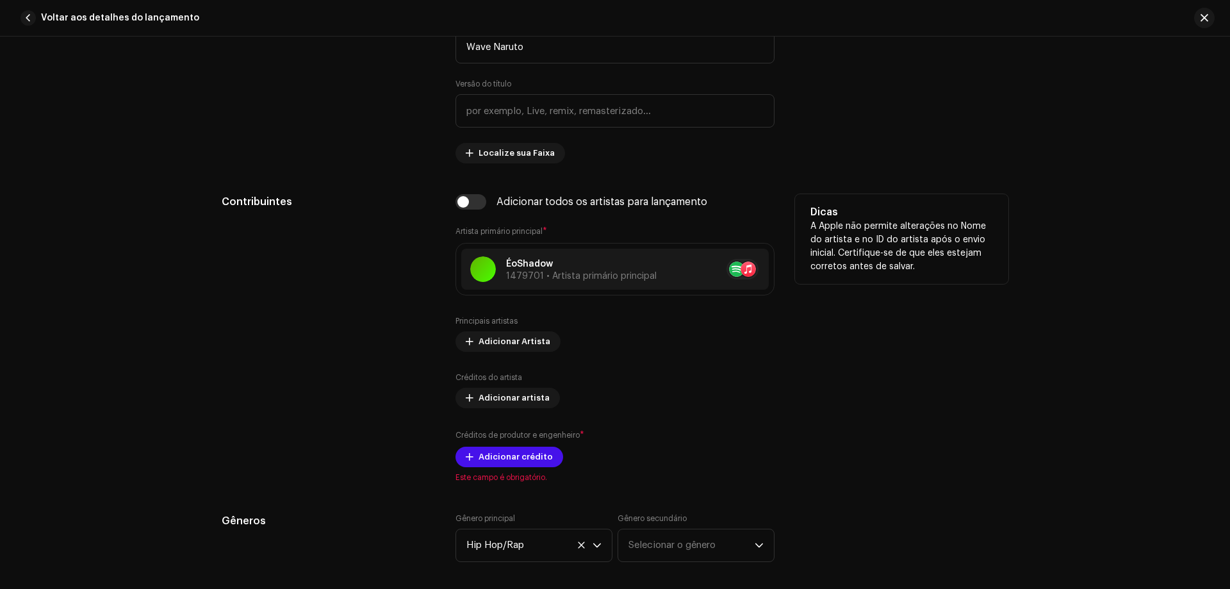
scroll to position [640, 0]
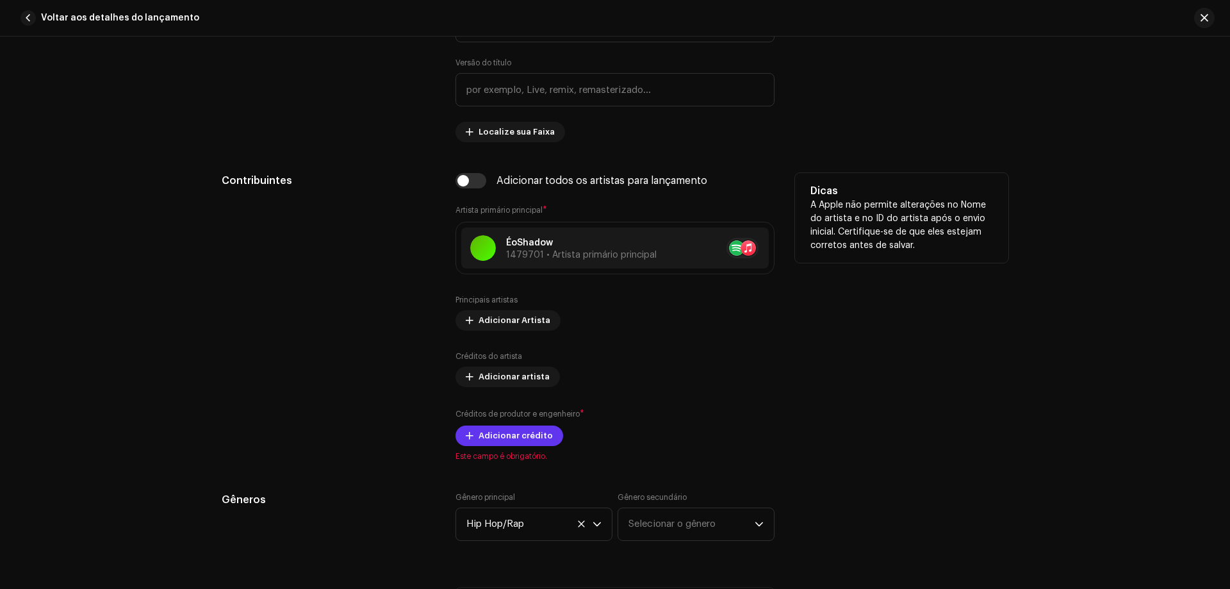
click at [510, 428] on span "Adicionar crédito" at bounding box center [515, 436] width 74 height 26
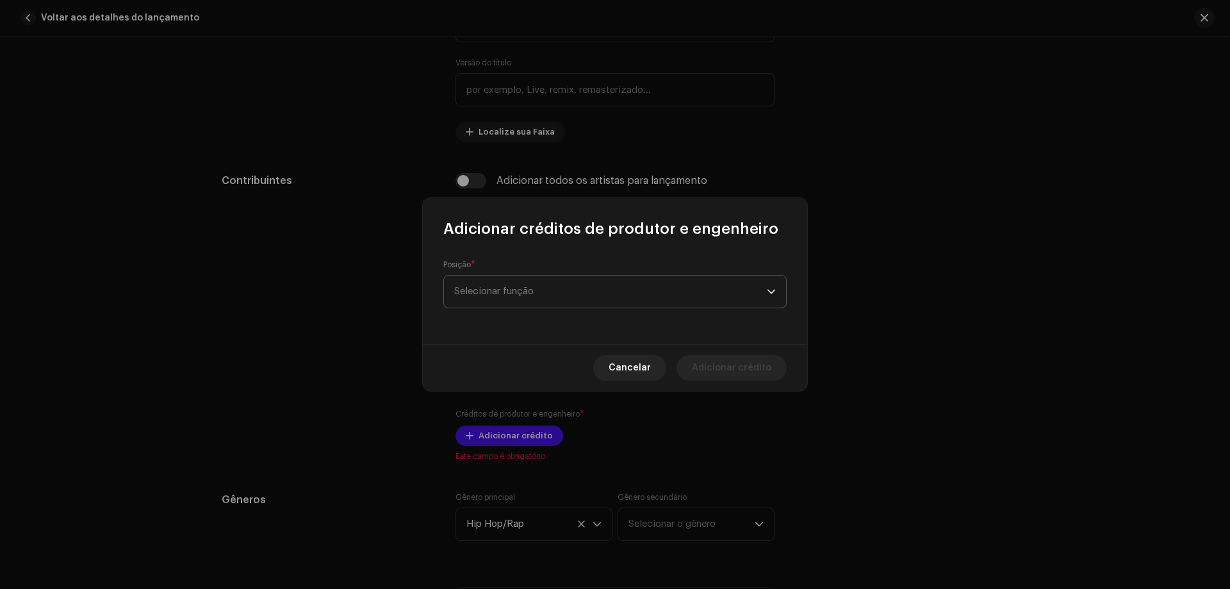
click at [564, 286] on span "Selecionar função" at bounding box center [610, 291] width 313 height 32
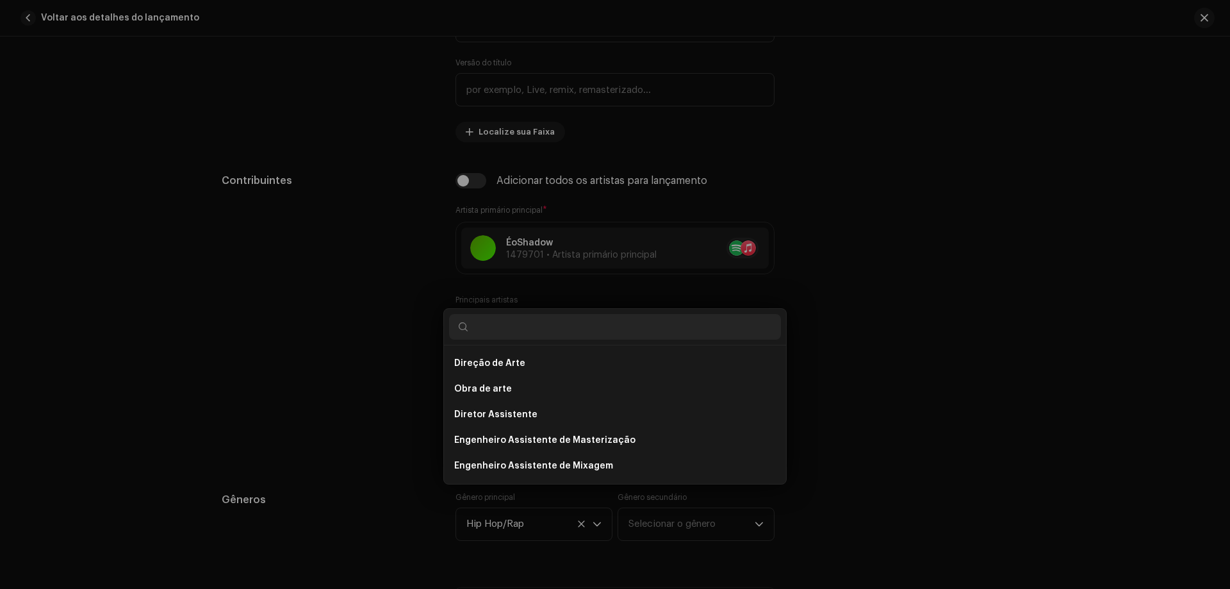
click at [290, 277] on div "Adicionar créditos de produtor e engenheiro Posição * Selecionar função Cancela…" at bounding box center [615, 294] width 1230 height 589
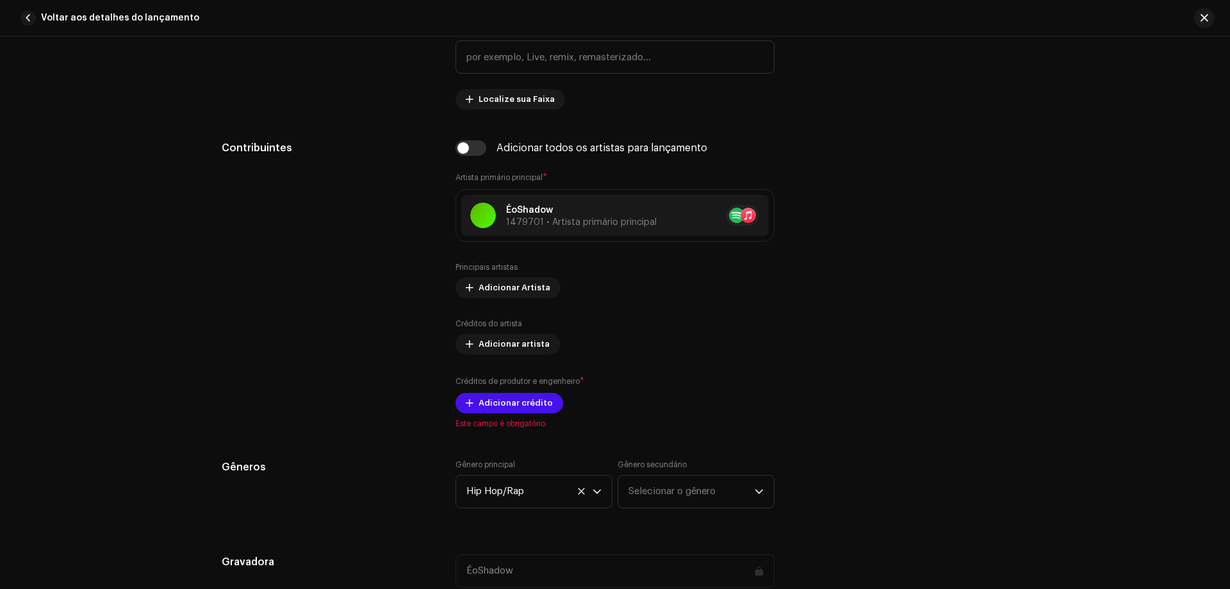
scroll to position [705, 0]
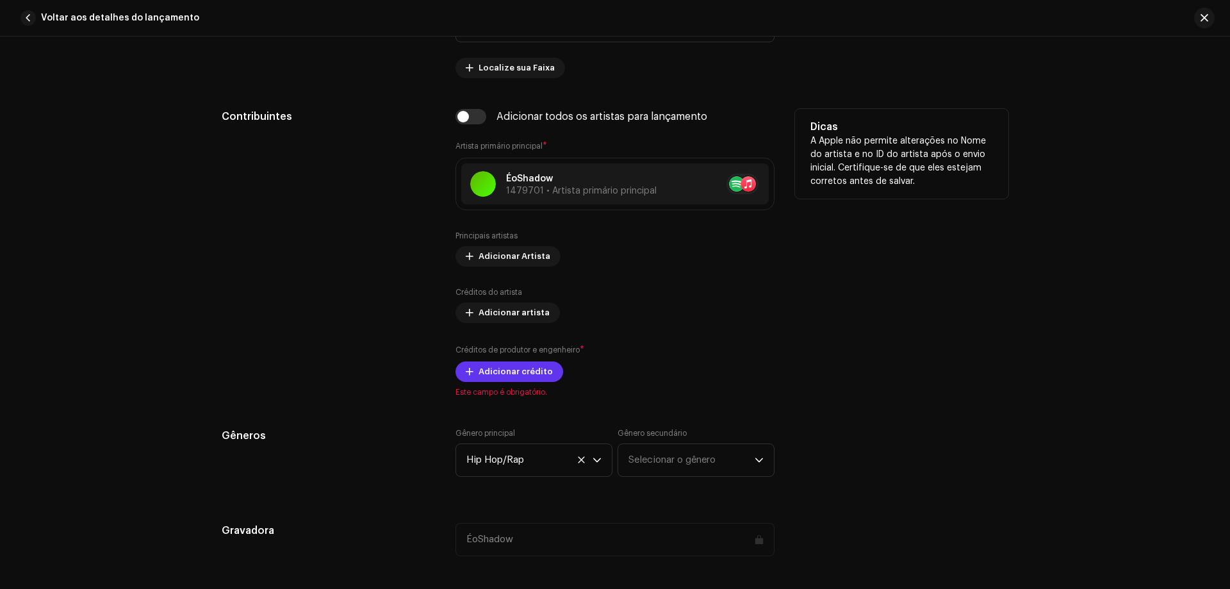
click at [471, 373] on button "Adicionar crédito" at bounding box center [509, 371] width 108 height 20
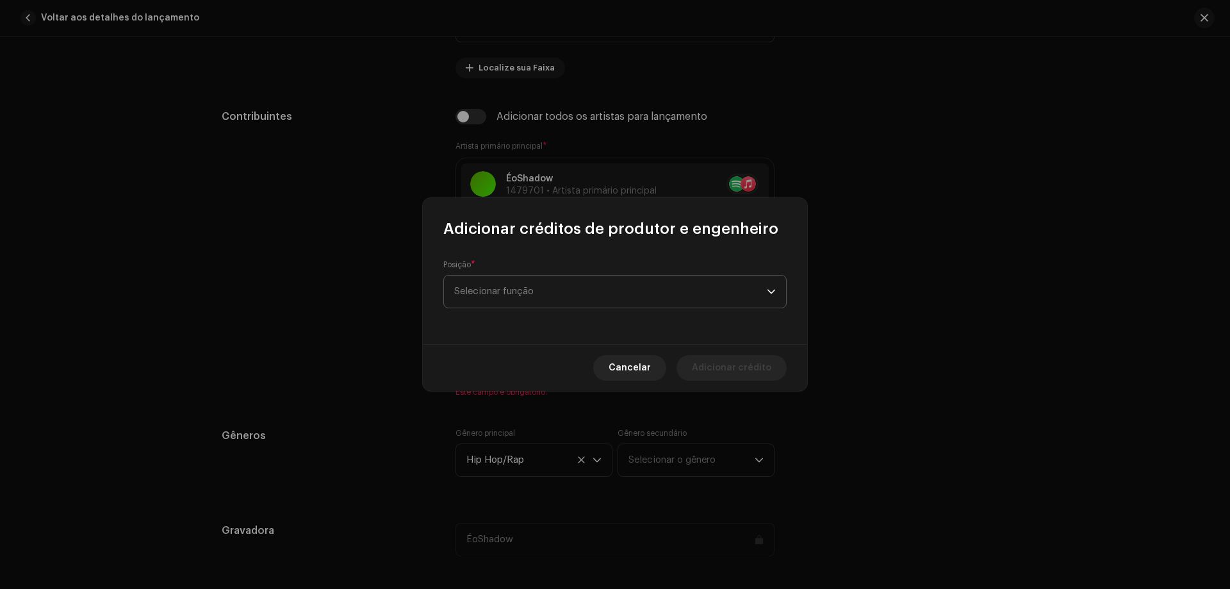
click at [539, 298] on span "Selecionar função" at bounding box center [610, 291] width 313 height 32
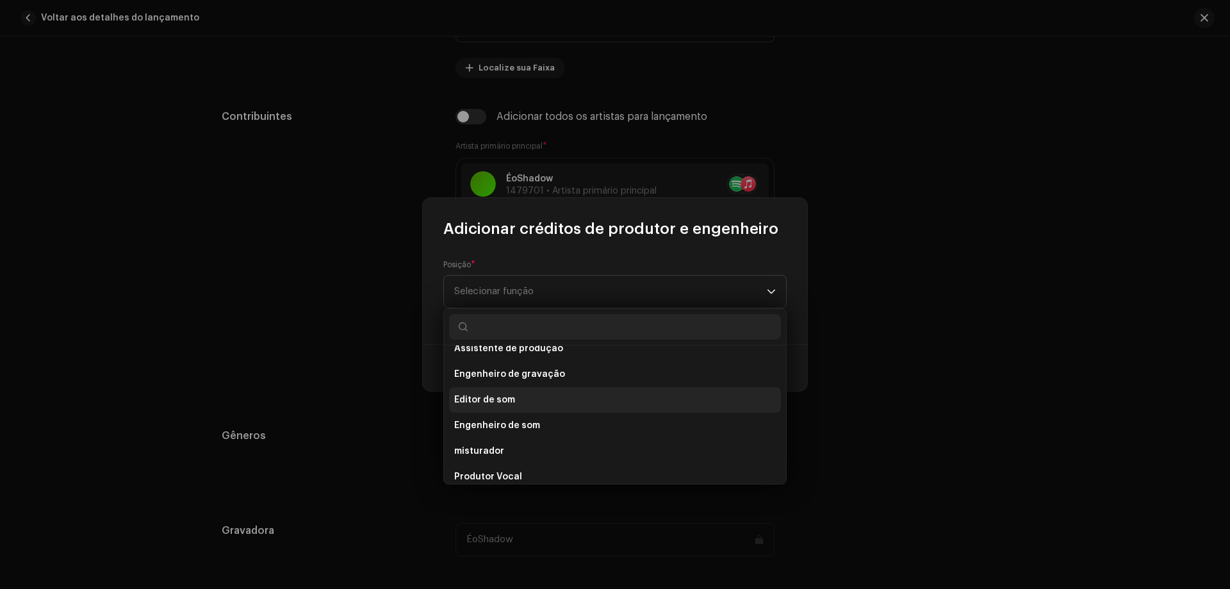
scroll to position [564, 0]
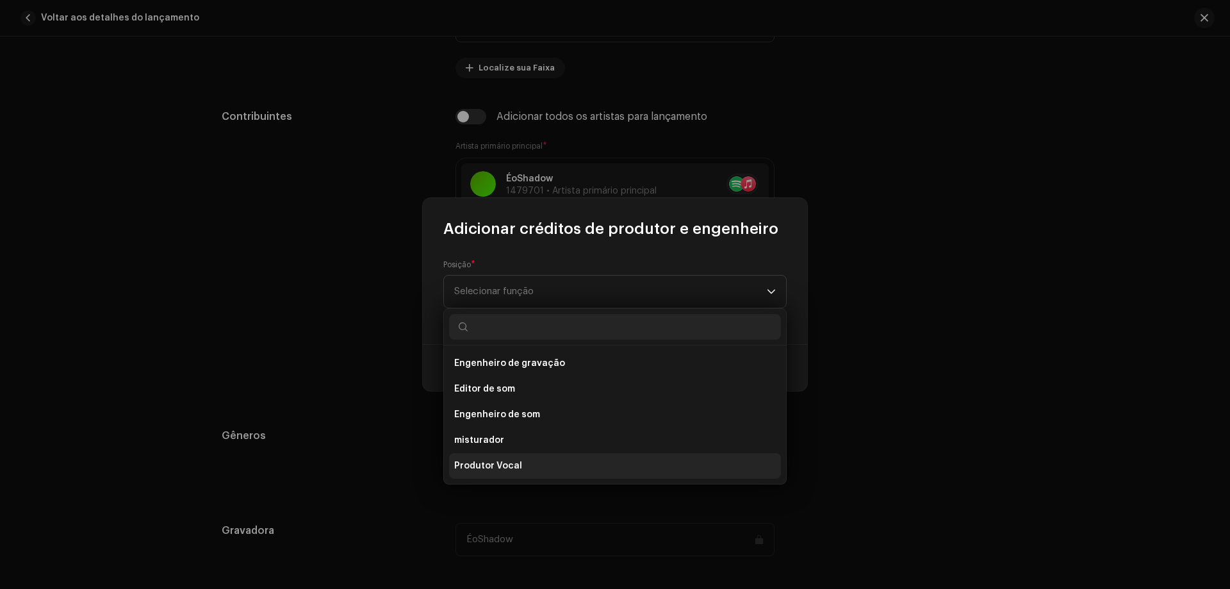
click at [530, 464] on li "Produtor Vocal" at bounding box center [615, 466] width 332 height 26
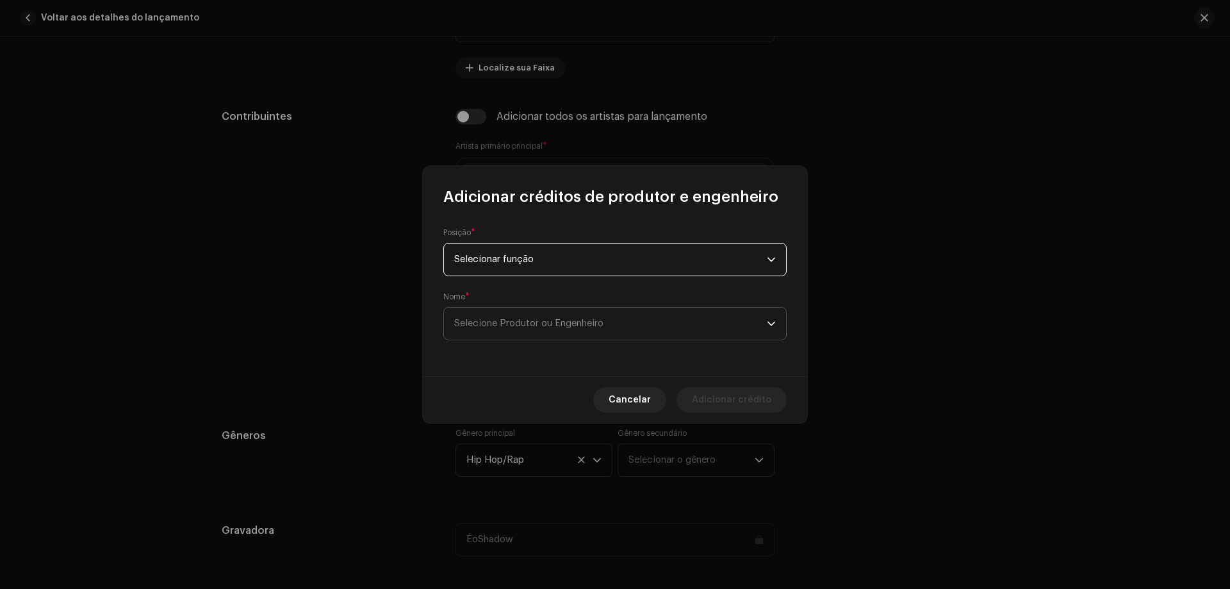
click at [544, 320] on font "Selecione Produtor ou Engenheiro" at bounding box center [528, 323] width 149 height 10
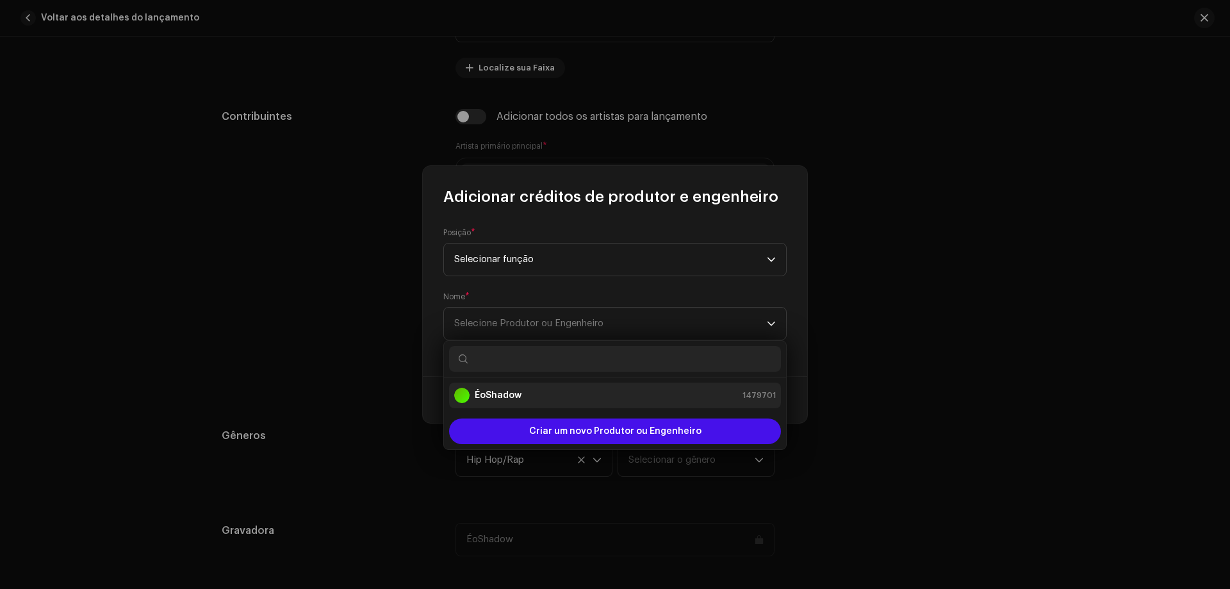
click at [547, 395] on div "ÉoShadow 1479701" at bounding box center [615, 394] width 322 height 15
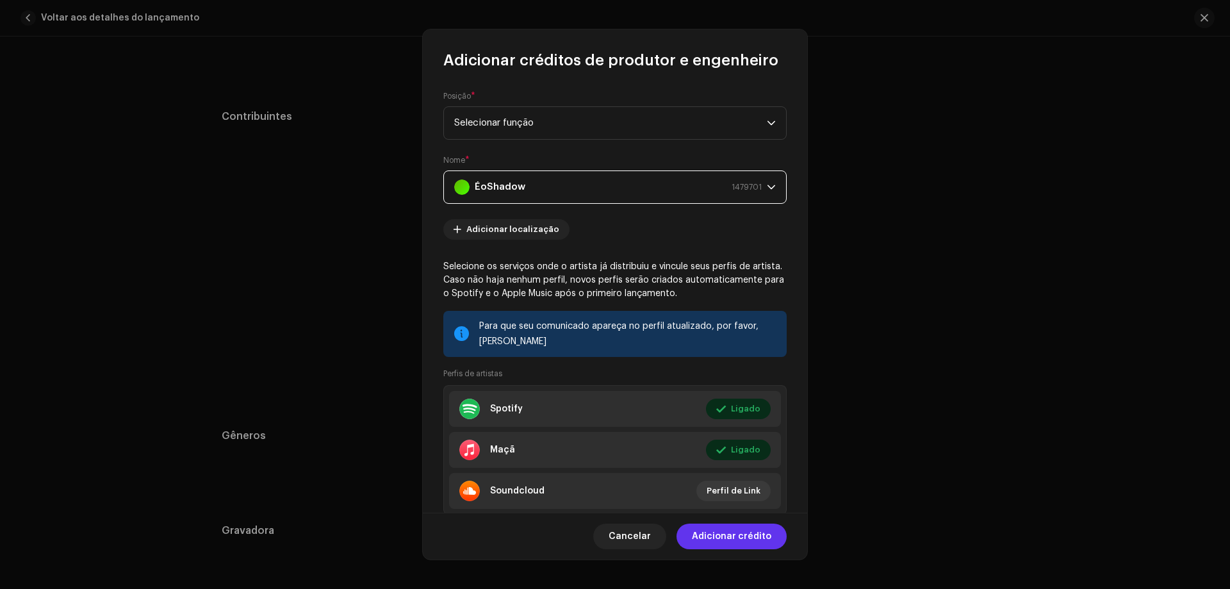
click at [756, 541] on font "Adicionar crédito" at bounding box center [731, 536] width 79 height 9
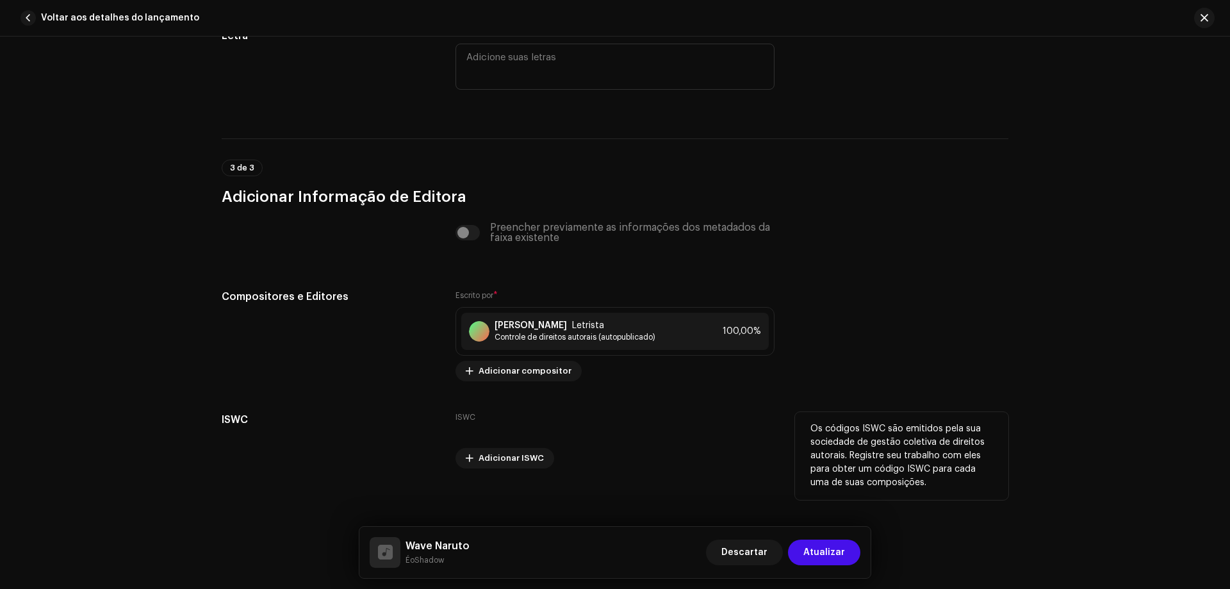
scroll to position [2376, 0]
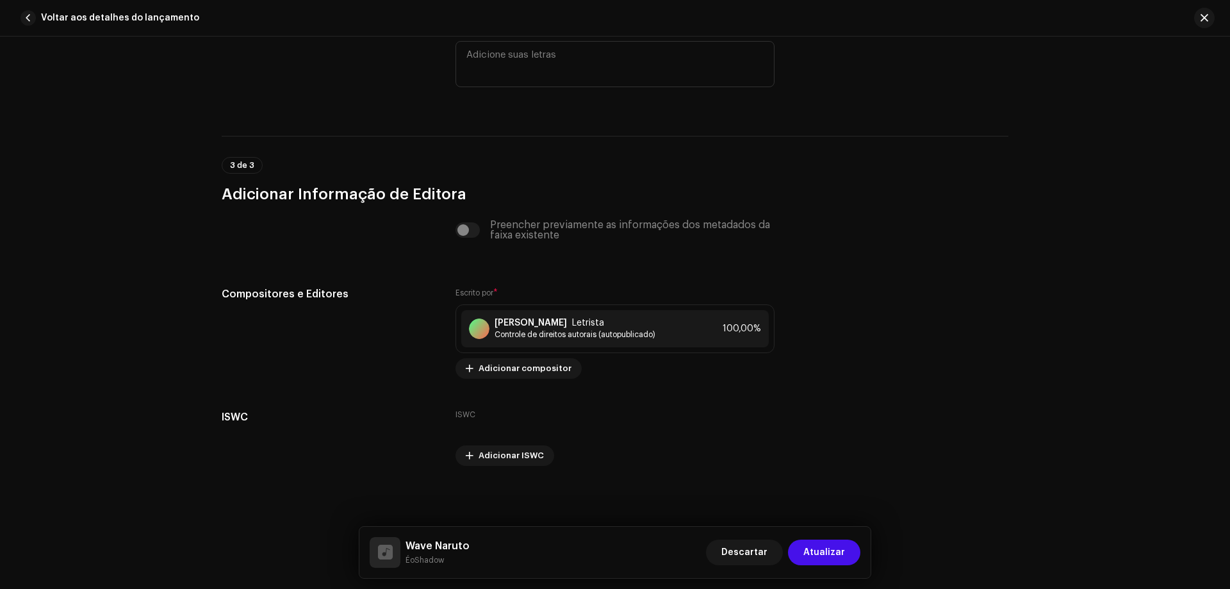
click at [823, 546] on span "Atualizar" at bounding box center [824, 552] width 42 height 26
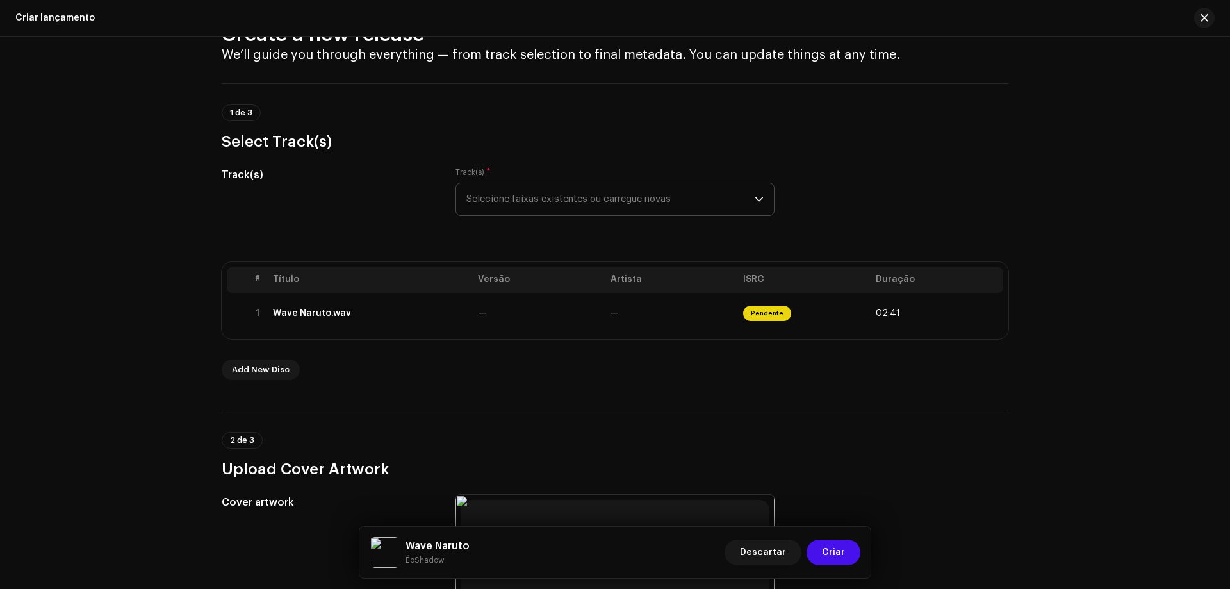
click at [1063, 298] on div "Create a new release We’ll guide you through everything — from track selection …" at bounding box center [615, 313] width 1230 height 552
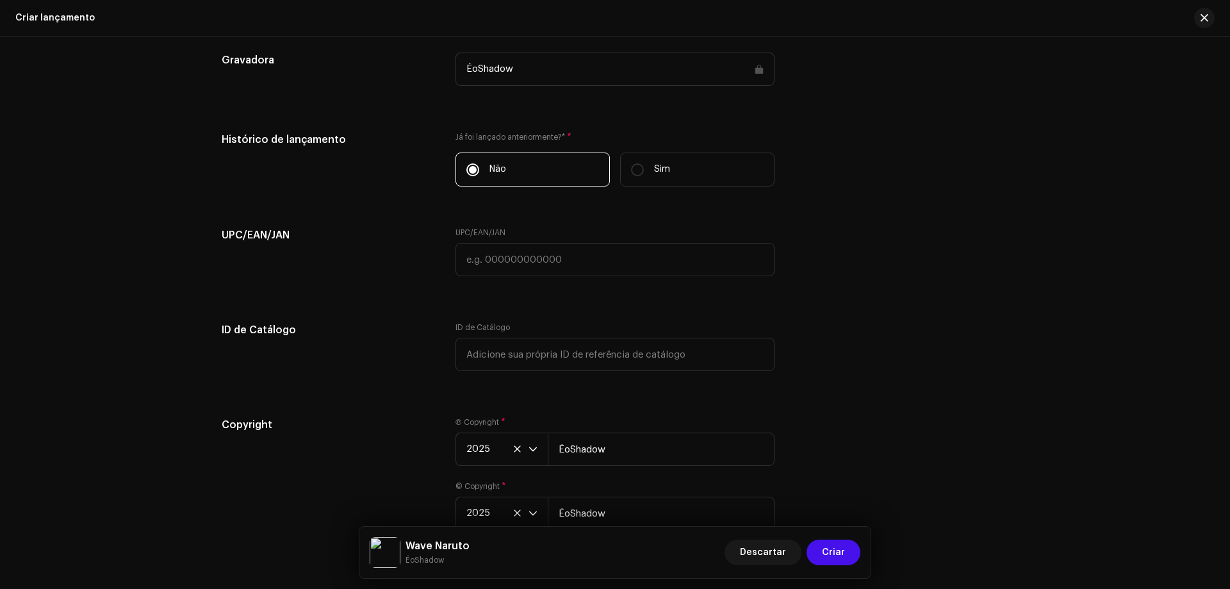
scroll to position [1877, 0]
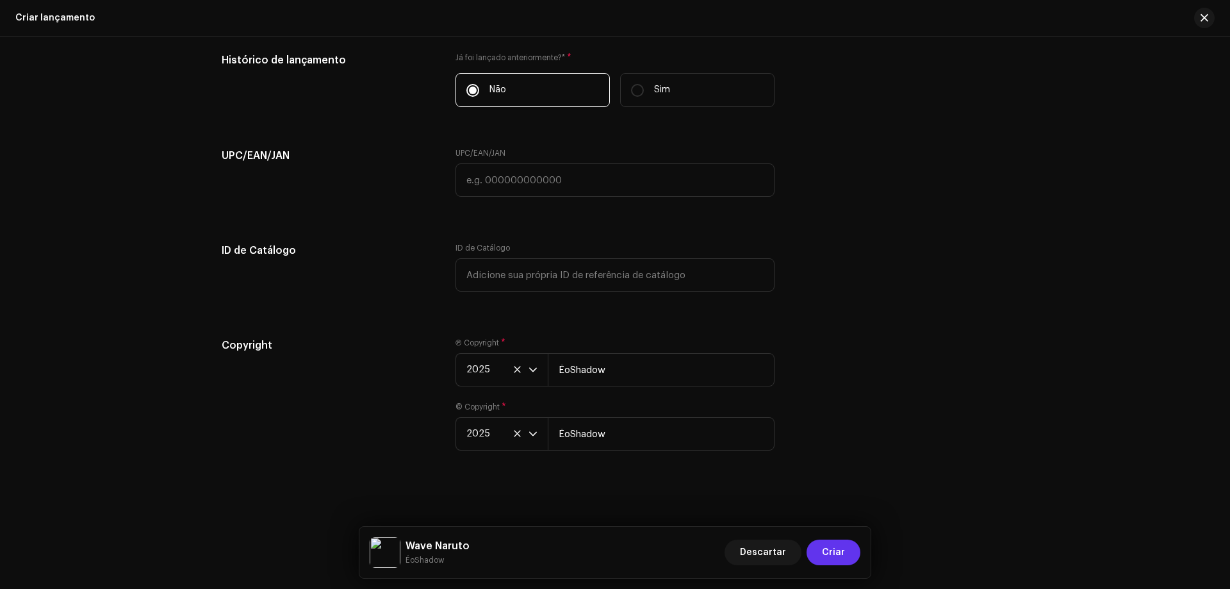
click at [836, 552] on span "Criar" at bounding box center [833, 552] width 23 height 26
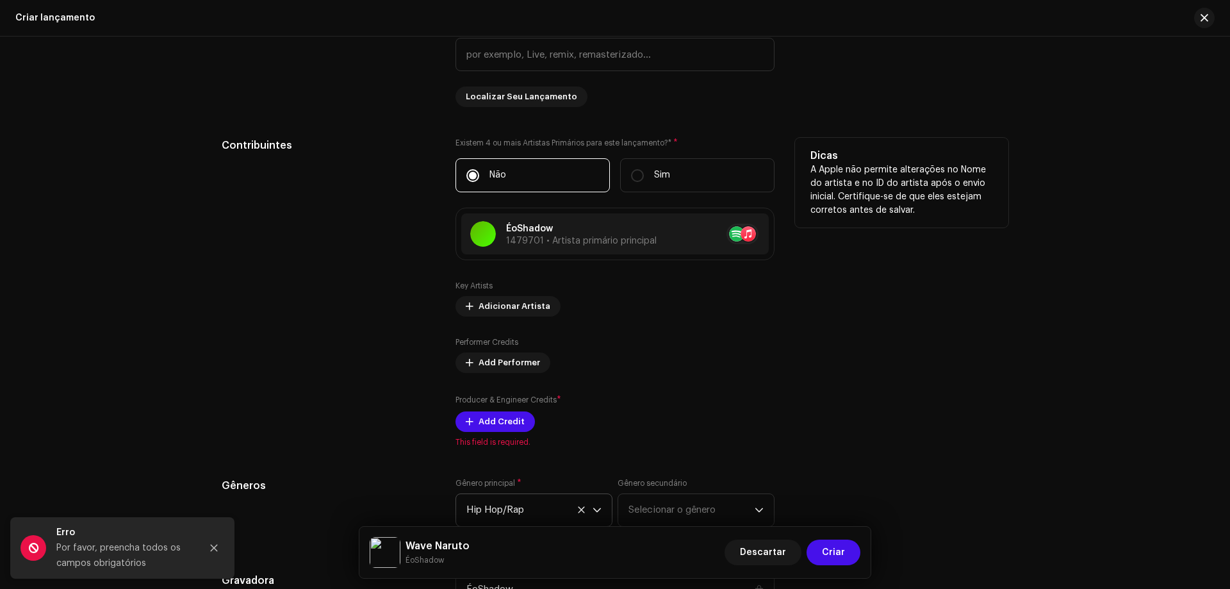
scroll to position [1316, 0]
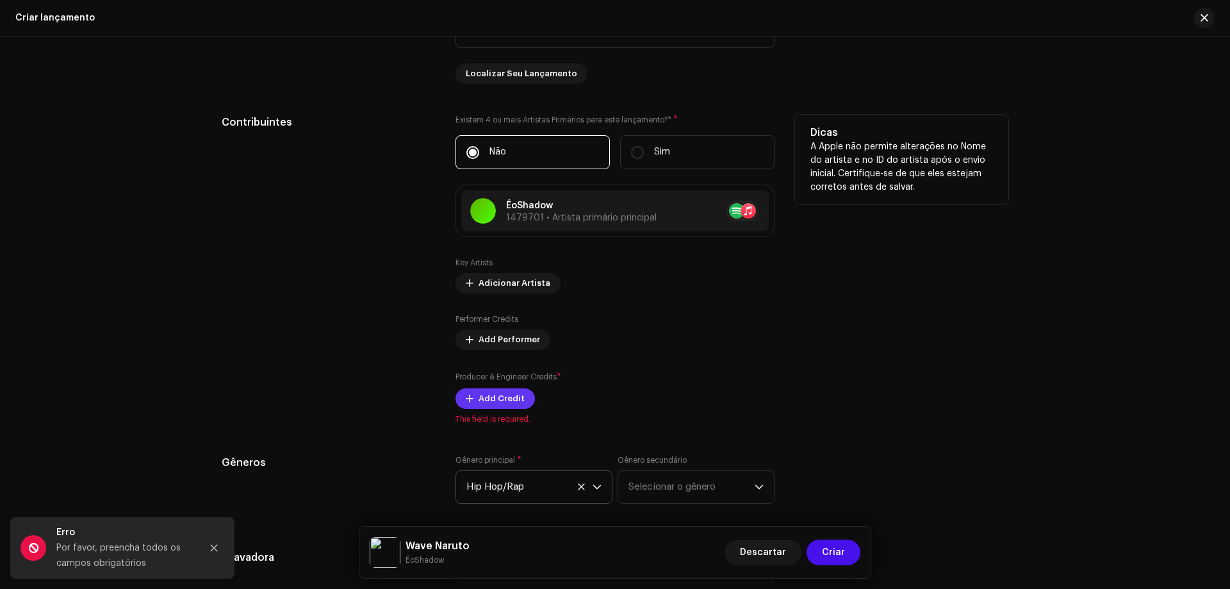
click at [493, 398] on span "Add Credit" at bounding box center [501, 399] width 46 height 26
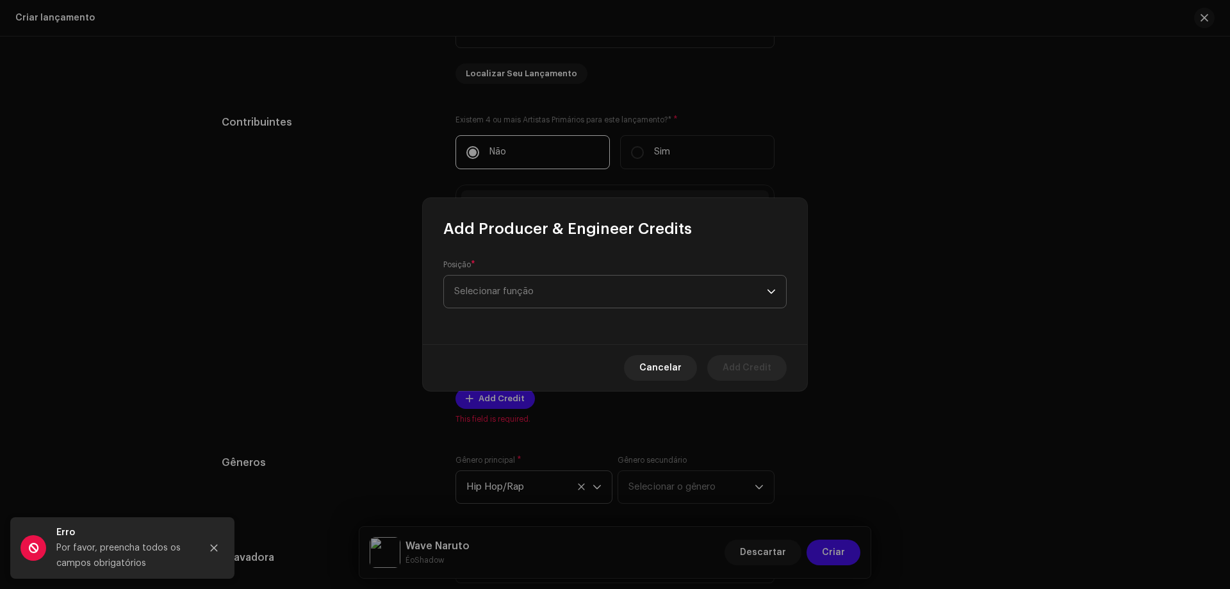
click at [550, 287] on span "Selecionar função" at bounding box center [610, 291] width 313 height 32
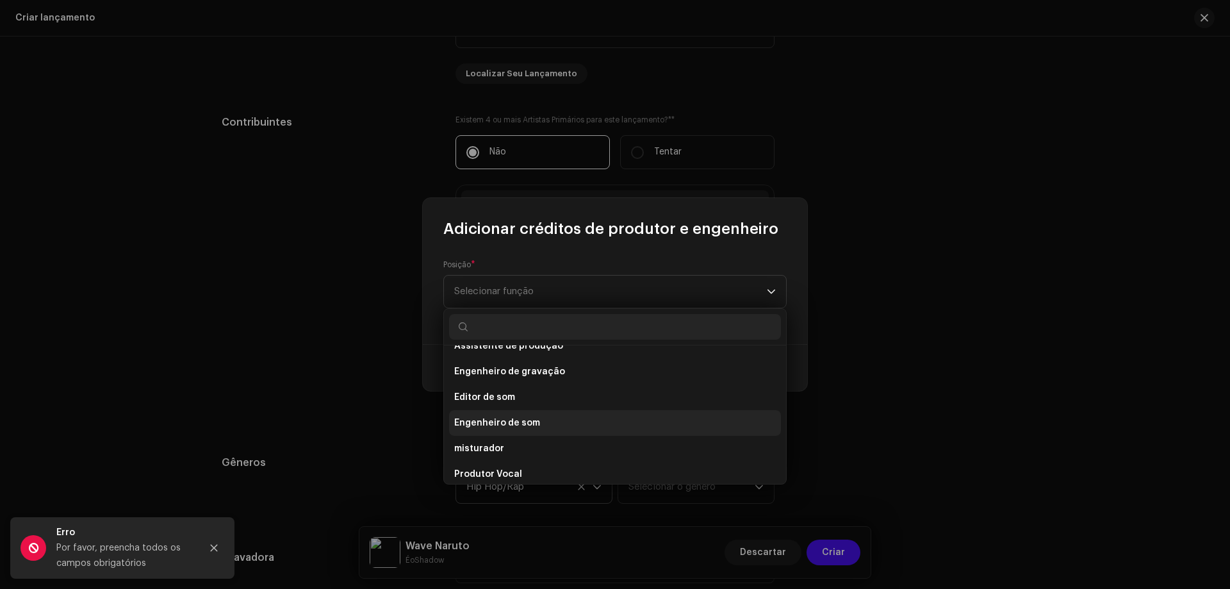
scroll to position [564, 0]
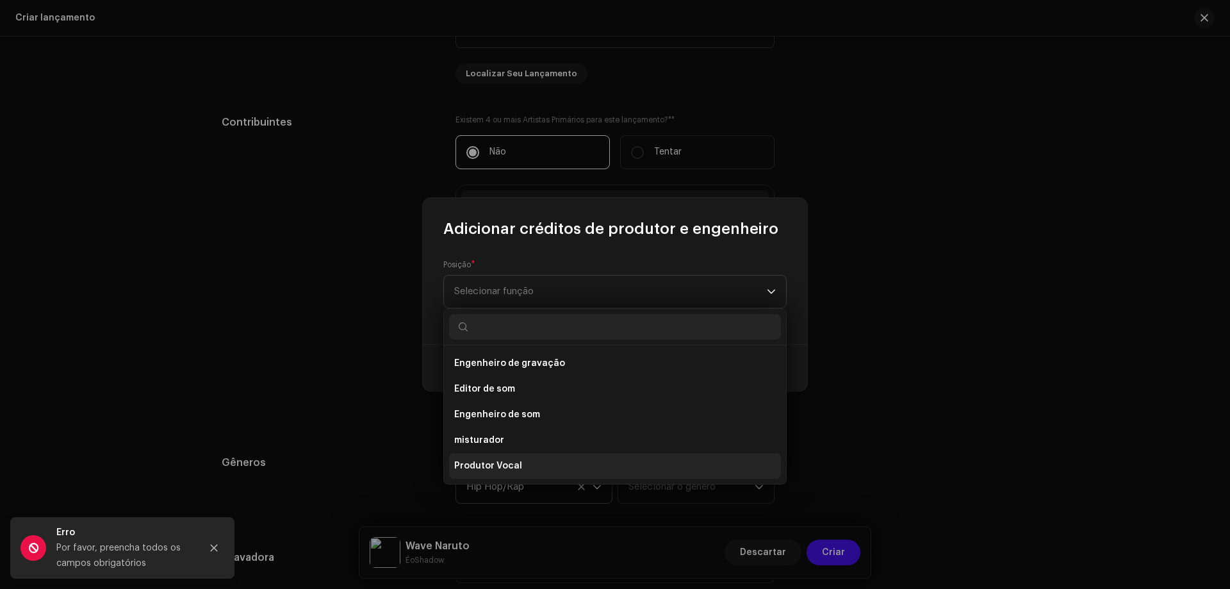
click at [537, 468] on li "Produtor Vocal" at bounding box center [615, 466] width 332 height 26
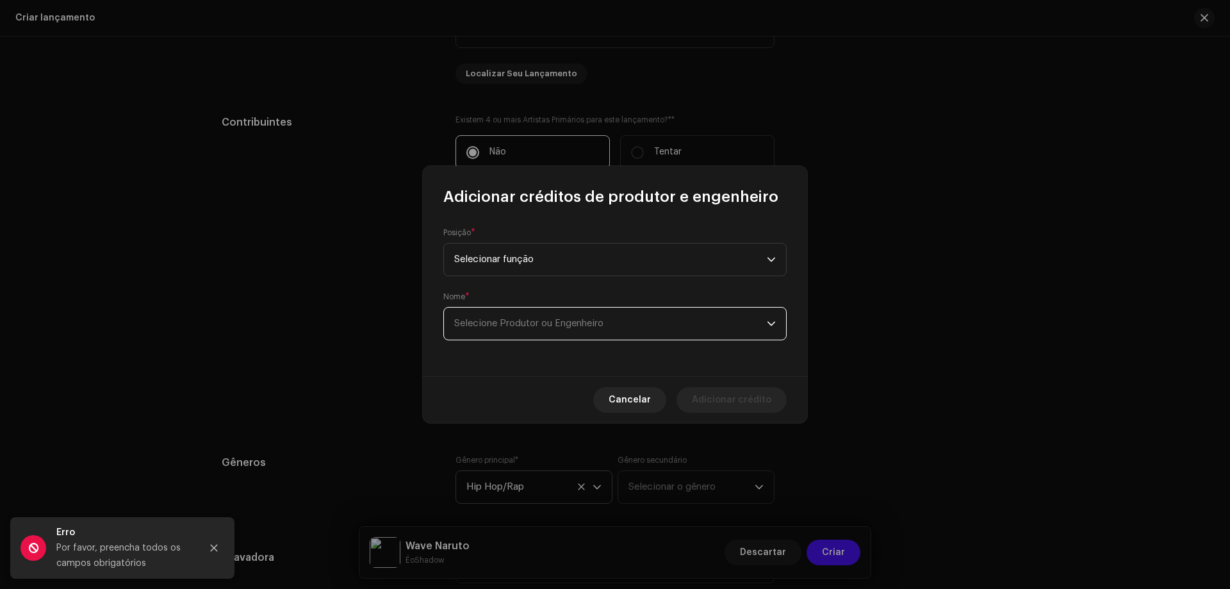
click at [525, 324] on font "Selecione Produtor ou Engenheiro" at bounding box center [528, 323] width 149 height 10
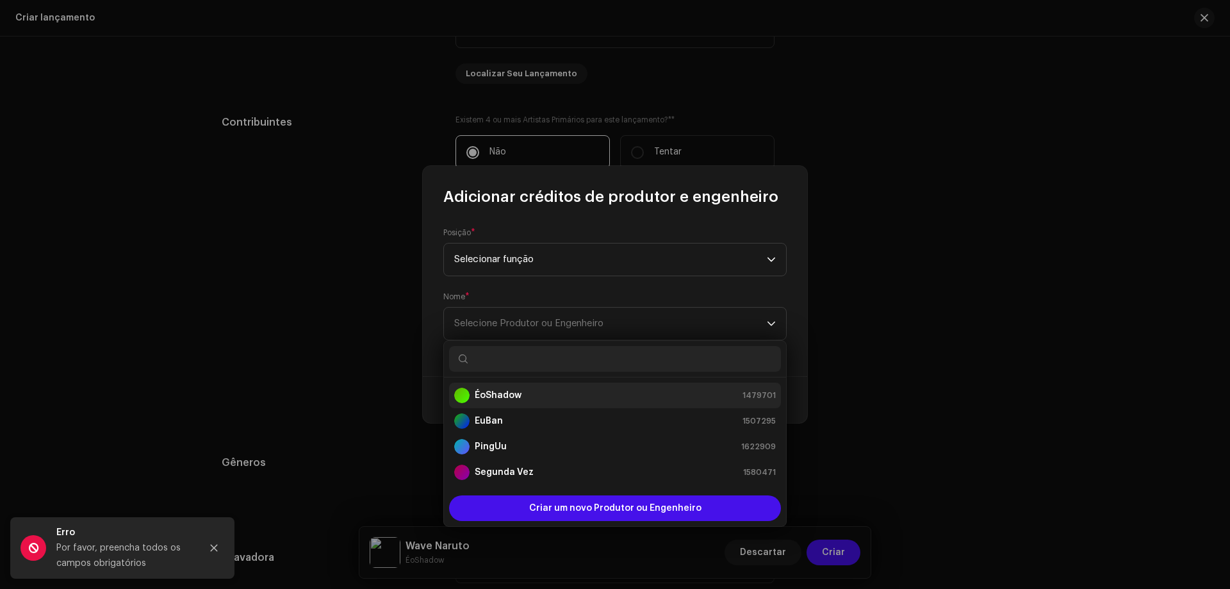
click at [528, 395] on div "ÉoShadow 1479701" at bounding box center [615, 394] width 322 height 15
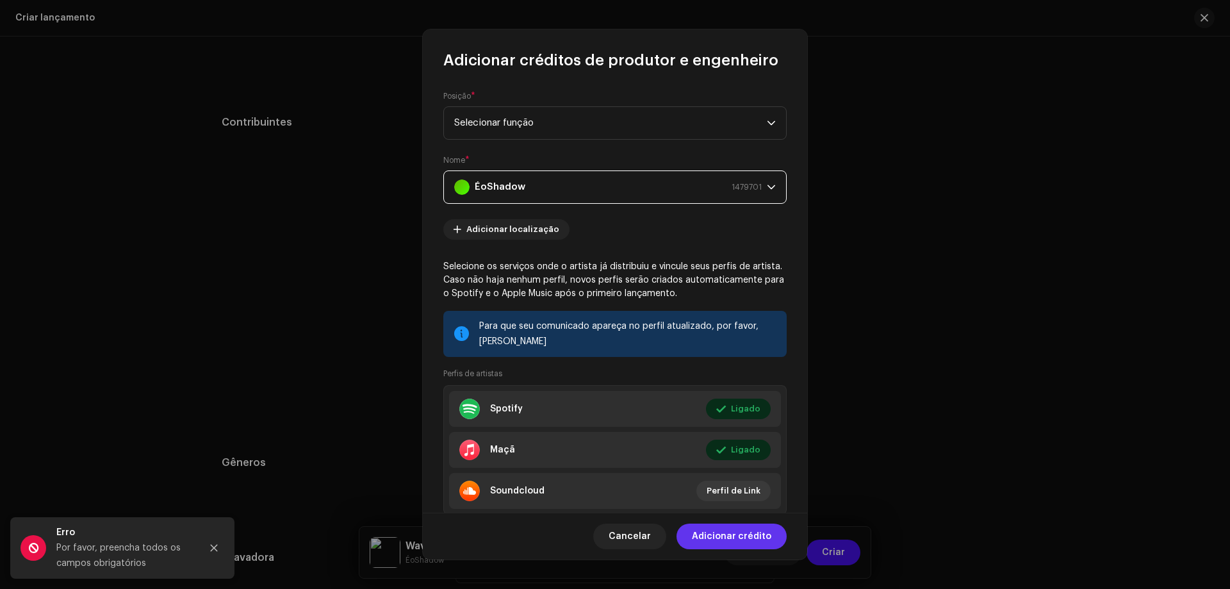
click at [758, 537] on font "Adicionar crédito" at bounding box center [731, 536] width 79 height 9
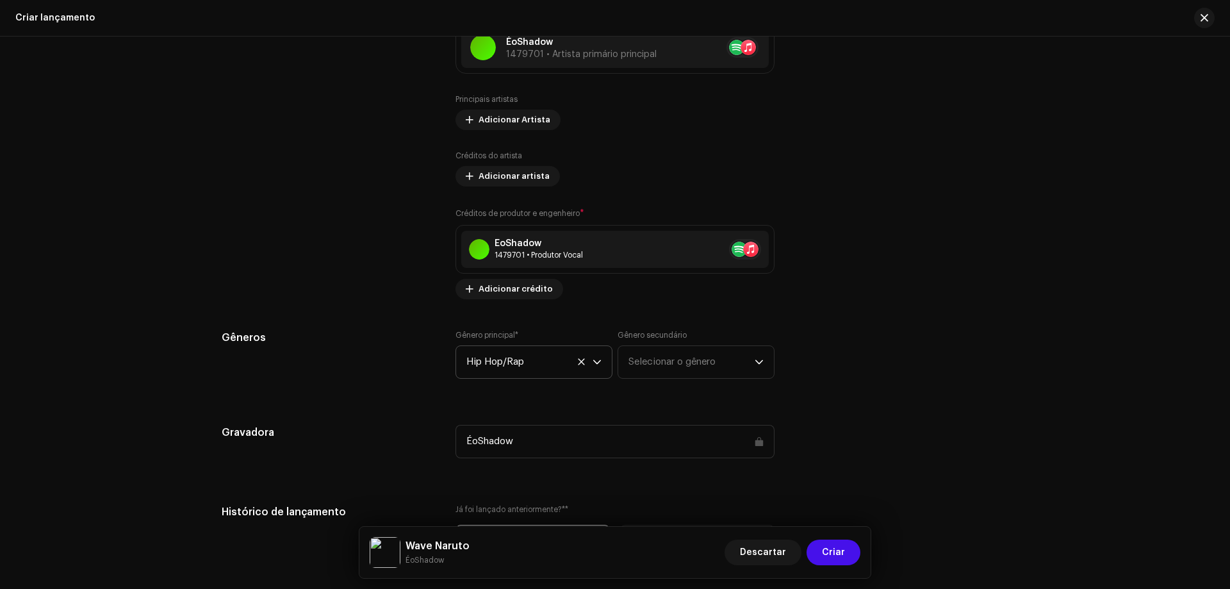
scroll to position [1508, 0]
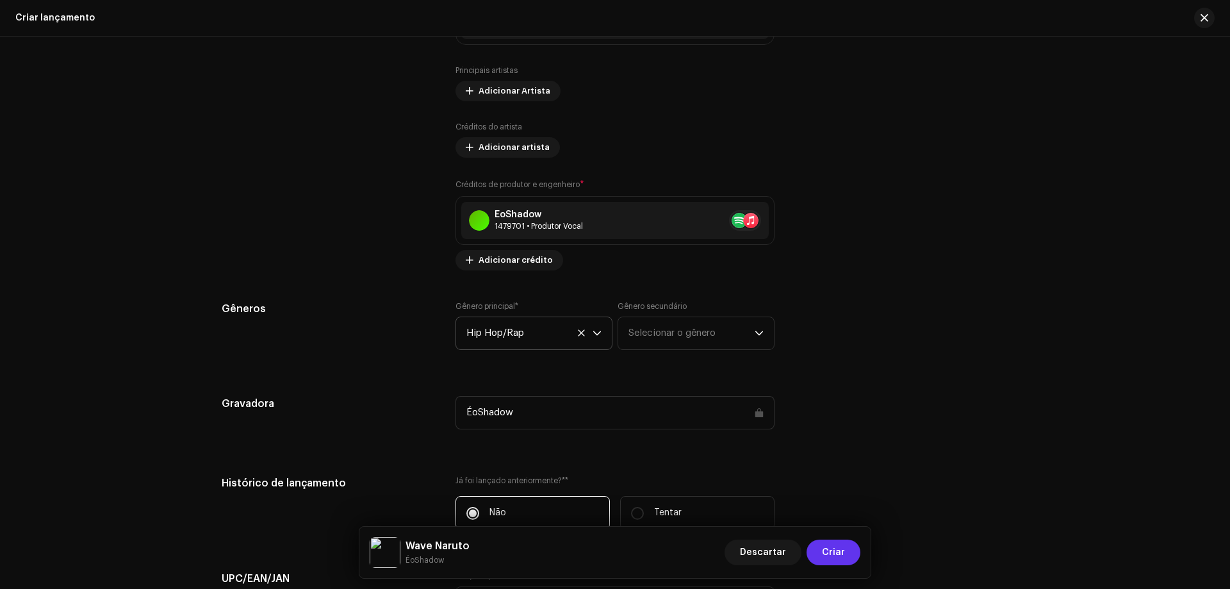
click at [840, 551] on font "Criar" at bounding box center [833, 552] width 23 height 9
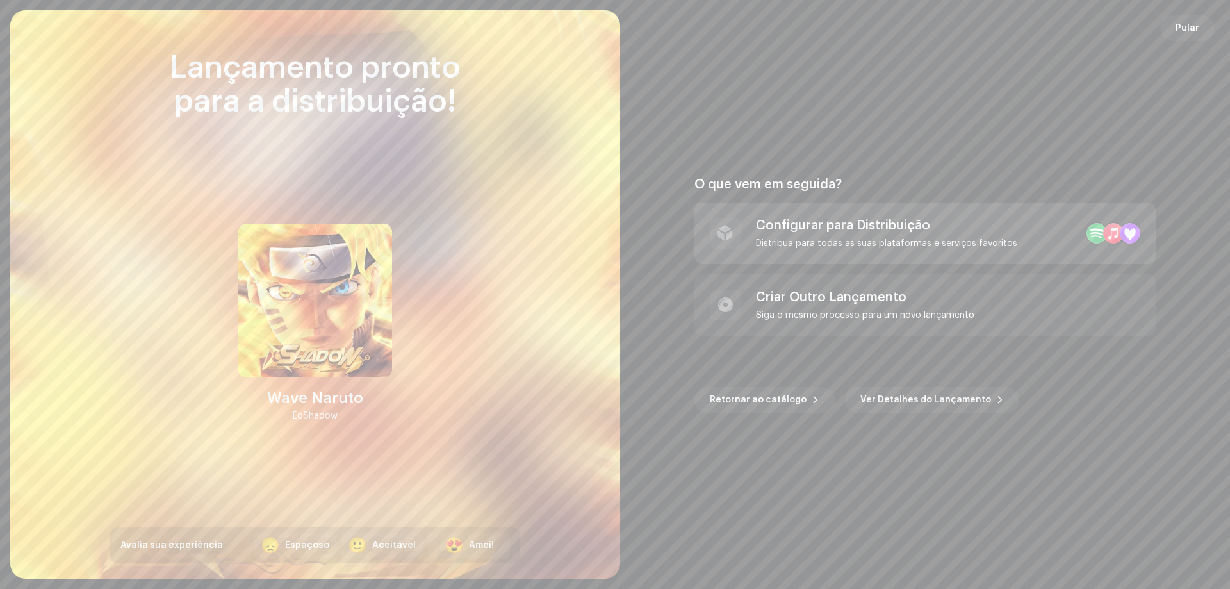
click at [808, 221] on div "Configurar para Distribuição" at bounding box center [886, 225] width 261 height 15
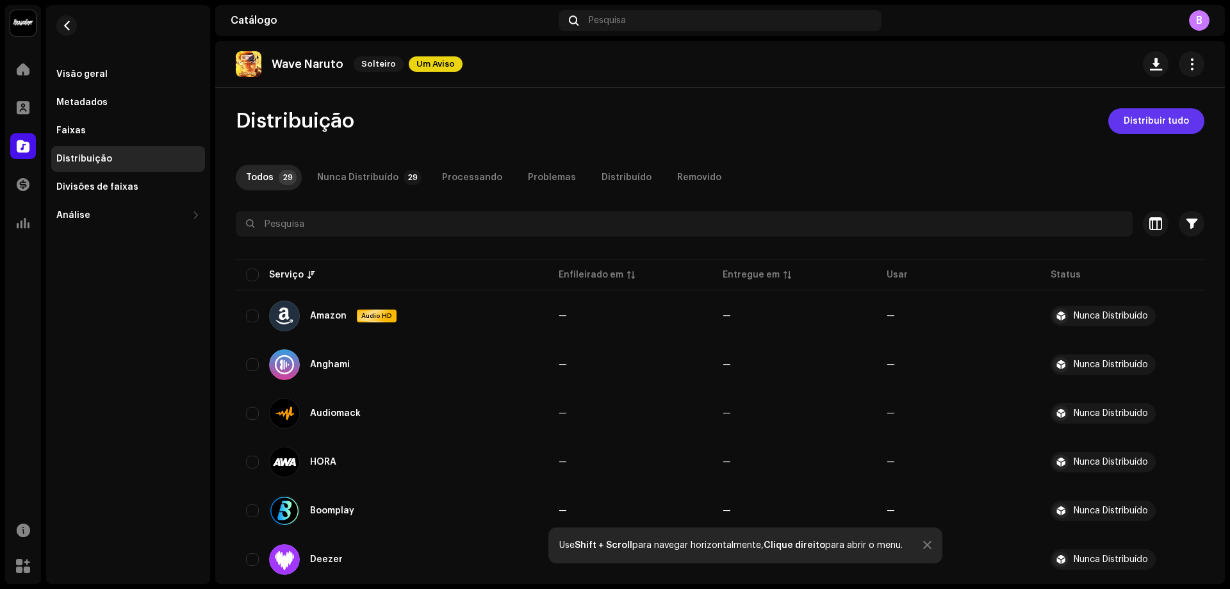
click at [1164, 127] on span "Distribuir tudo" at bounding box center [1155, 121] width 65 height 26
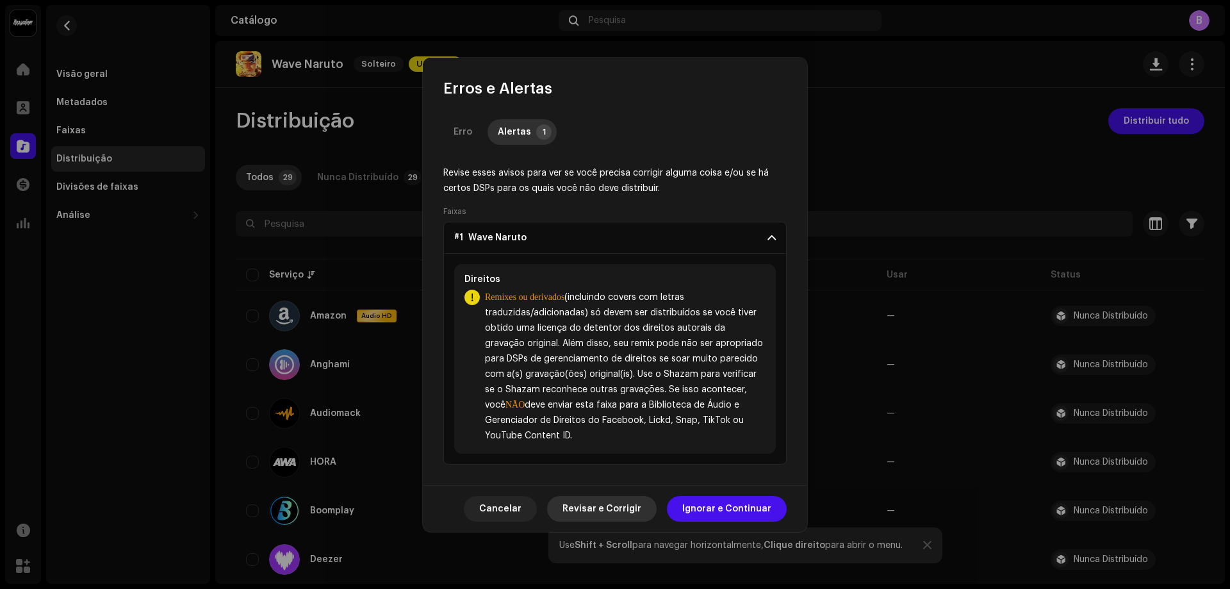
click at [626, 503] on span "Revisar e Corrigir" at bounding box center [601, 509] width 79 height 26
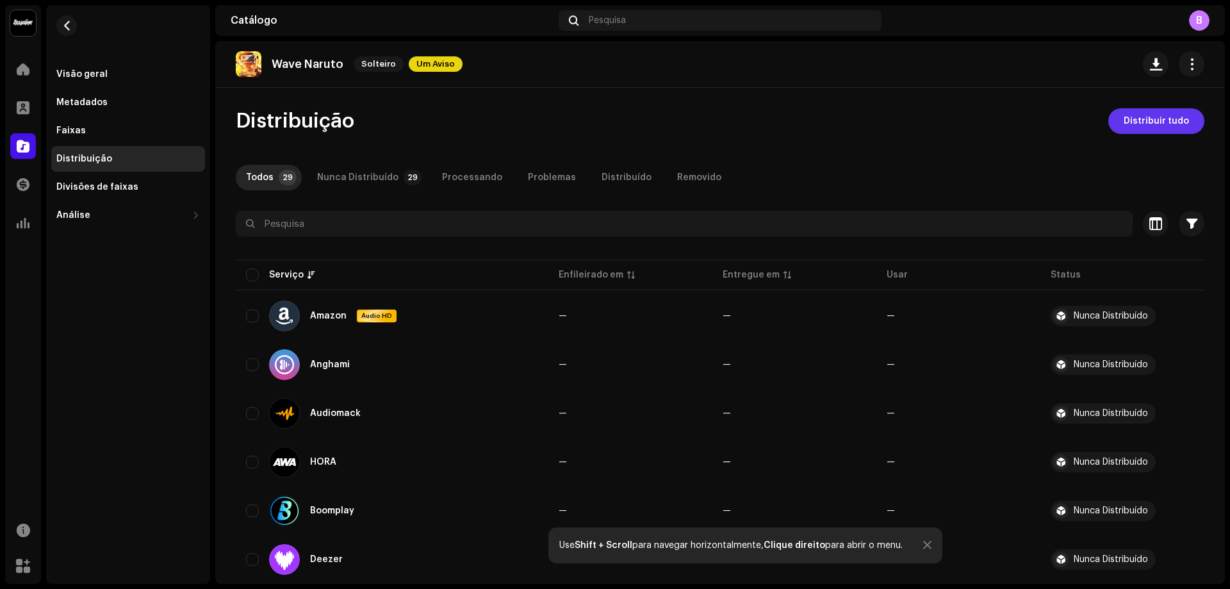
click at [1139, 119] on font "Distribuir tudo" at bounding box center [1155, 121] width 65 height 9
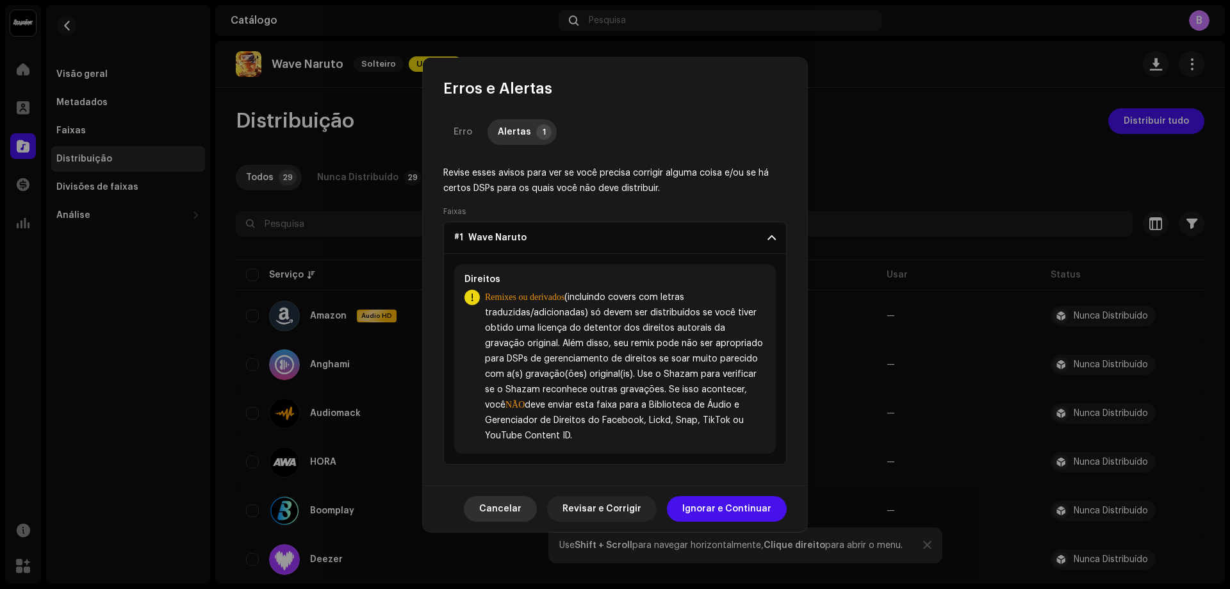
click at [490, 499] on button "Cancelar" at bounding box center [500, 509] width 73 height 26
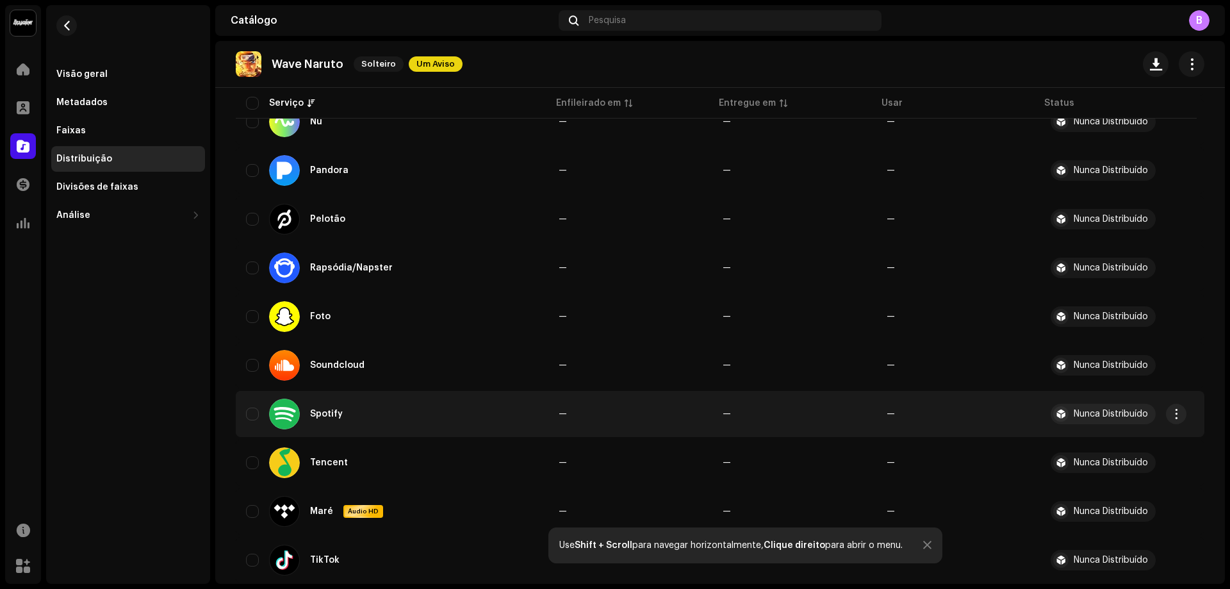
scroll to position [1153, 0]
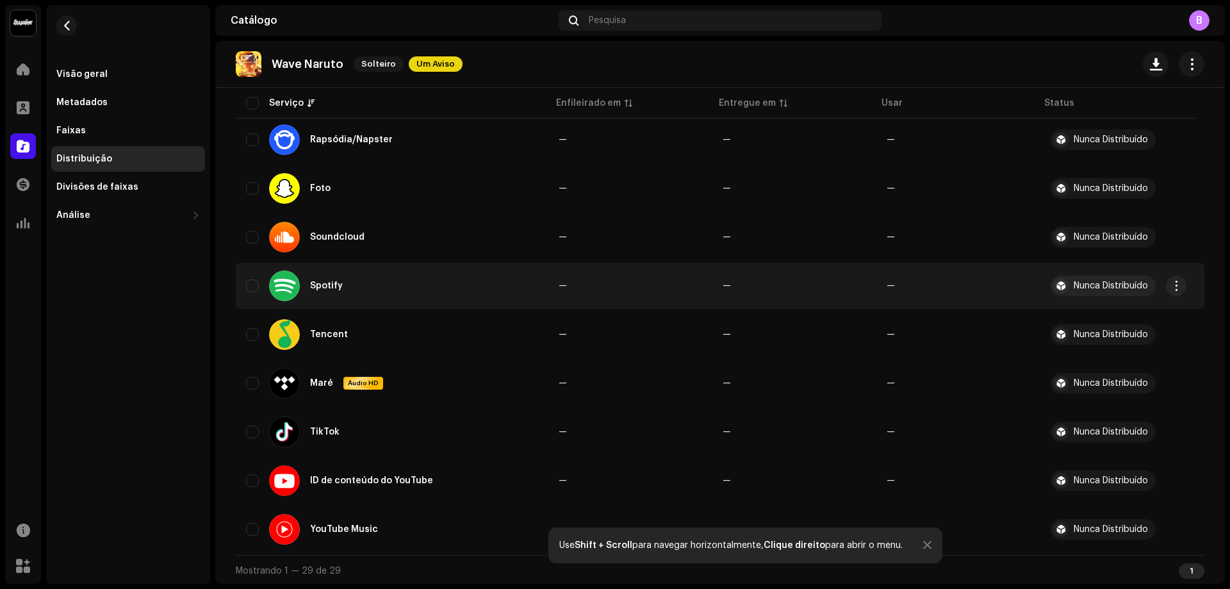
click at [318, 276] on div "Spotify" at bounding box center [311, 285] width 84 height 31
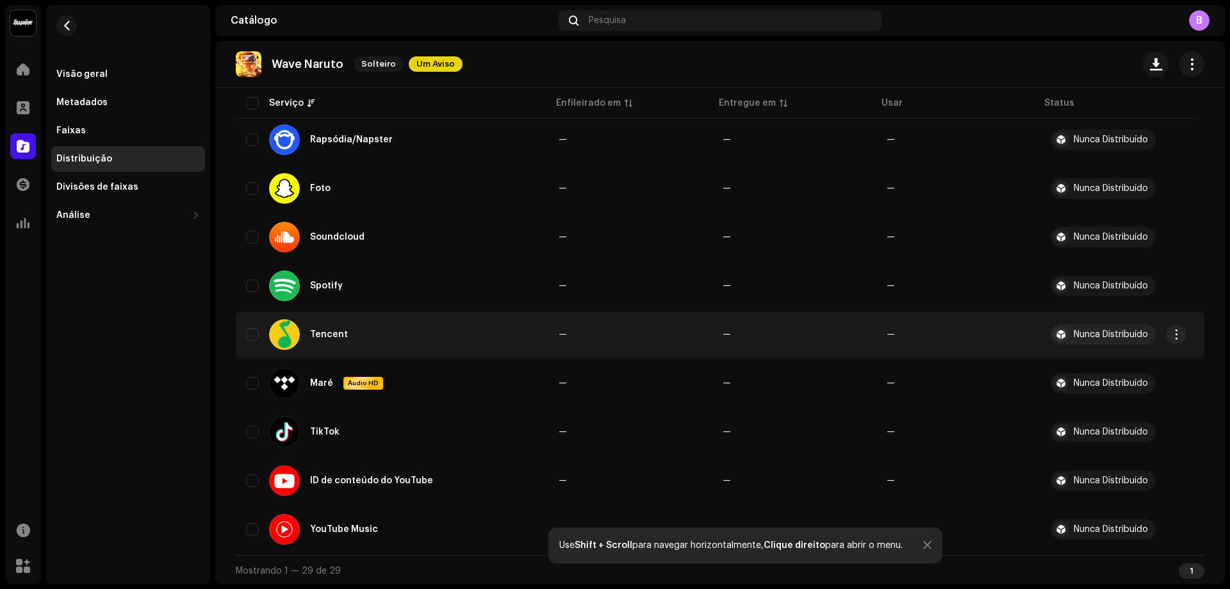
scroll to position [1155, 0]
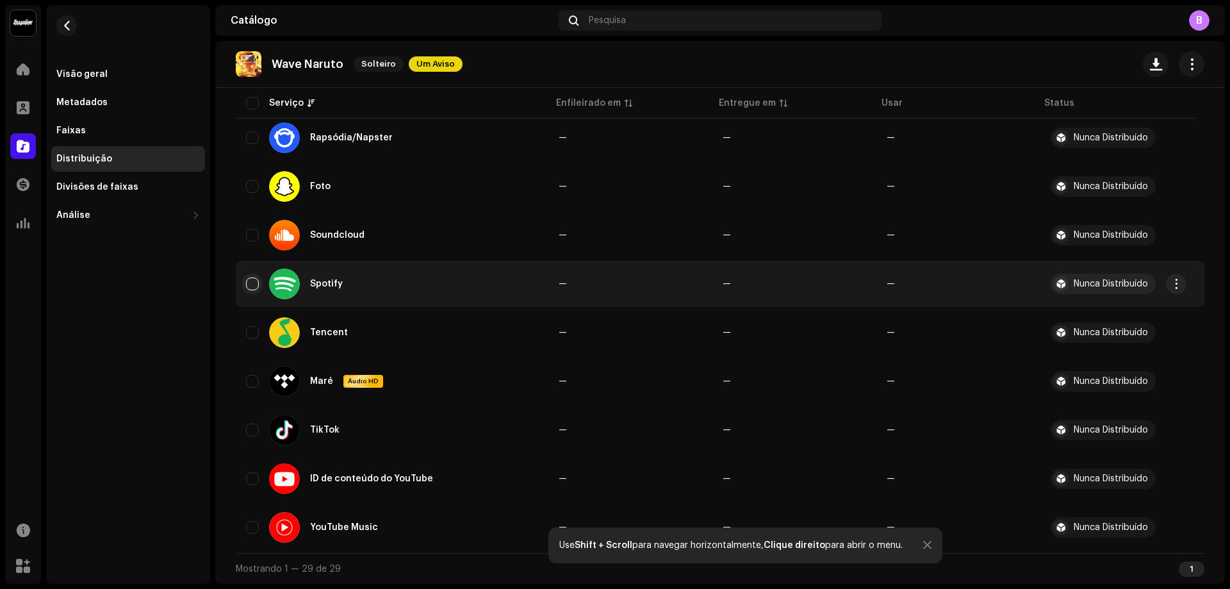
click at [256, 279] on input "checkbox" at bounding box center [252, 283] width 13 height 13
checkbox input "true"
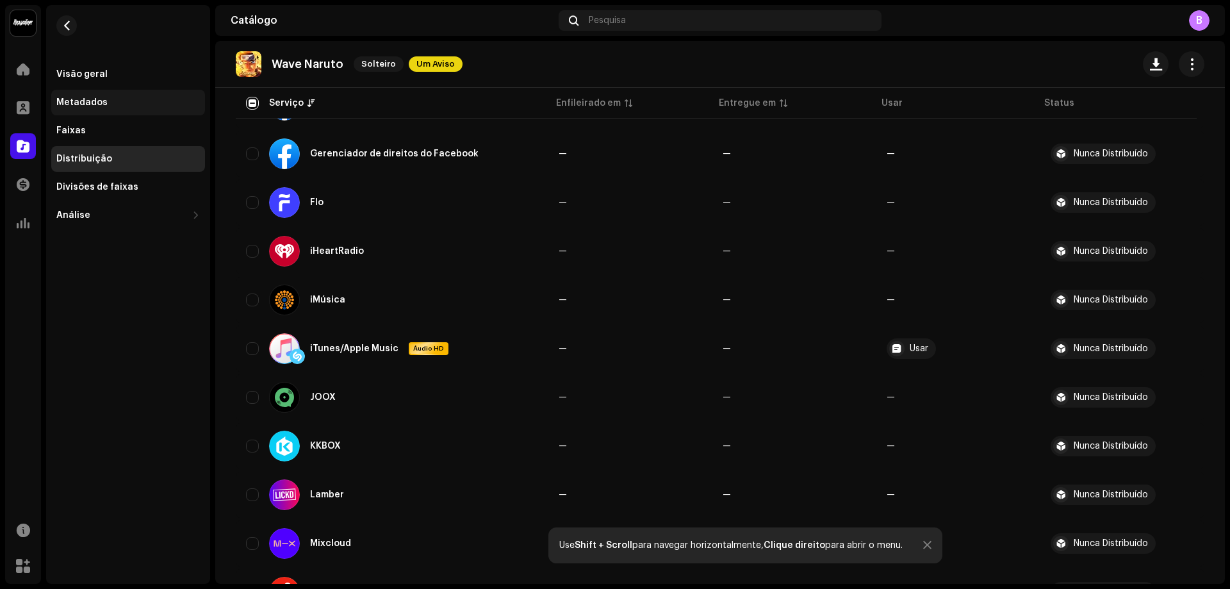
scroll to position [194, 0]
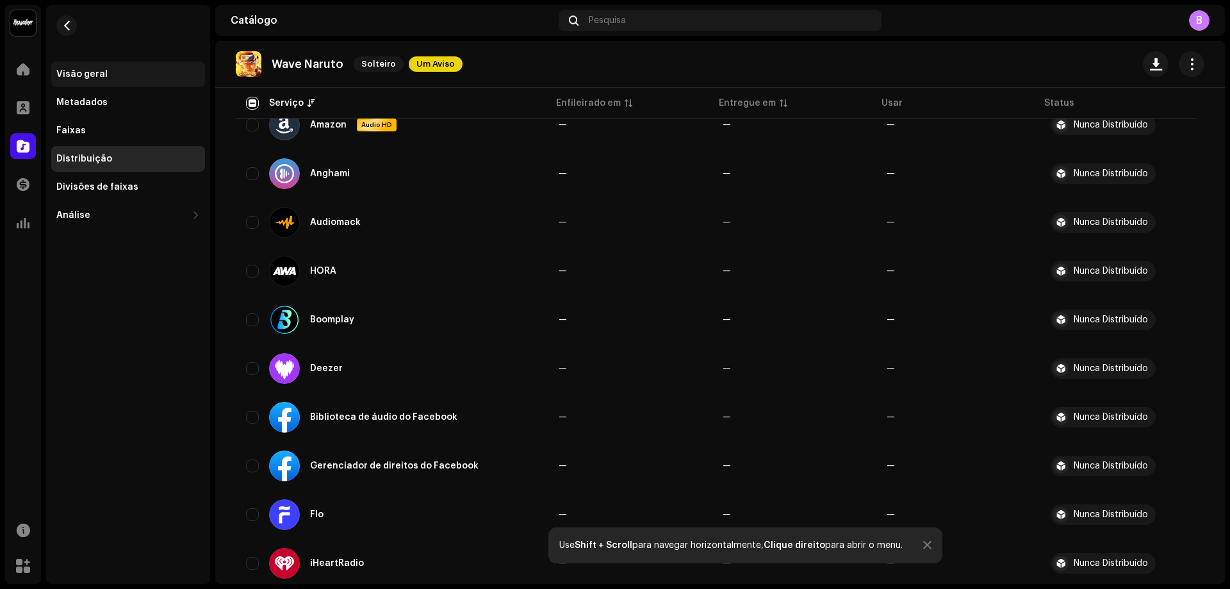
click at [81, 79] on div "Visão geral" at bounding box center [128, 74] width 154 height 26
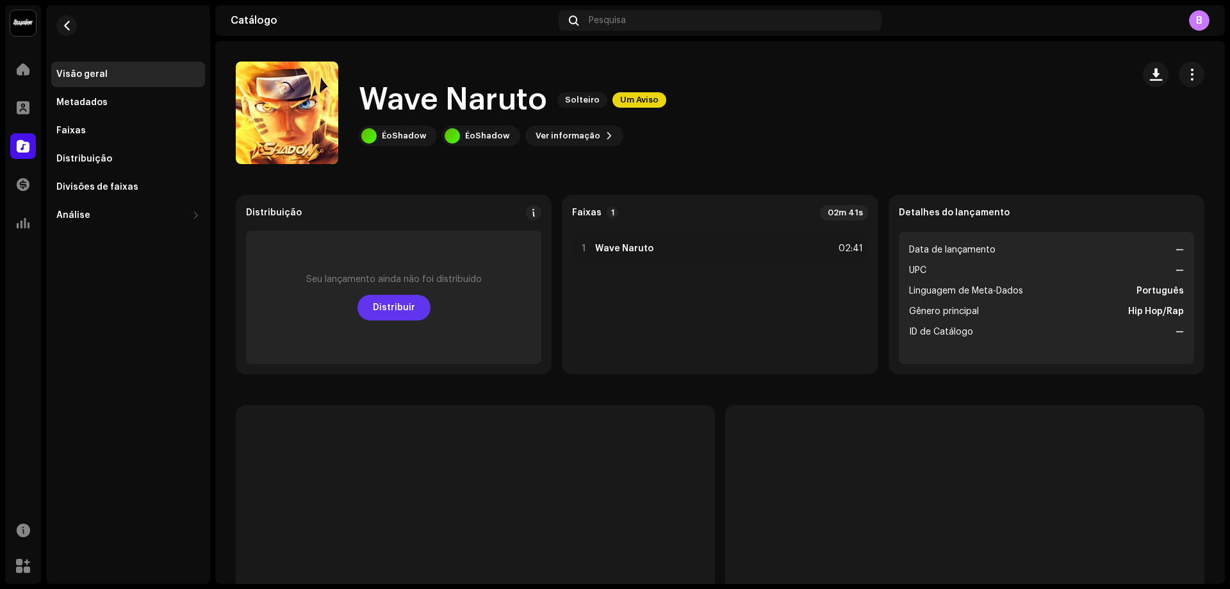
click at [405, 308] on font "Distribuir" at bounding box center [394, 307] width 42 height 9
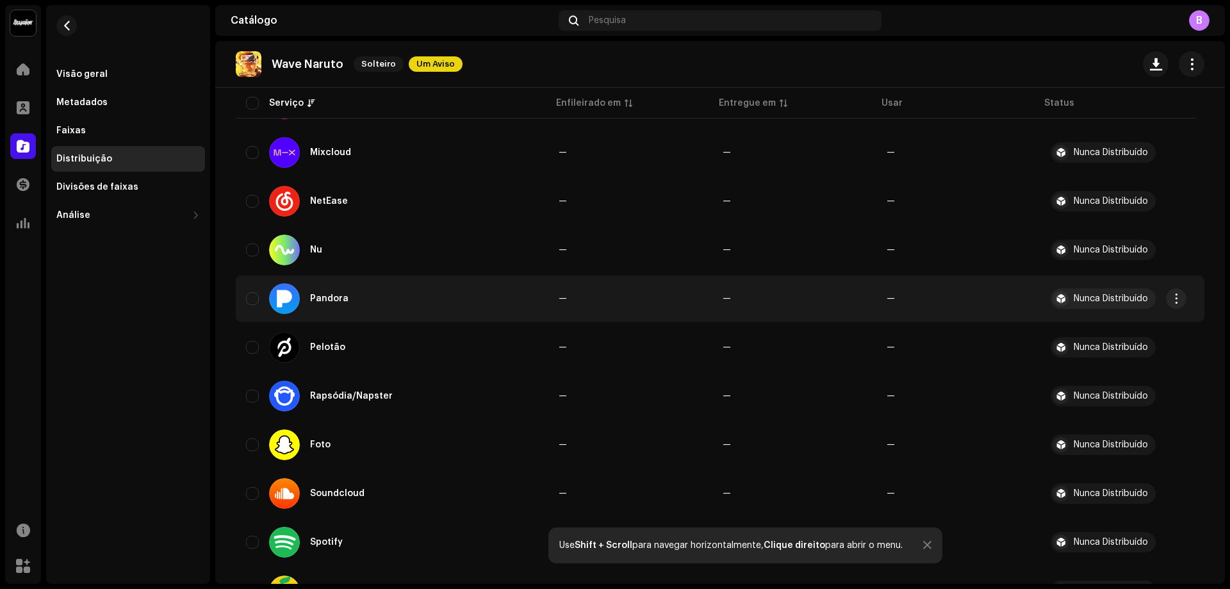
scroll to position [1155, 0]
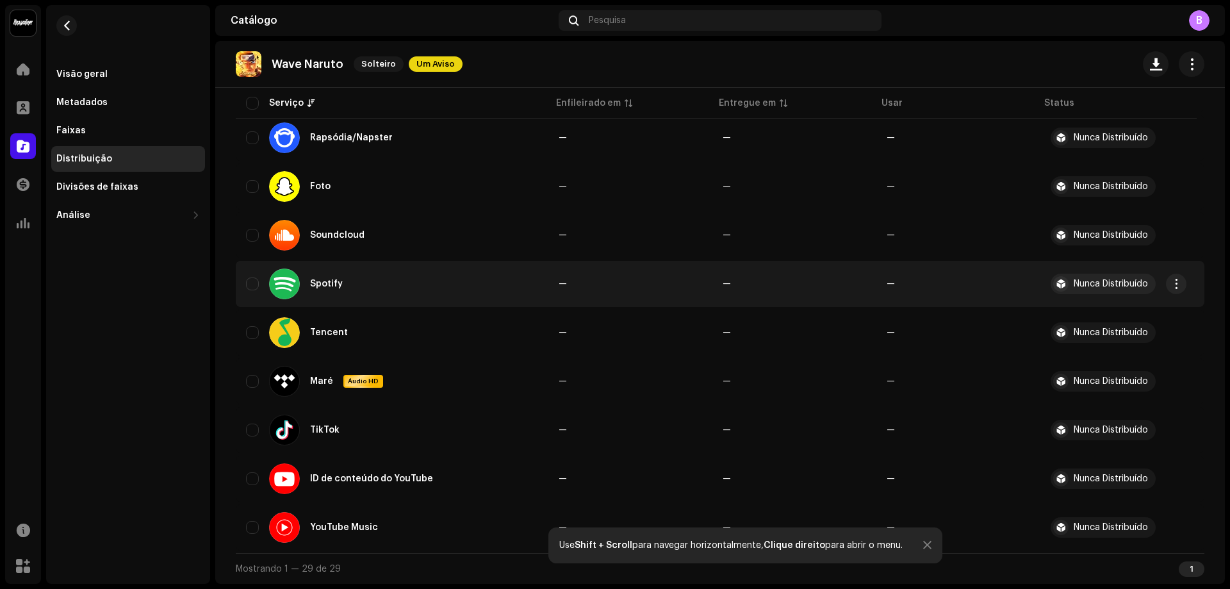
click at [305, 272] on div "Spotify" at bounding box center [311, 283] width 84 height 31
click at [249, 282] on input "checkbox" at bounding box center [252, 283] width 13 height 13
checkbox input "true"
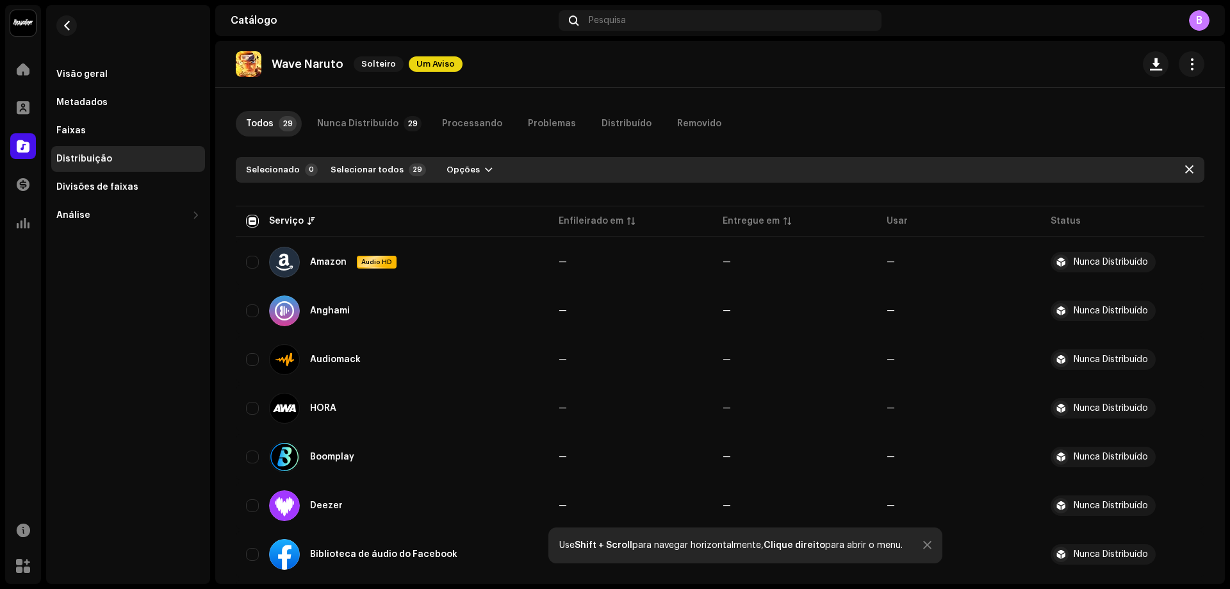
scroll to position [0, 0]
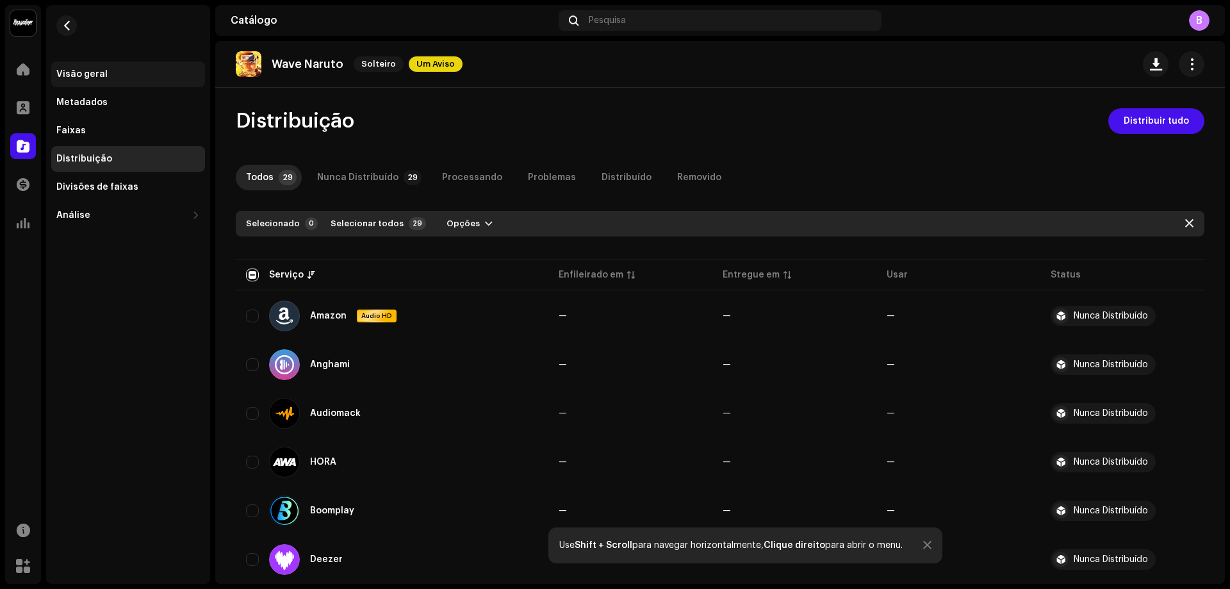
click at [120, 73] on div "Visão geral" at bounding box center [127, 74] width 143 height 10
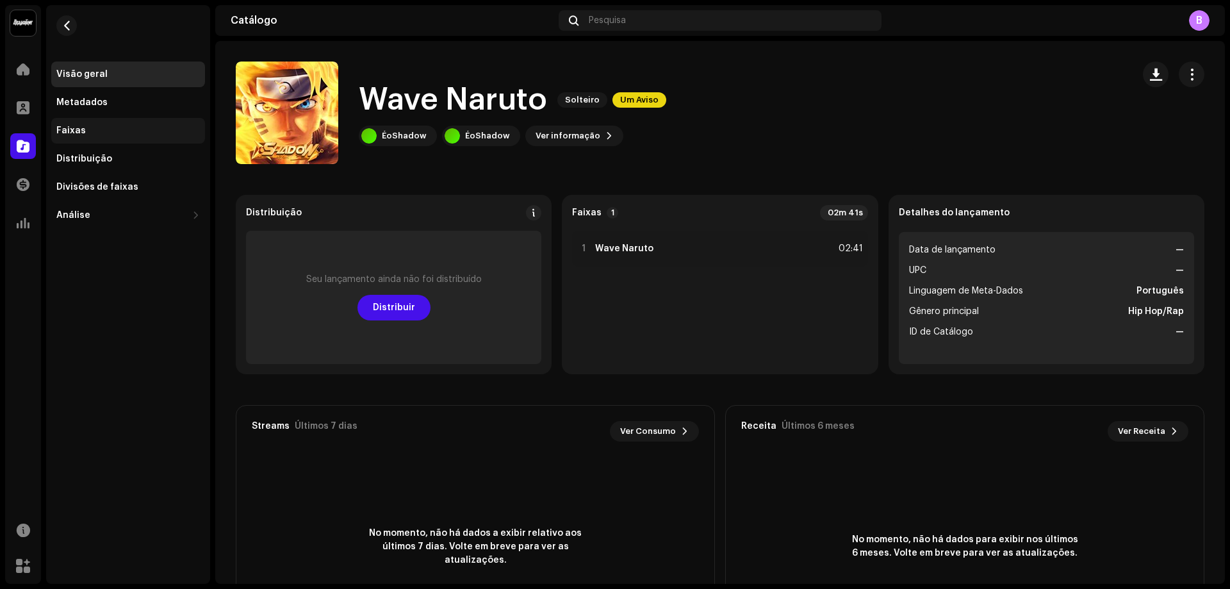
click at [117, 135] on div "Faixas" at bounding box center [127, 131] width 143 height 10
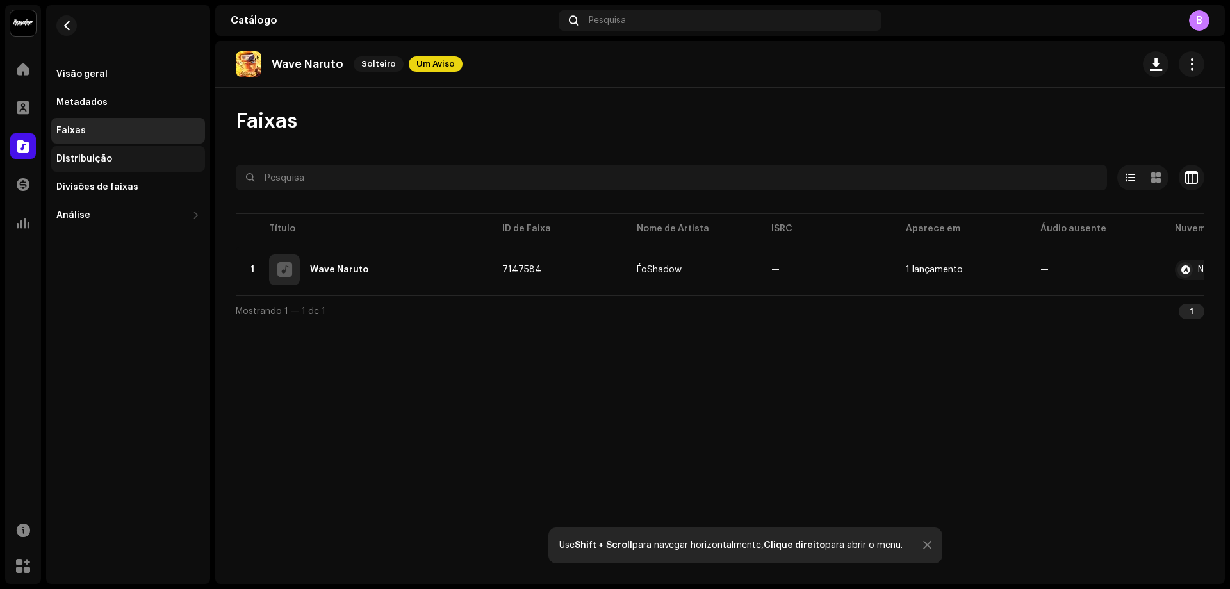
click at [138, 163] on div "Distribuição" at bounding box center [127, 159] width 143 height 10
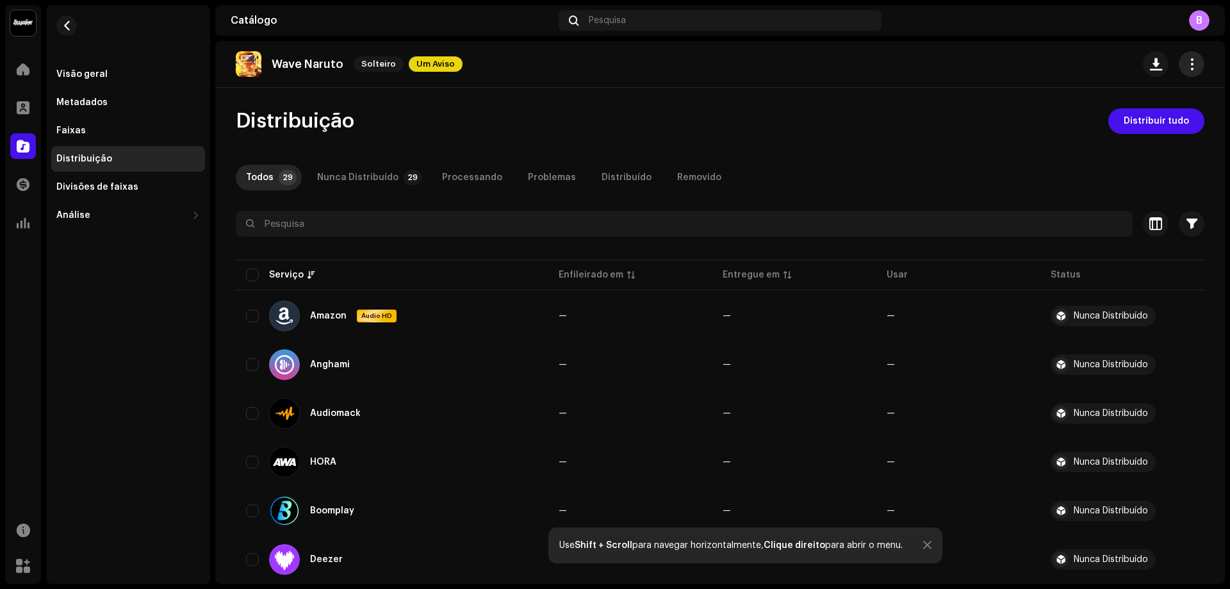
click at [1186, 65] on span "button" at bounding box center [1192, 64] width 12 height 10
click at [1186, 59] on span "button" at bounding box center [1192, 64] width 12 height 10
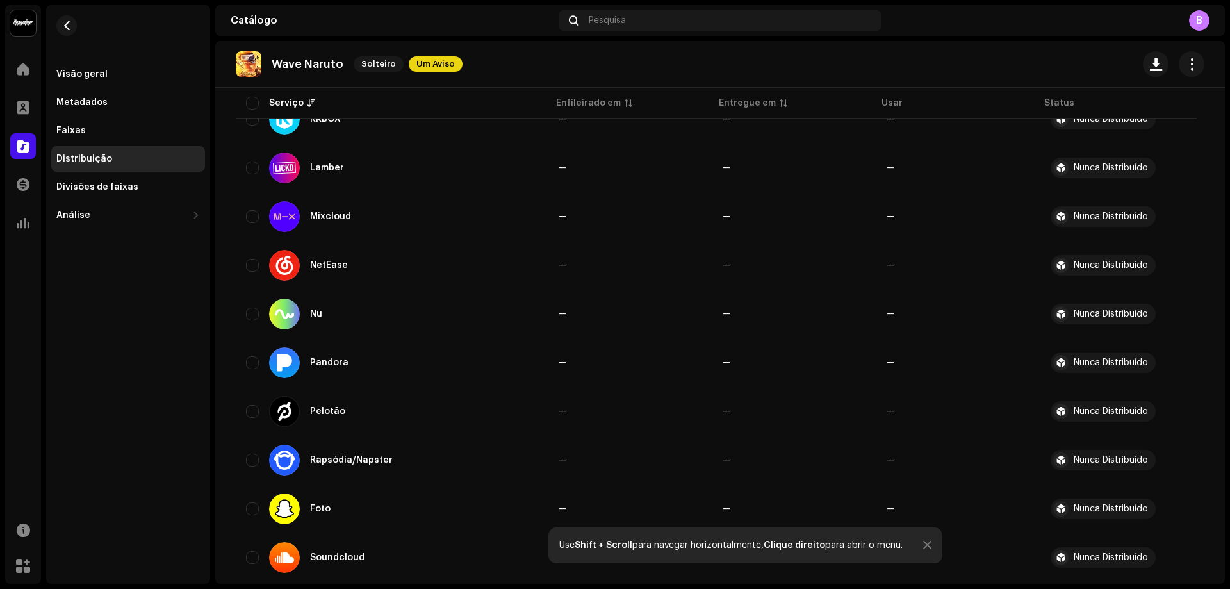
scroll to position [1155, 0]
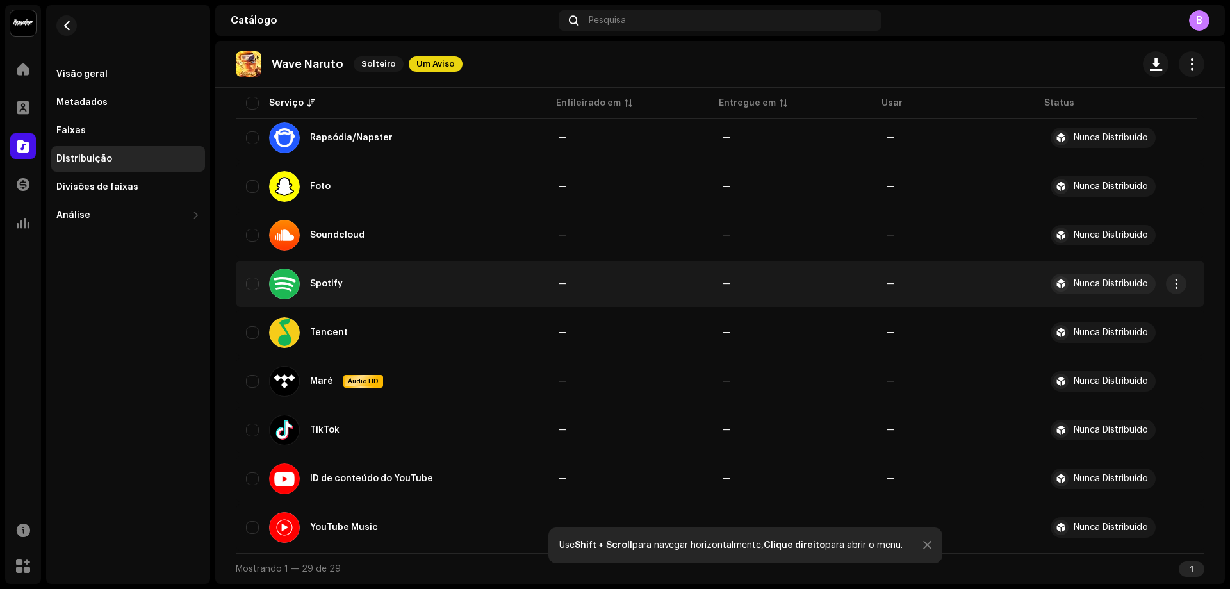
click at [361, 282] on div "Spotify" at bounding box center [392, 283] width 292 height 31
click at [252, 277] on div "Spotify" at bounding box center [392, 283] width 292 height 31
click at [1173, 282] on span "button" at bounding box center [1176, 284] width 10 height 10
click at [246, 280] on input "checkbox" at bounding box center [252, 283] width 13 height 13
checkbox input "true"
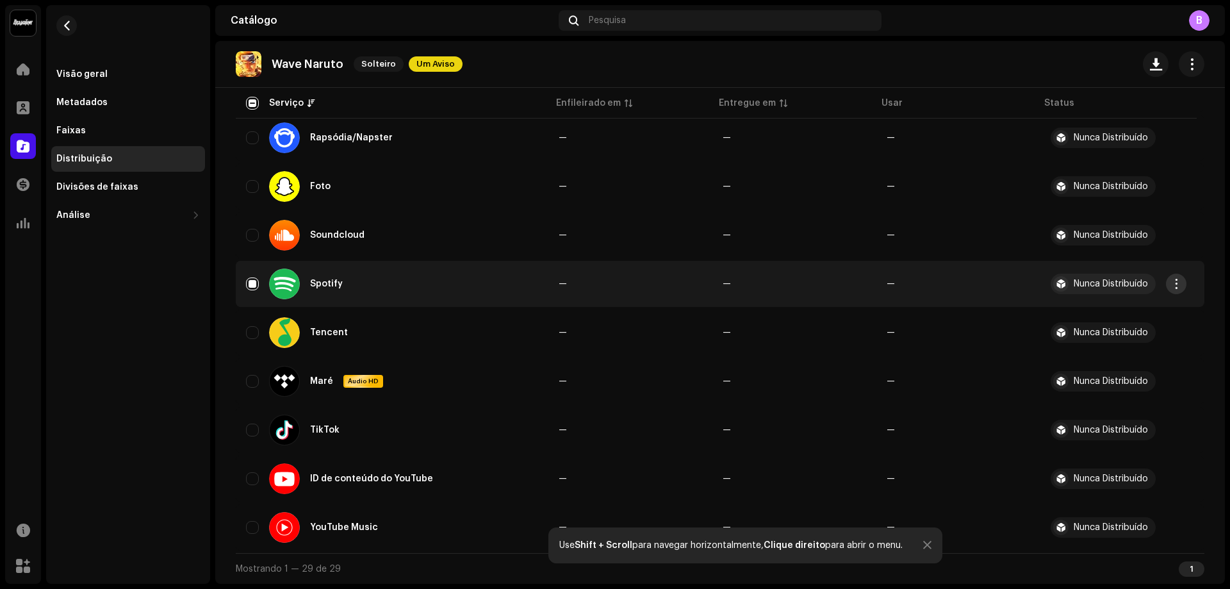
click at [1177, 283] on span "button" at bounding box center [1176, 284] width 10 height 10
click at [1122, 311] on div "Distribuir" at bounding box center [1115, 312] width 119 height 10
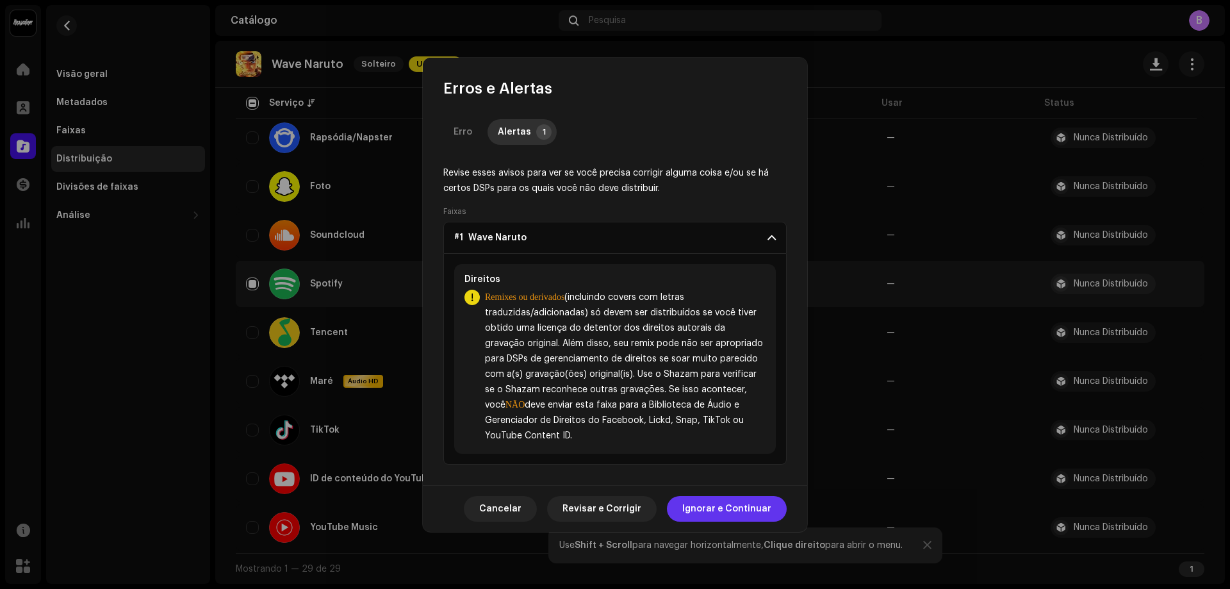
click at [739, 504] on font "Ignorar e Continuar" at bounding box center [726, 508] width 89 height 9
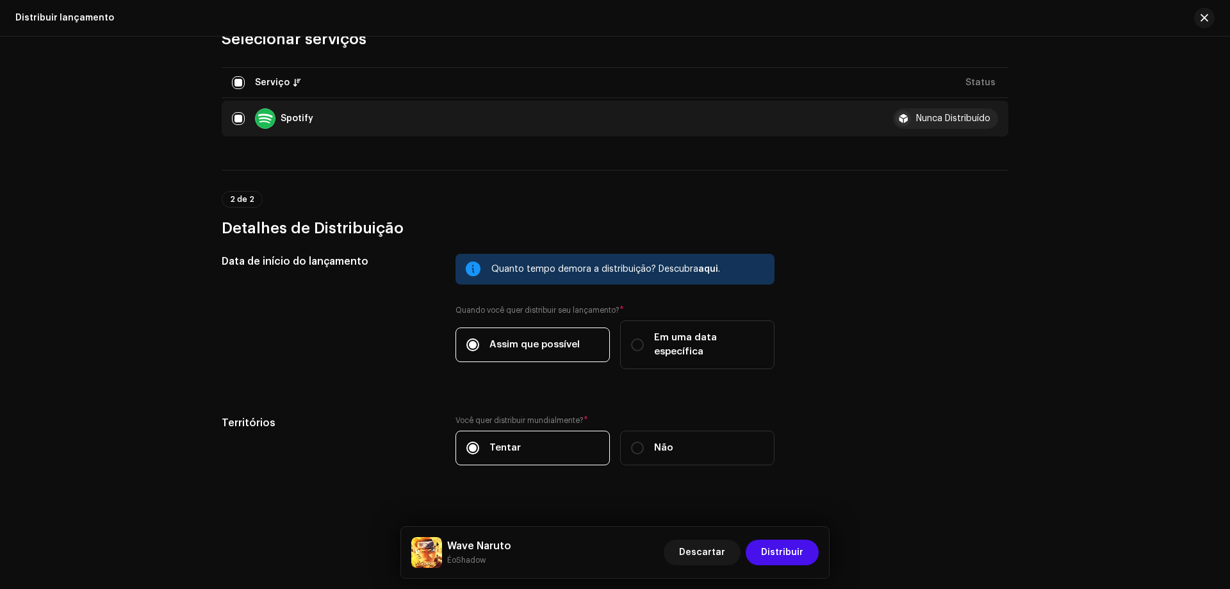
scroll to position [154, 0]
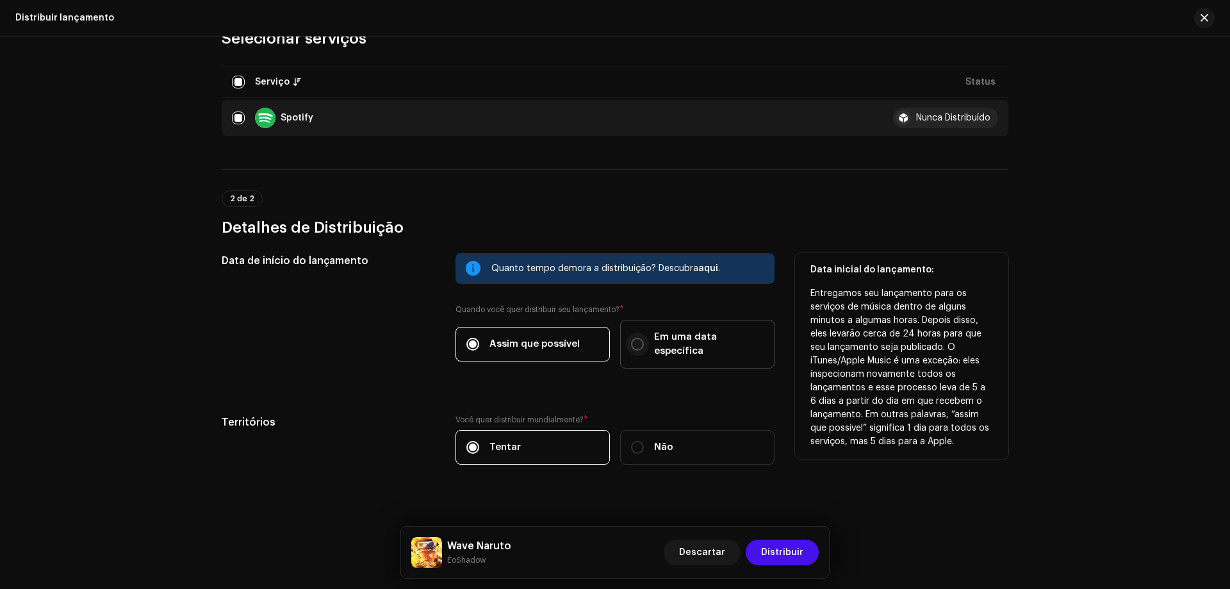
click at [633, 338] on input "Em uma data específica" at bounding box center [637, 344] width 13 height 13
radio input "true"
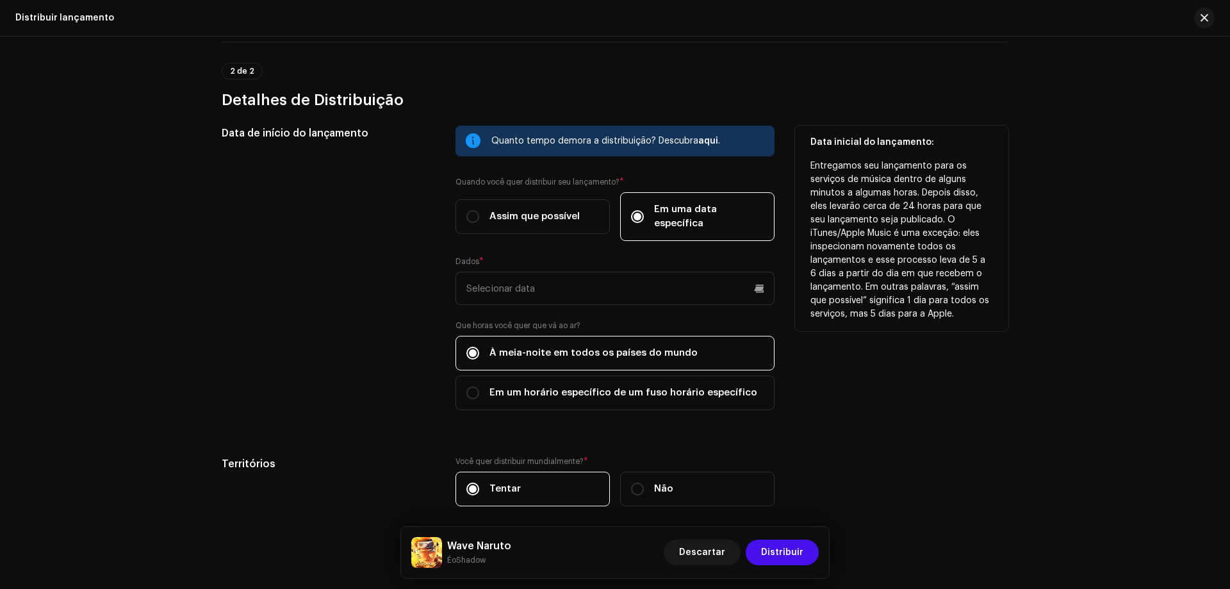
scroll to position [282, 0]
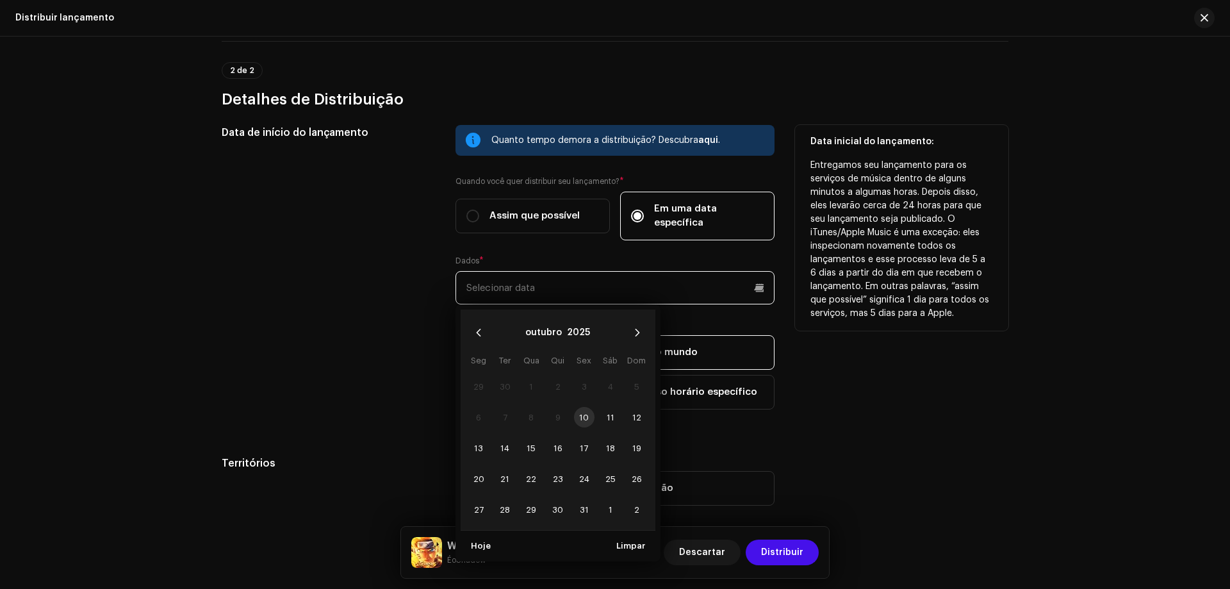
click at [570, 271] on input "text" at bounding box center [614, 287] width 319 height 33
click at [473, 437] on span "13" at bounding box center [478, 447] width 20 height 20
type input "[DATE]"
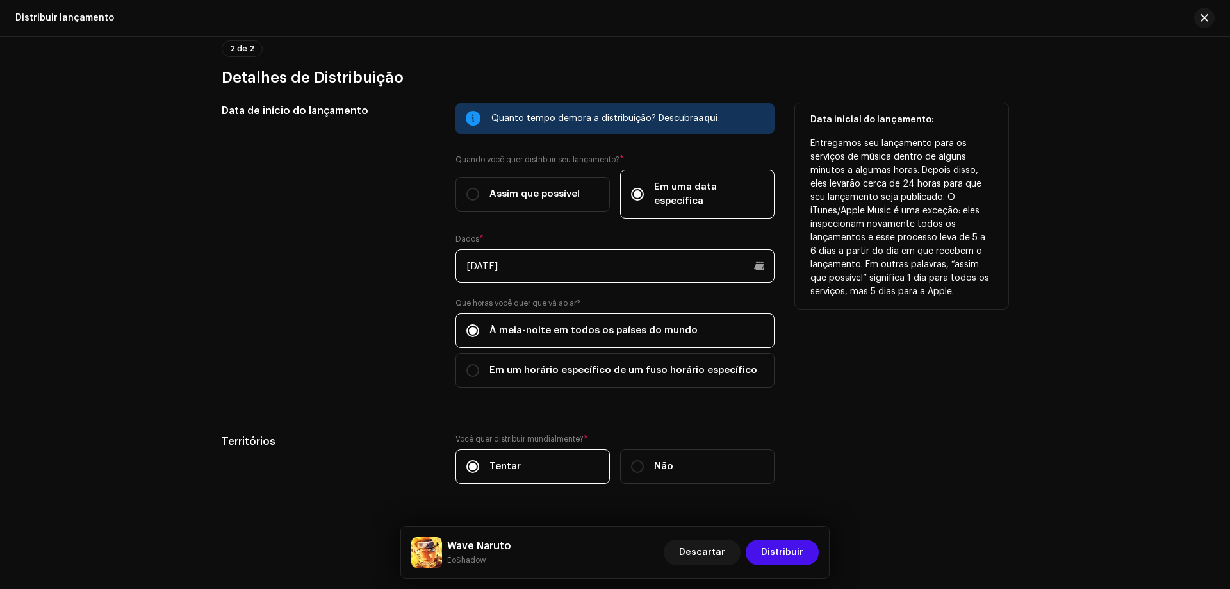
scroll to position [323, 0]
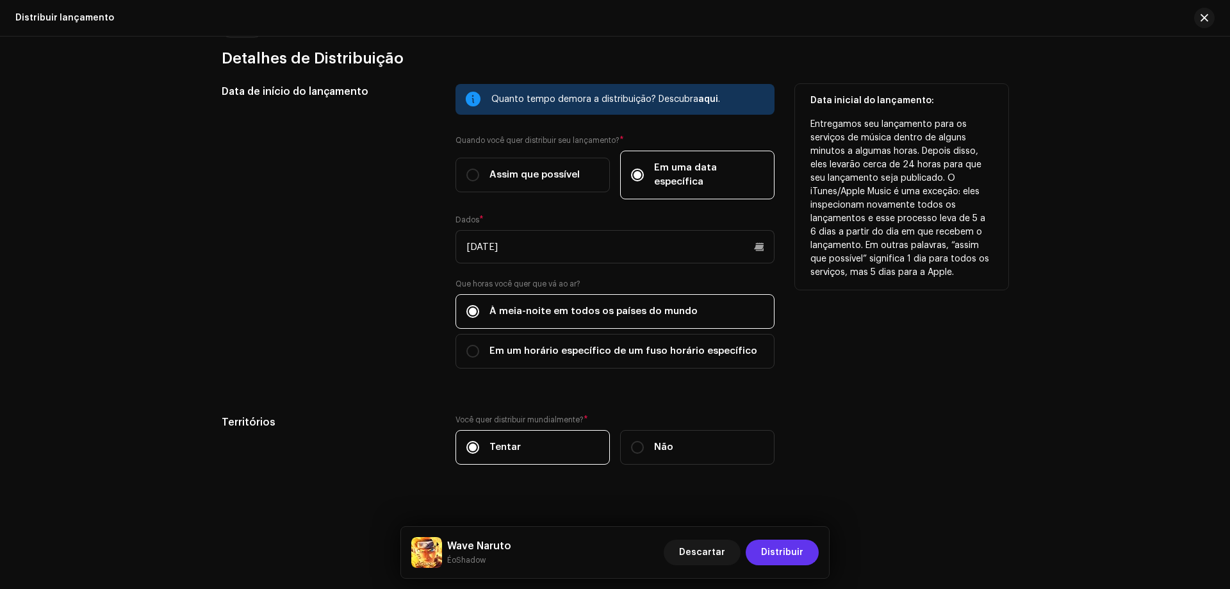
click at [795, 561] on span "Distribuir" at bounding box center [782, 552] width 42 height 26
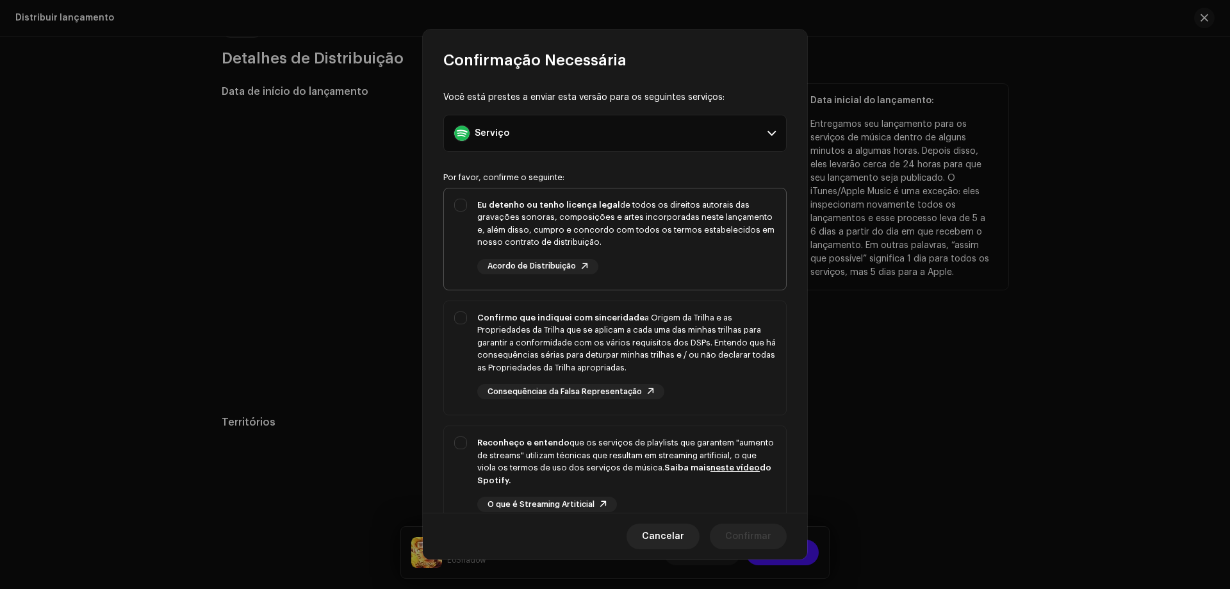
click at [458, 202] on div "Eu detenho ou tenho licença legal de todos os direitos autorais das gravações s…" at bounding box center [615, 236] width 342 height 96
checkbox input "true"
click at [465, 327] on div "Confirmo que indiquei com sinceridade a Origem da Trilha e as Propriedades da T…" at bounding box center [615, 355] width 342 height 109
checkbox input "true"
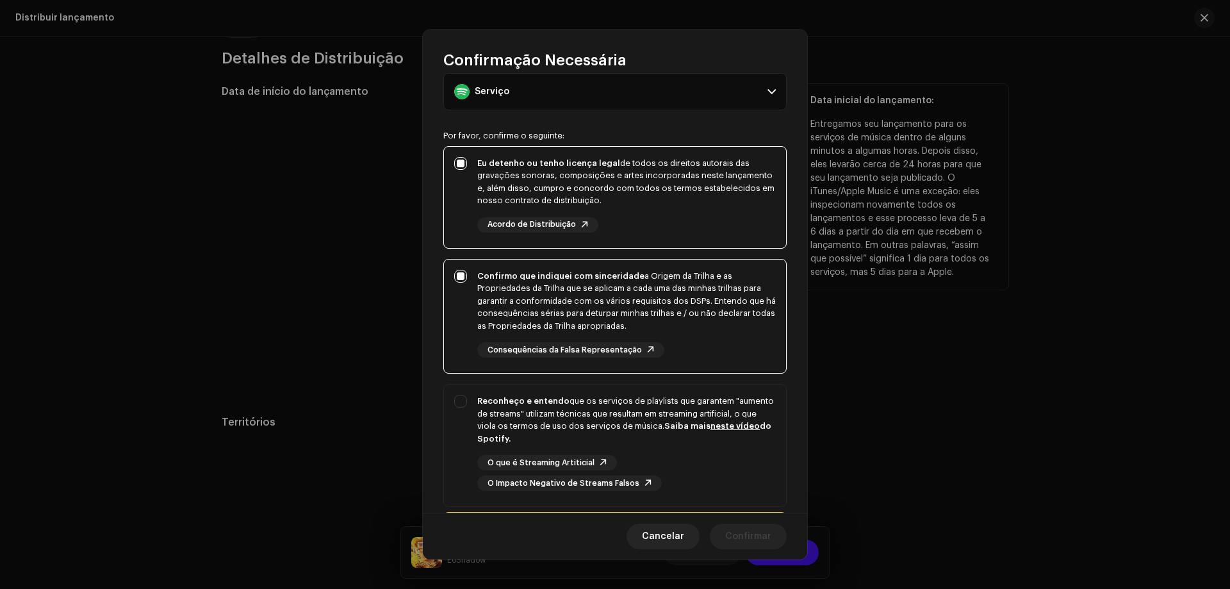
scroll to position [123, 0]
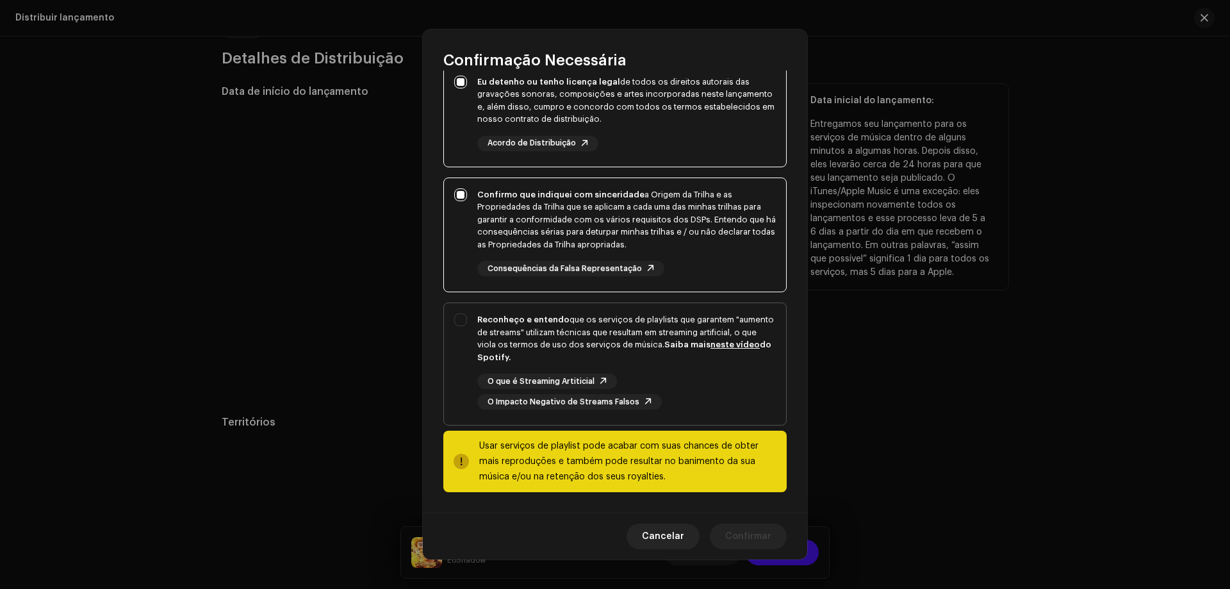
click at [457, 334] on div "Reconheço e entendo que os serviços de playlists que garantem "aumento de strea…" at bounding box center [615, 361] width 342 height 117
checkbox input "true"
click at [762, 537] on span "Confirmar" at bounding box center [748, 536] width 46 height 26
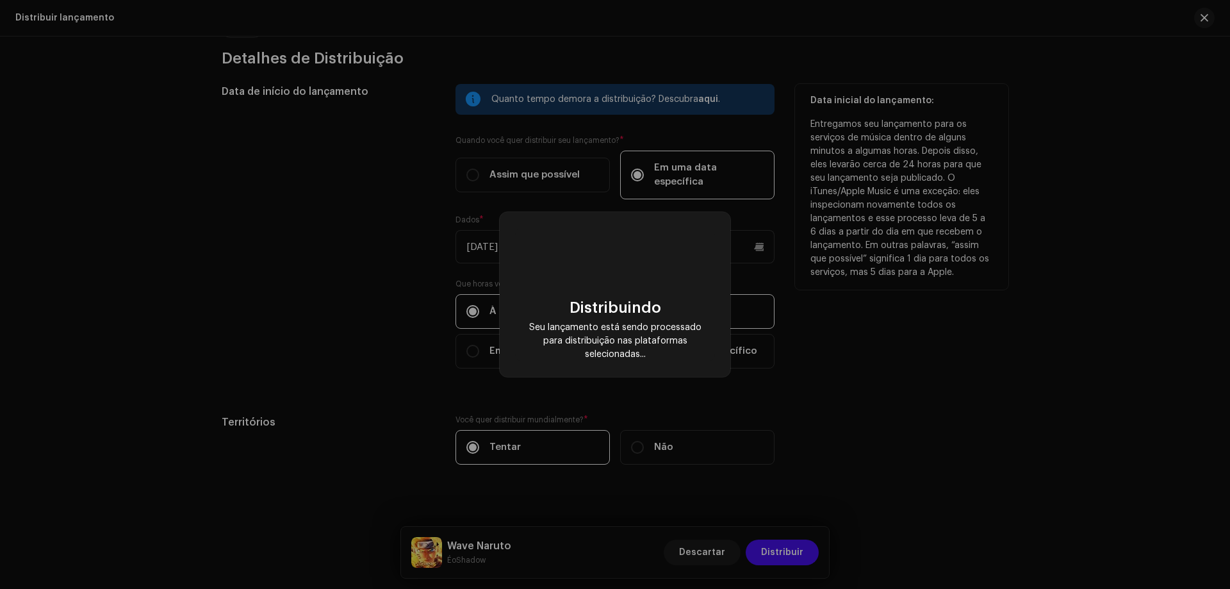
scroll to position [0, 0]
